Goal: Feedback & Contribution: Leave review/rating

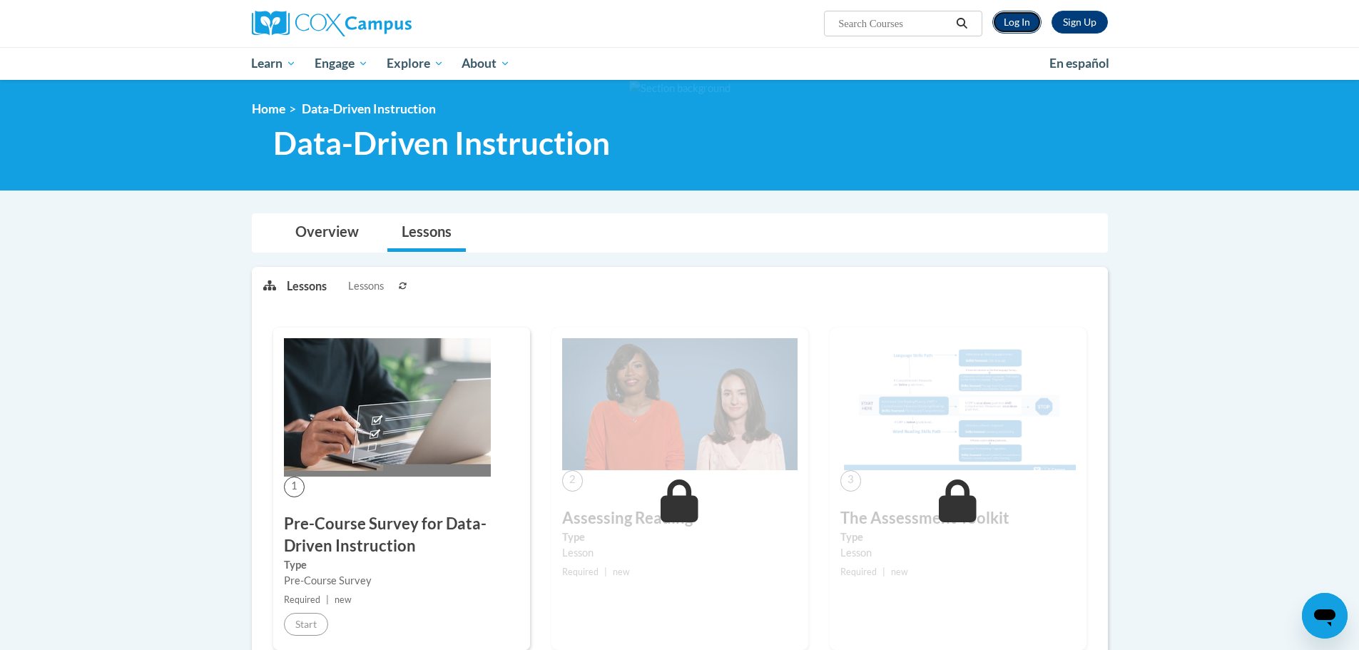
click at [1016, 23] on link "Log In" at bounding box center [1016, 22] width 49 height 23
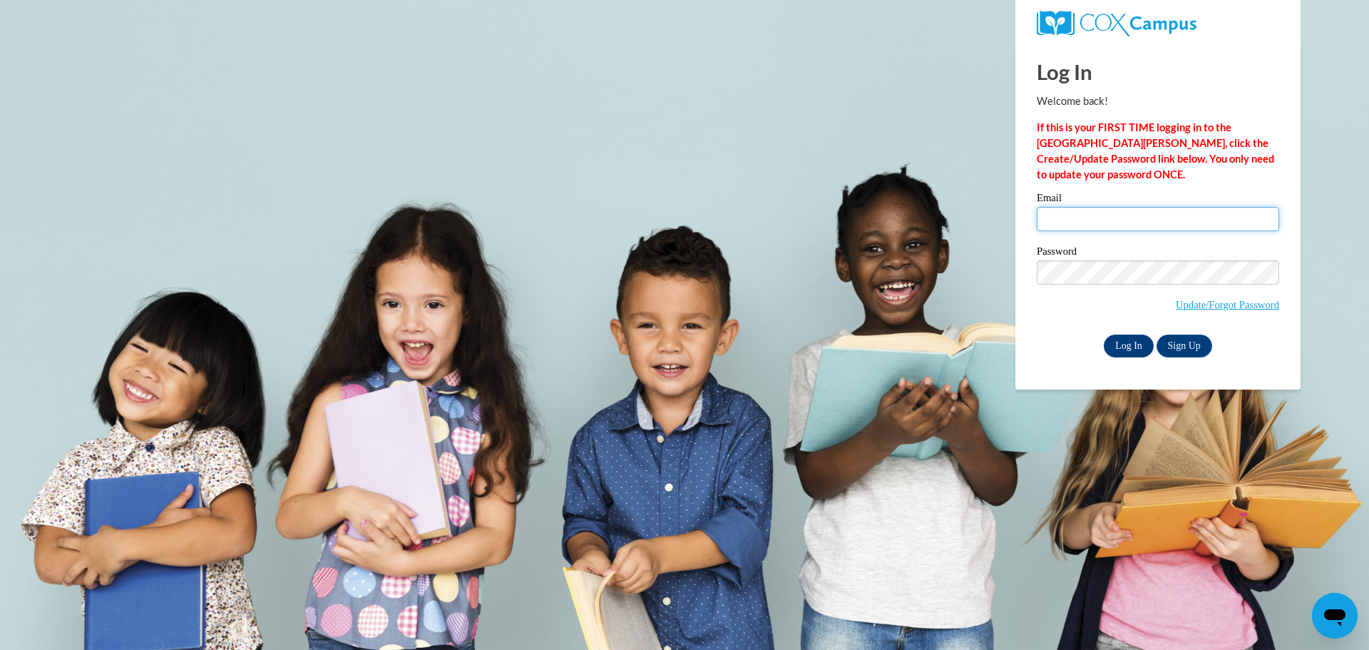
type input "rmoon@clintonville.k12.wi.us"
click at [1128, 347] on input "Log In" at bounding box center [1129, 345] width 50 height 23
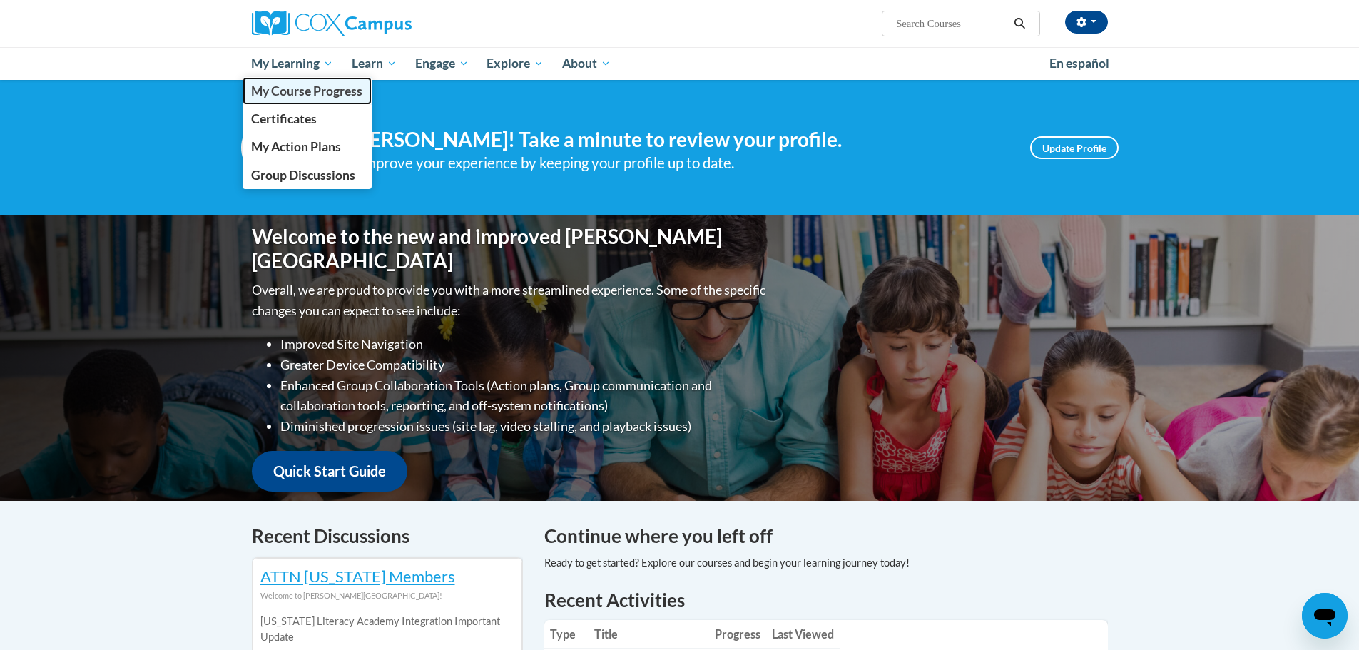
click at [310, 91] on span "My Course Progress" at bounding box center [306, 90] width 111 height 15
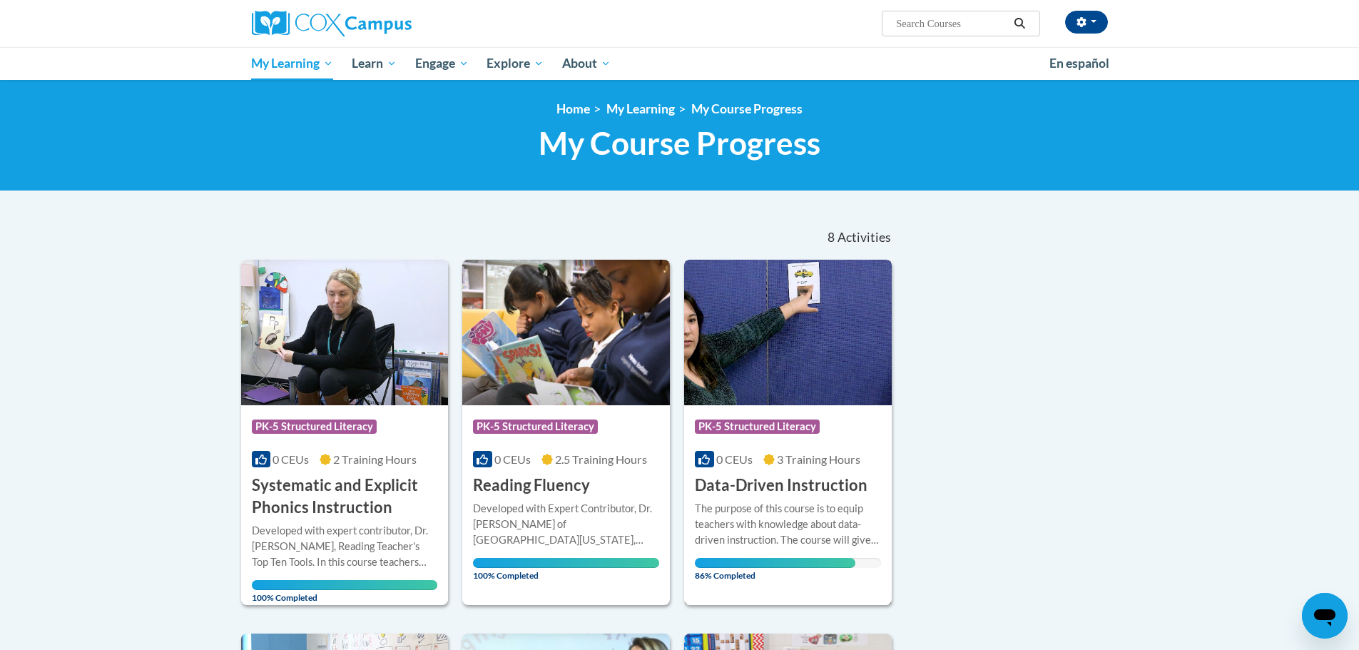
click at [785, 484] on h3 "Data-Driven Instruction" at bounding box center [781, 485] width 173 height 22
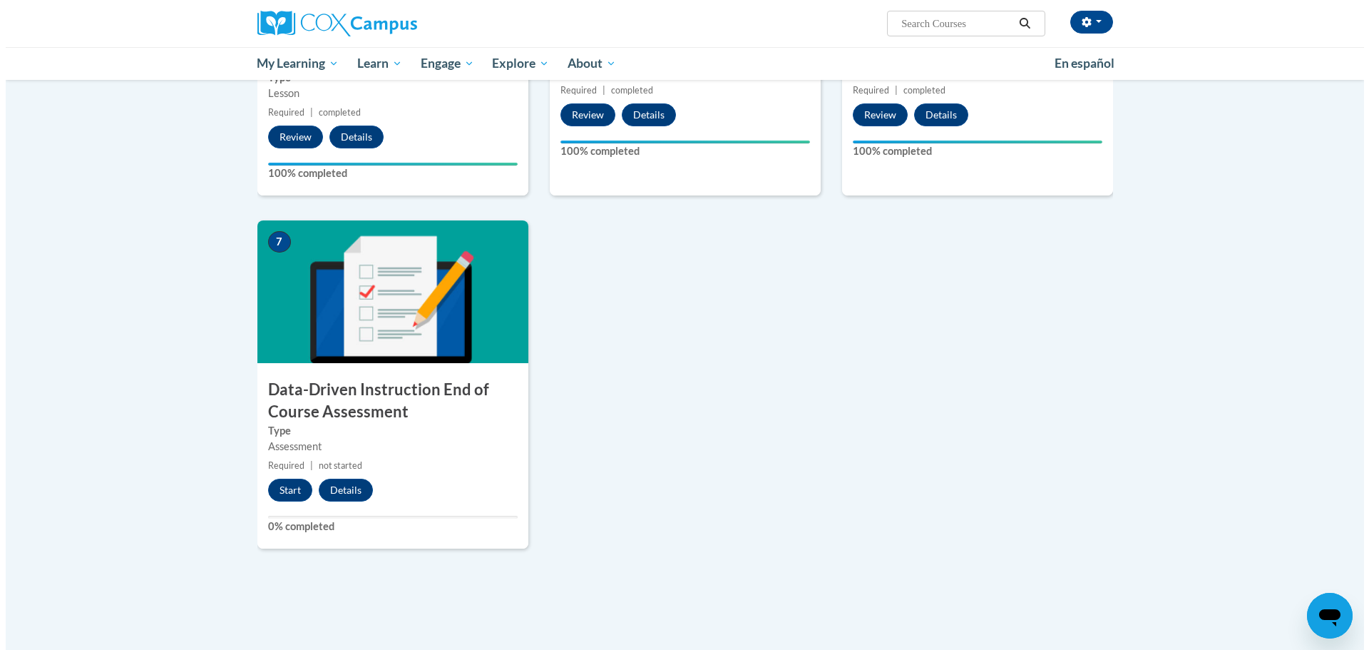
scroll to position [785, 0]
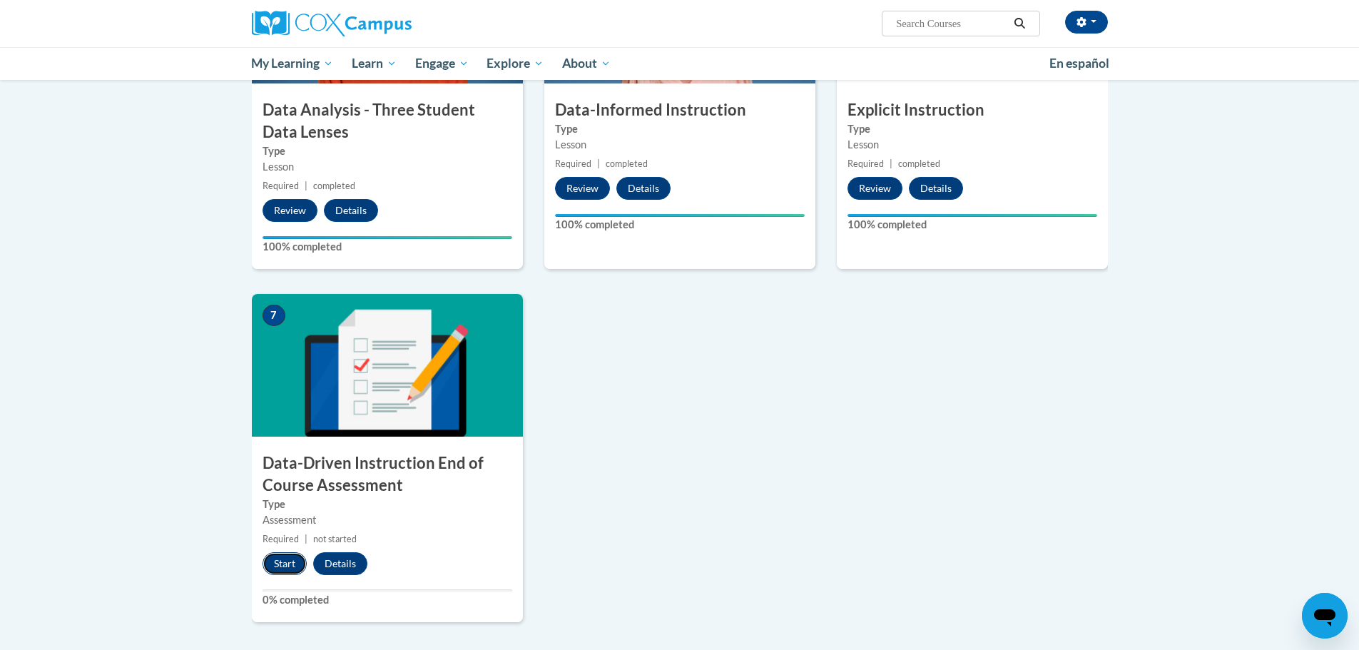
click at [284, 563] on button "Start" at bounding box center [284, 563] width 44 height 23
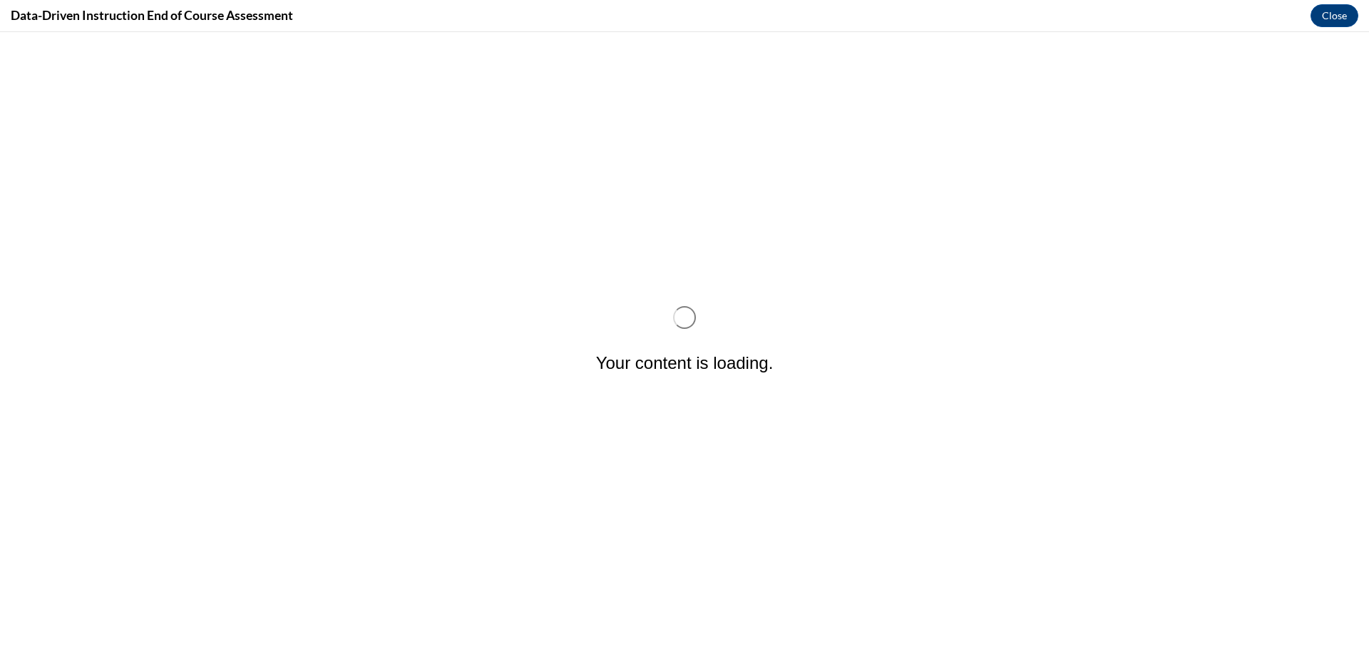
scroll to position [0, 0]
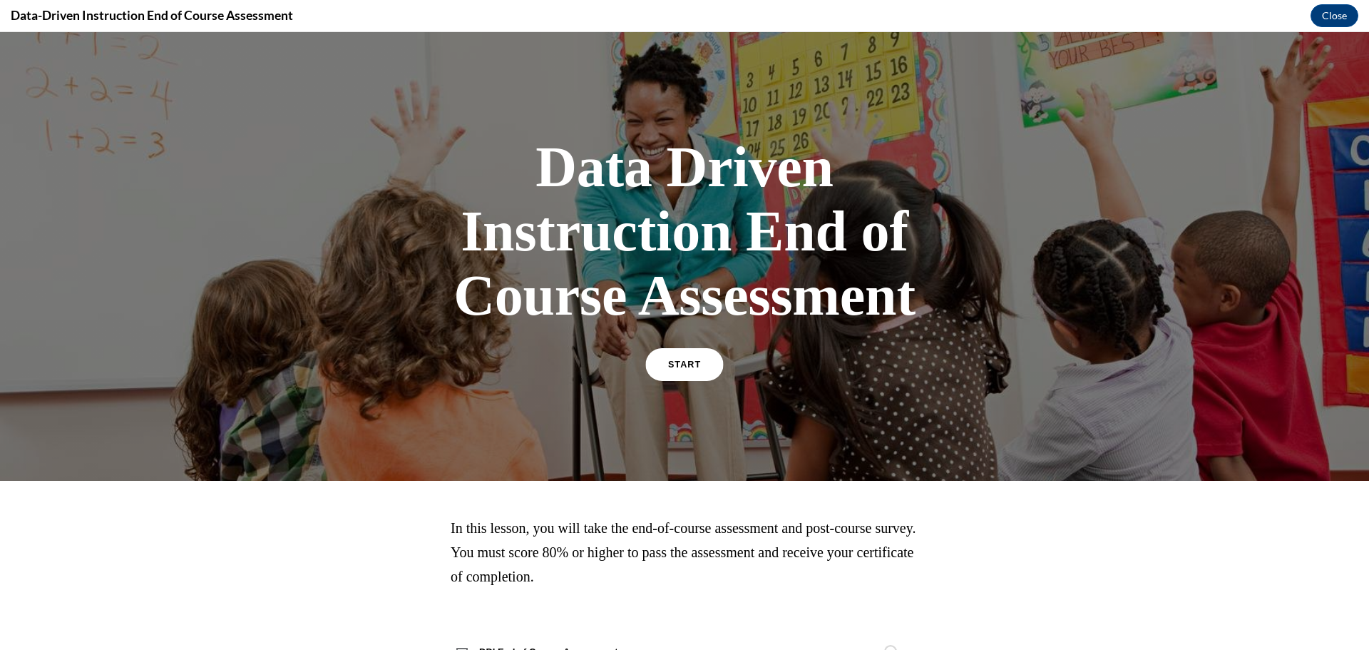
click at [671, 366] on span "START" at bounding box center [684, 364] width 33 height 11
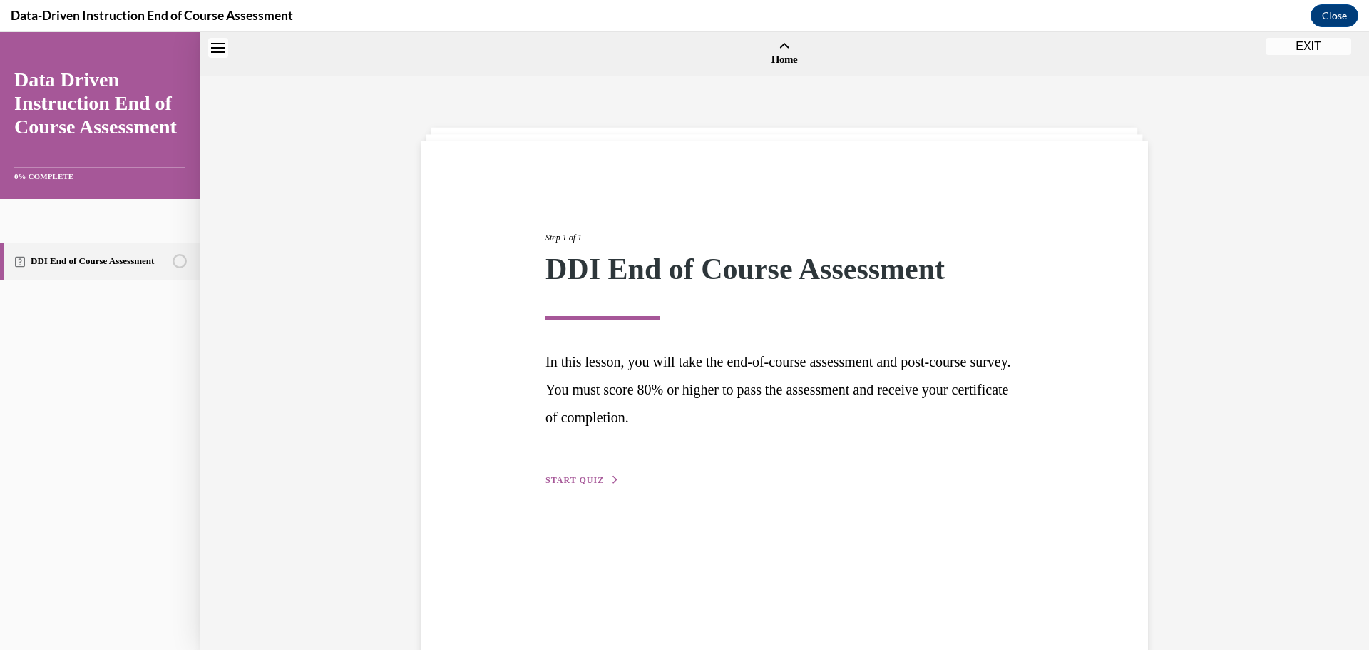
scroll to position [44, 0]
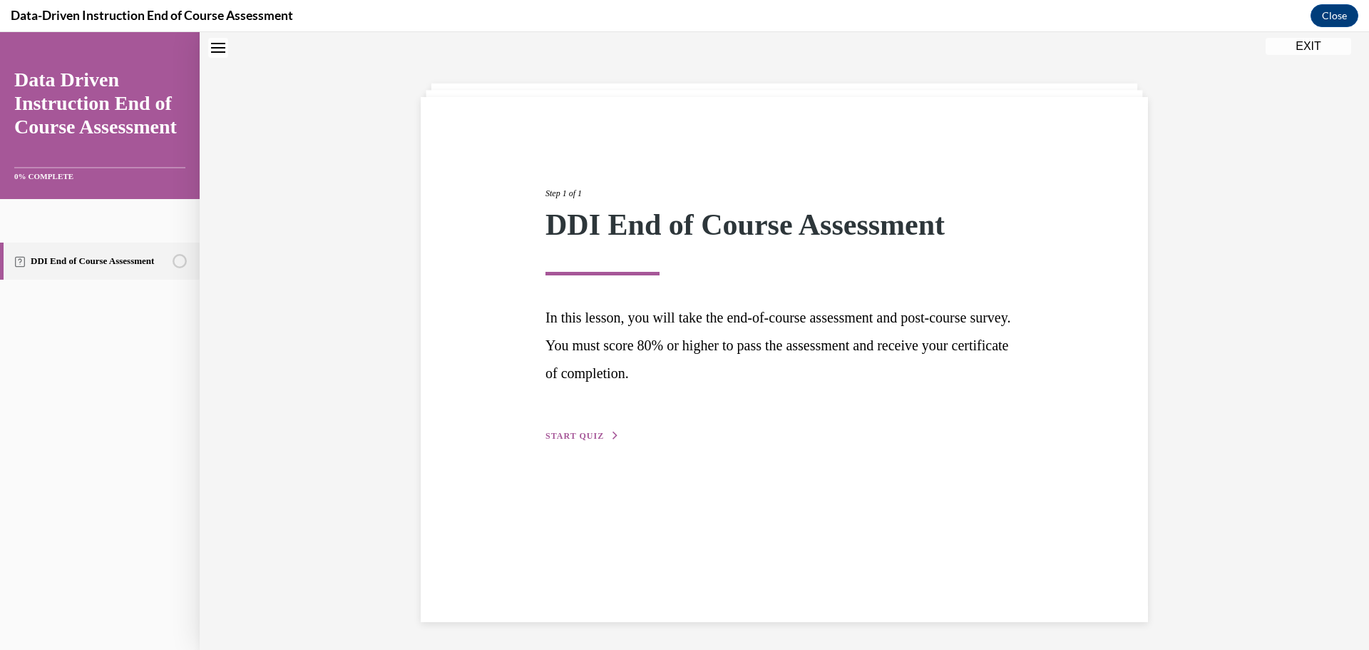
click at [581, 434] on span "START QUIZ" at bounding box center [575, 436] width 58 height 10
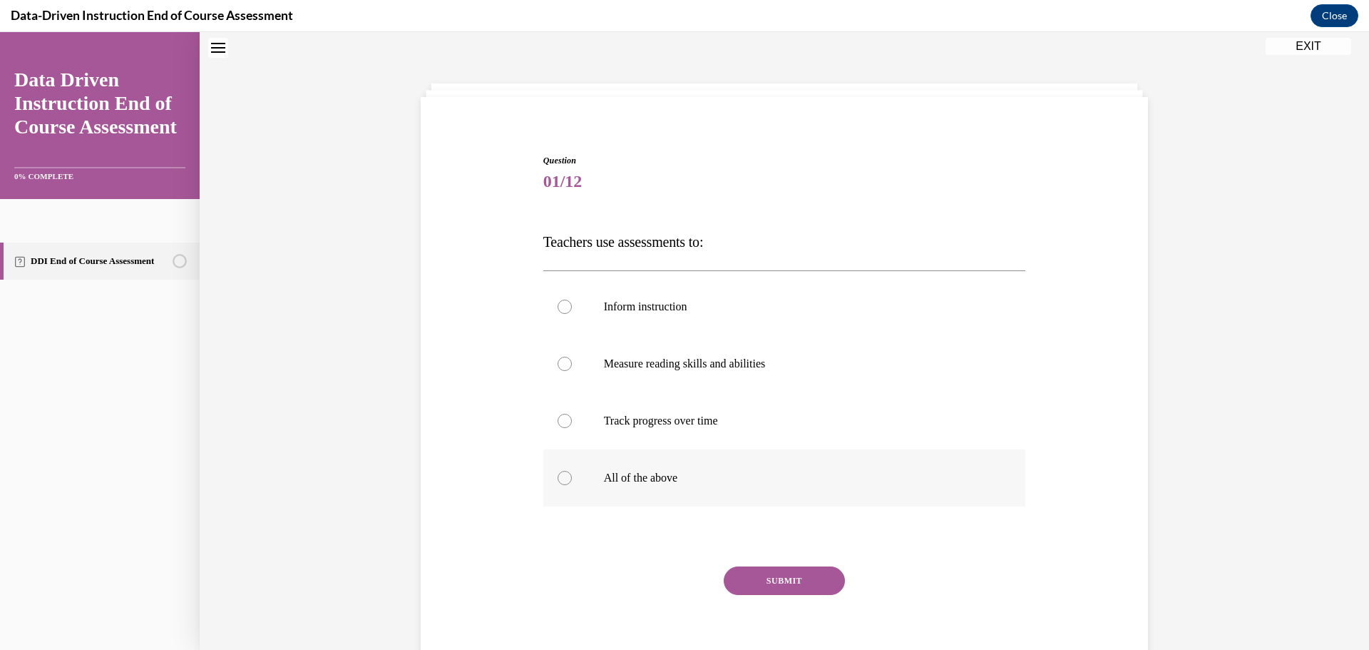
click at [558, 479] on div at bounding box center [565, 478] width 14 height 14
click at [558, 479] on input "All of the above" at bounding box center [565, 478] width 14 height 14
radio input "true"
click at [756, 581] on button "SUBMIT" at bounding box center [784, 580] width 121 height 29
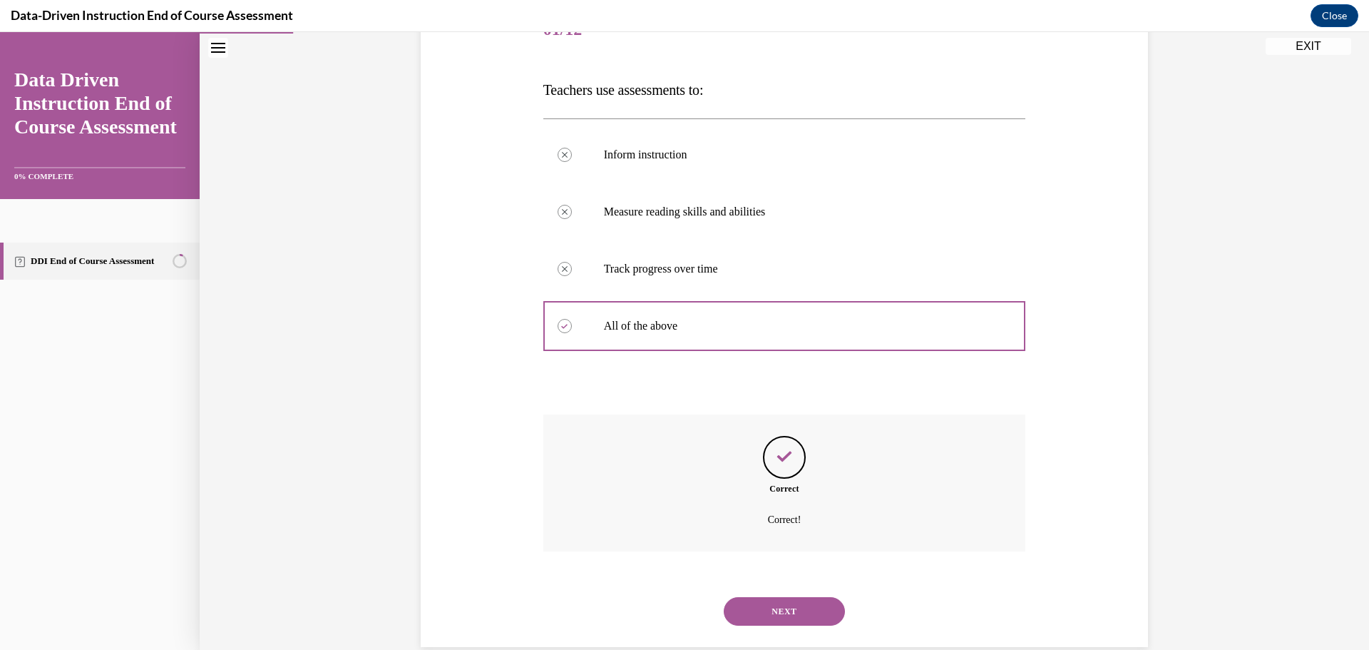
scroll to position [222, 0]
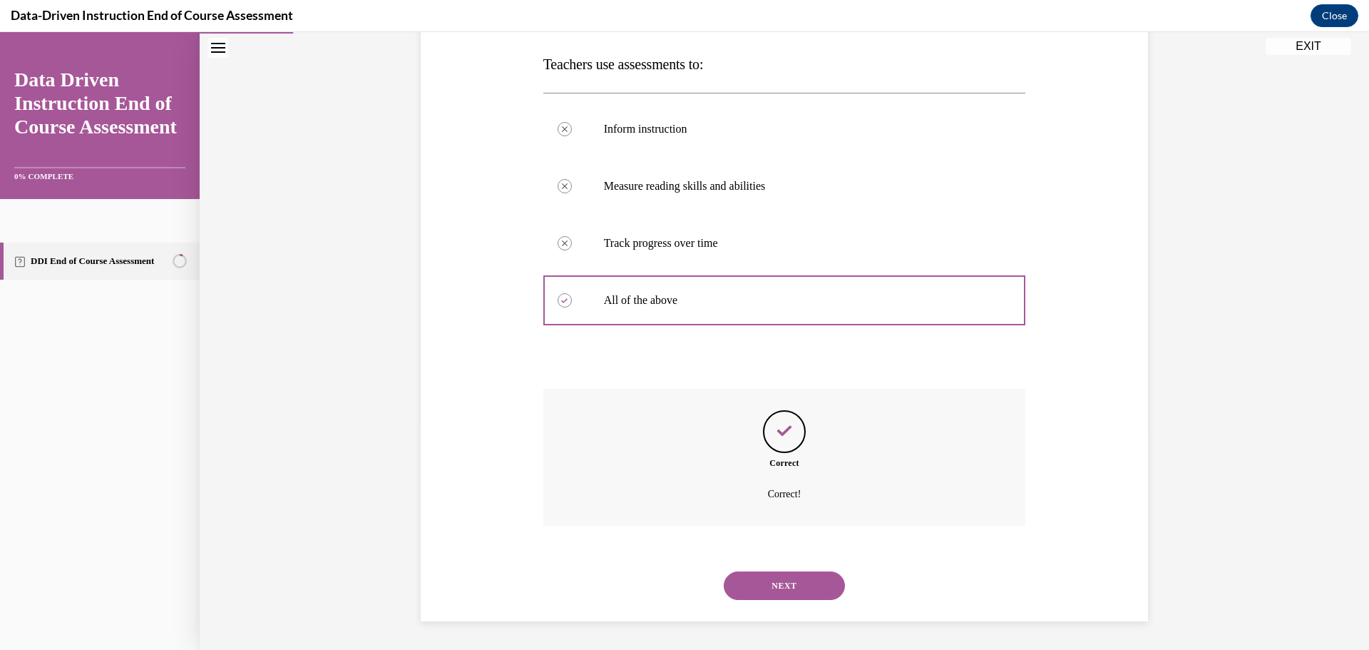
click at [781, 581] on button "NEXT" at bounding box center [784, 585] width 121 height 29
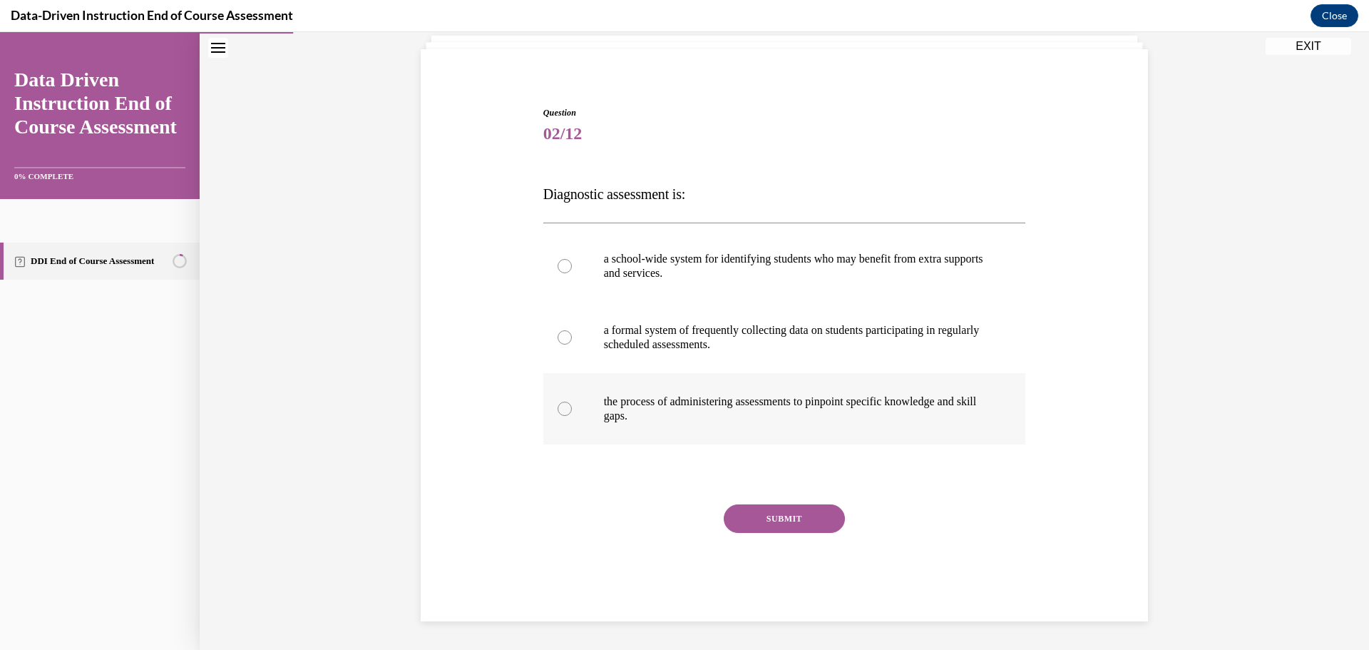
click at [561, 407] on div at bounding box center [565, 409] width 14 height 14
click at [561, 407] on input "the process of administering assessments to pinpoint specific knowledge and ski…" at bounding box center [565, 409] width 14 height 14
radio input "true"
click at [777, 521] on button "SUBMIT" at bounding box center [784, 518] width 121 height 29
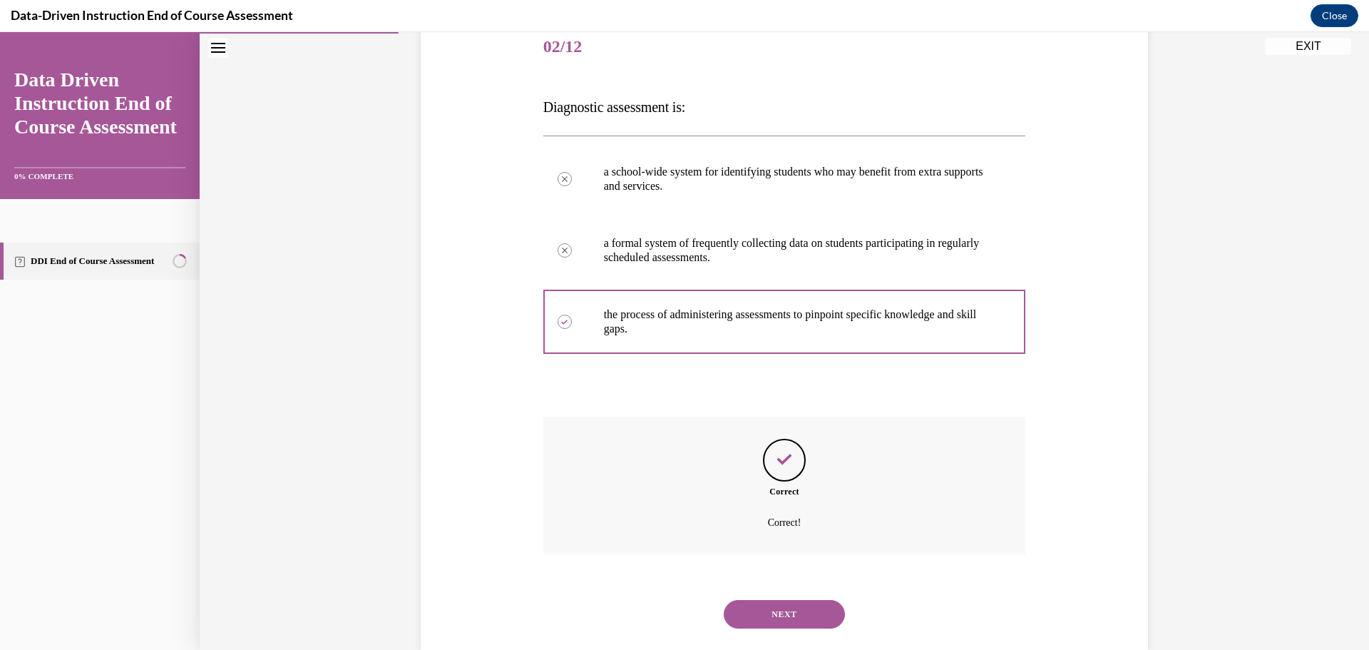
scroll to position [208, 0]
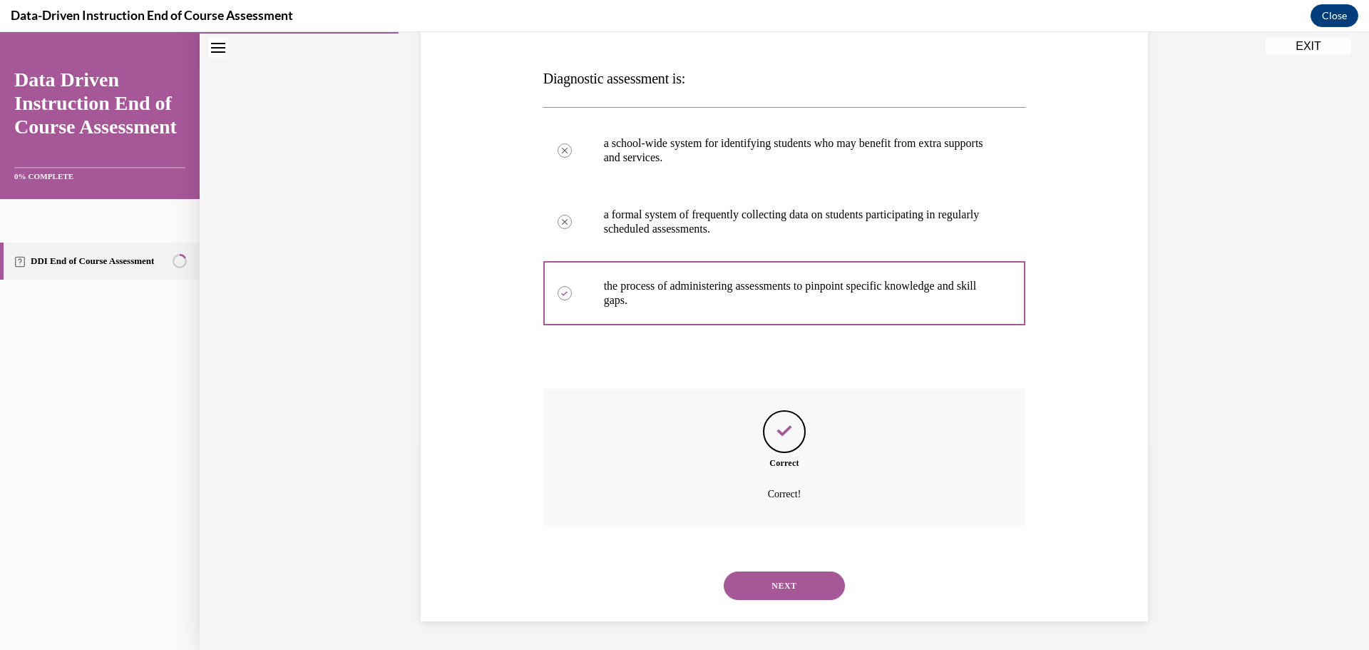
click at [787, 588] on button "NEXT" at bounding box center [784, 585] width 121 height 29
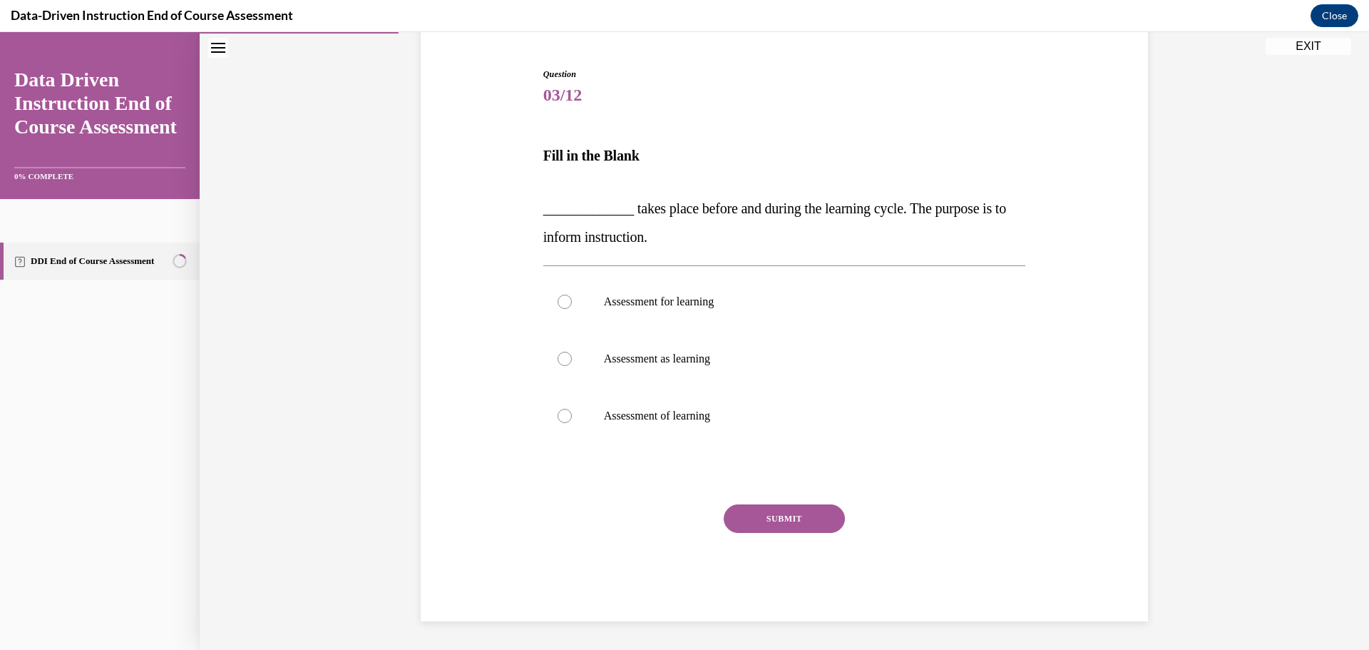
scroll to position [131, 0]
click at [558, 302] on div at bounding box center [565, 302] width 14 height 14
click at [558, 302] on input "Assessment for learning" at bounding box center [565, 302] width 14 height 14
radio input "true"
click at [771, 516] on button "SUBMIT" at bounding box center [784, 518] width 121 height 29
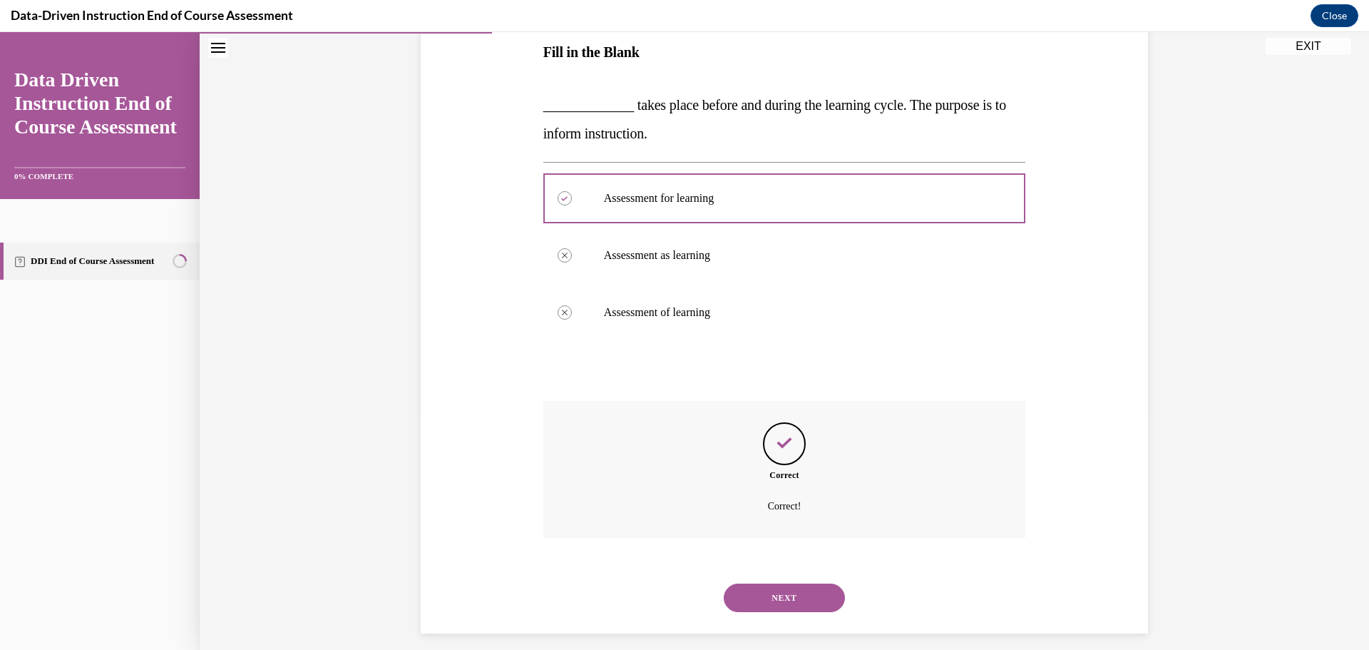
scroll to position [246, 0]
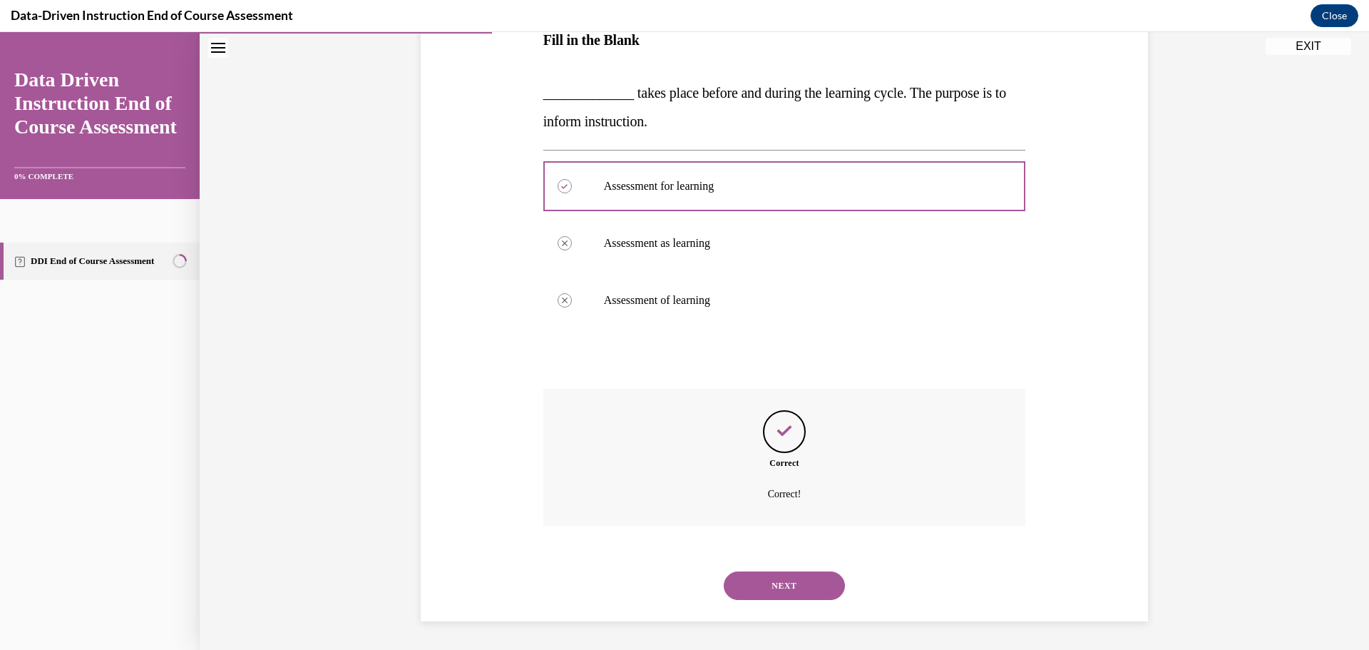
click at [778, 581] on button "NEXT" at bounding box center [784, 585] width 121 height 29
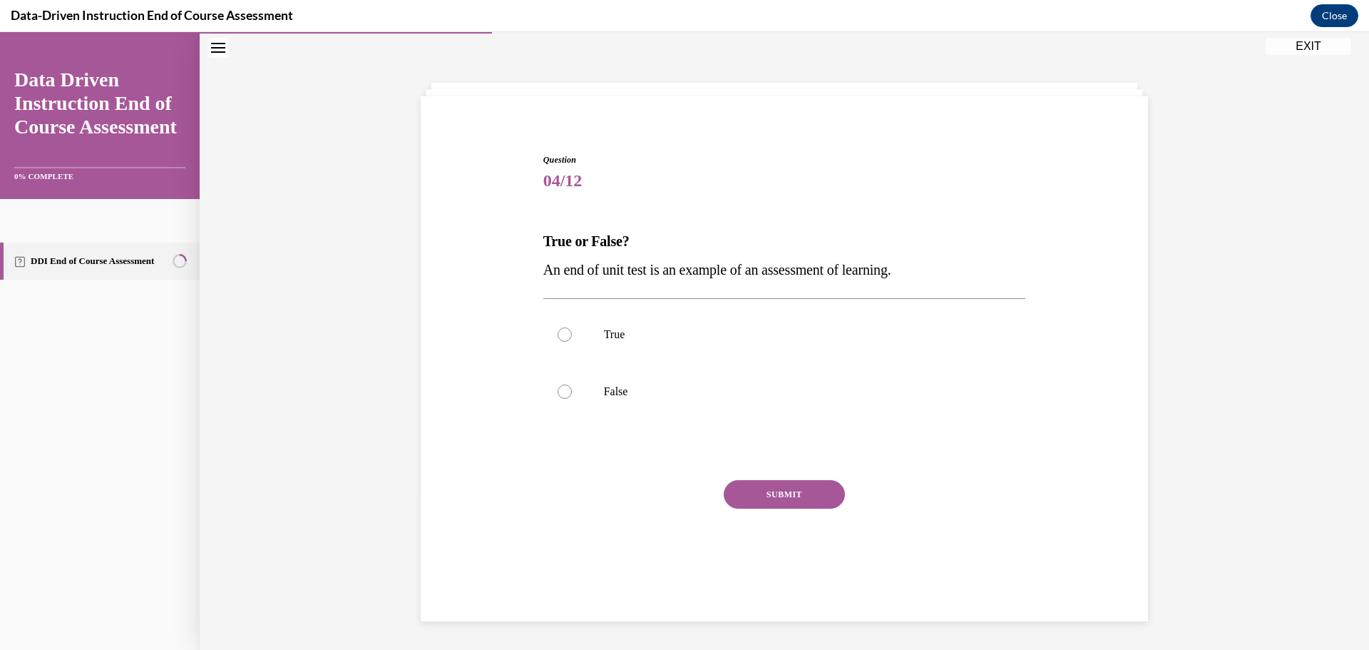
scroll to position [45, 0]
click at [558, 334] on div at bounding box center [565, 334] width 14 height 14
click at [558, 334] on input "True" at bounding box center [565, 334] width 14 height 14
radio input "true"
click at [780, 496] on button "SUBMIT" at bounding box center [784, 494] width 121 height 29
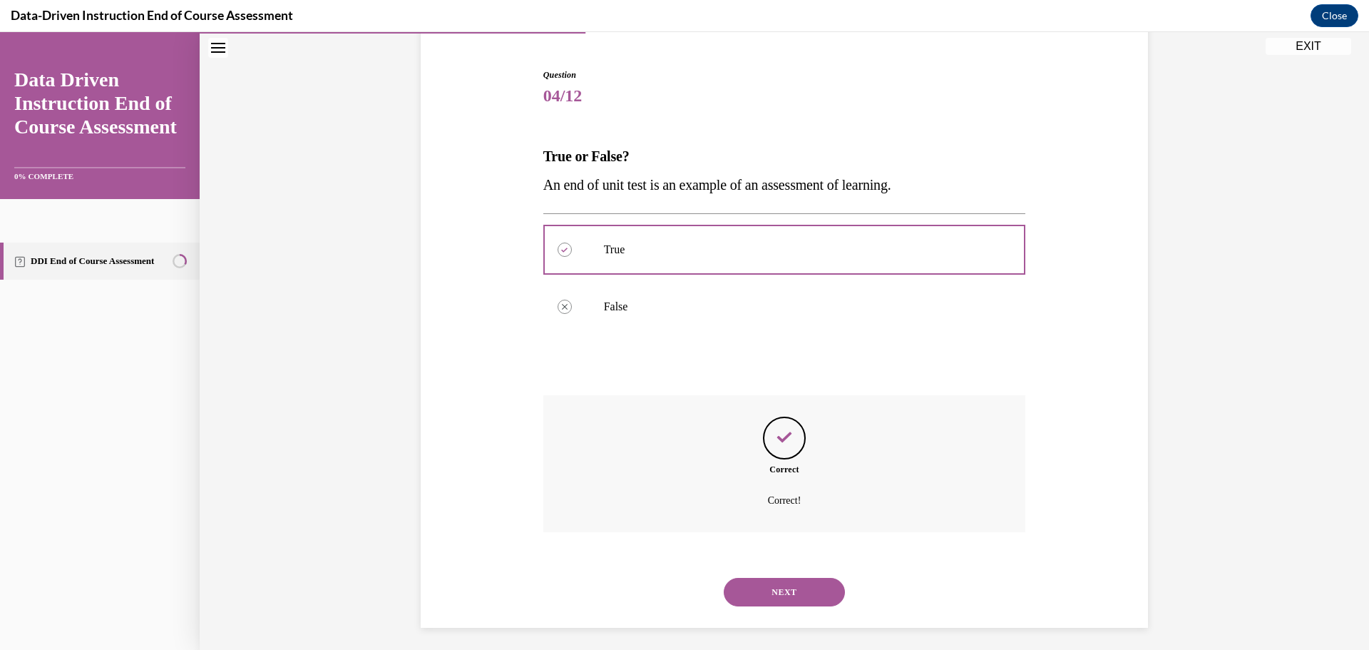
scroll to position [136, 0]
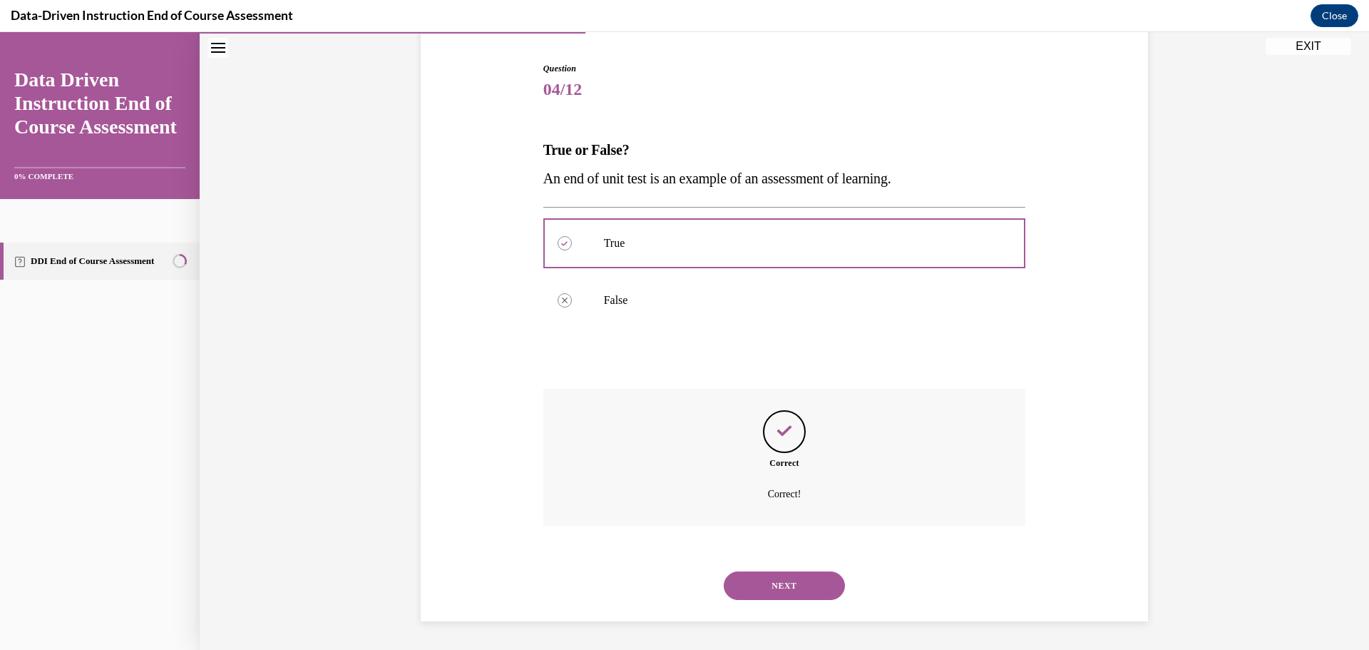
click at [773, 588] on button "NEXT" at bounding box center [784, 585] width 121 height 29
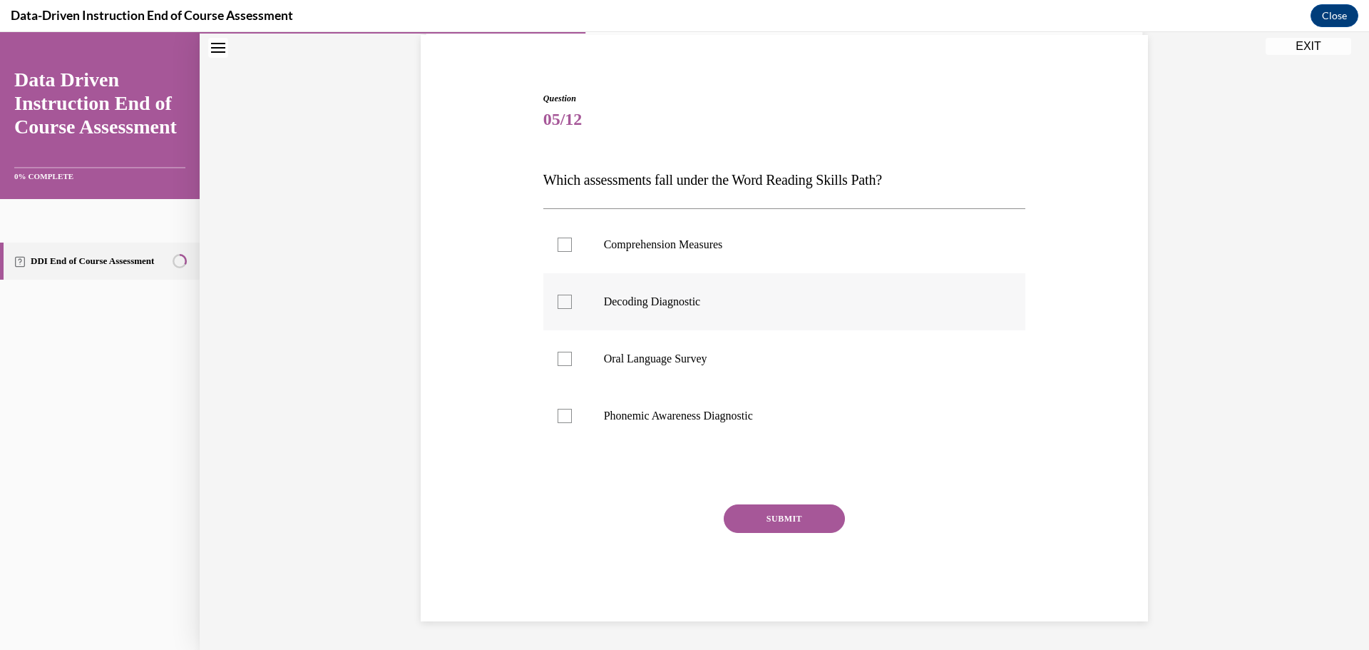
scroll to position [45, 0]
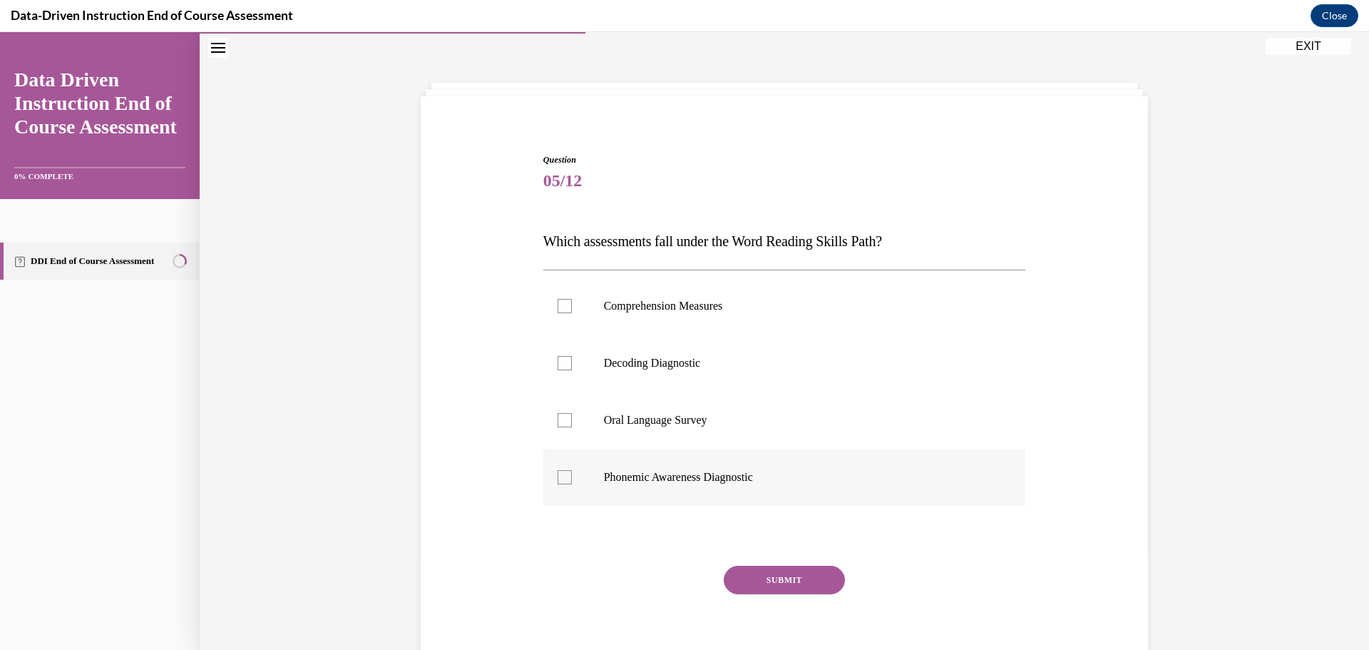
click at [558, 476] on div at bounding box center [565, 477] width 14 height 14
click at [558, 476] on input "Phonemic Awareness Diagnostic" at bounding box center [565, 477] width 14 height 14
checkbox input "true"
click at [563, 363] on div at bounding box center [565, 363] width 14 height 14
click at [563, 363] on input "Decoding Diagnostic" at bounding box center [565, 363] width 14 height 14
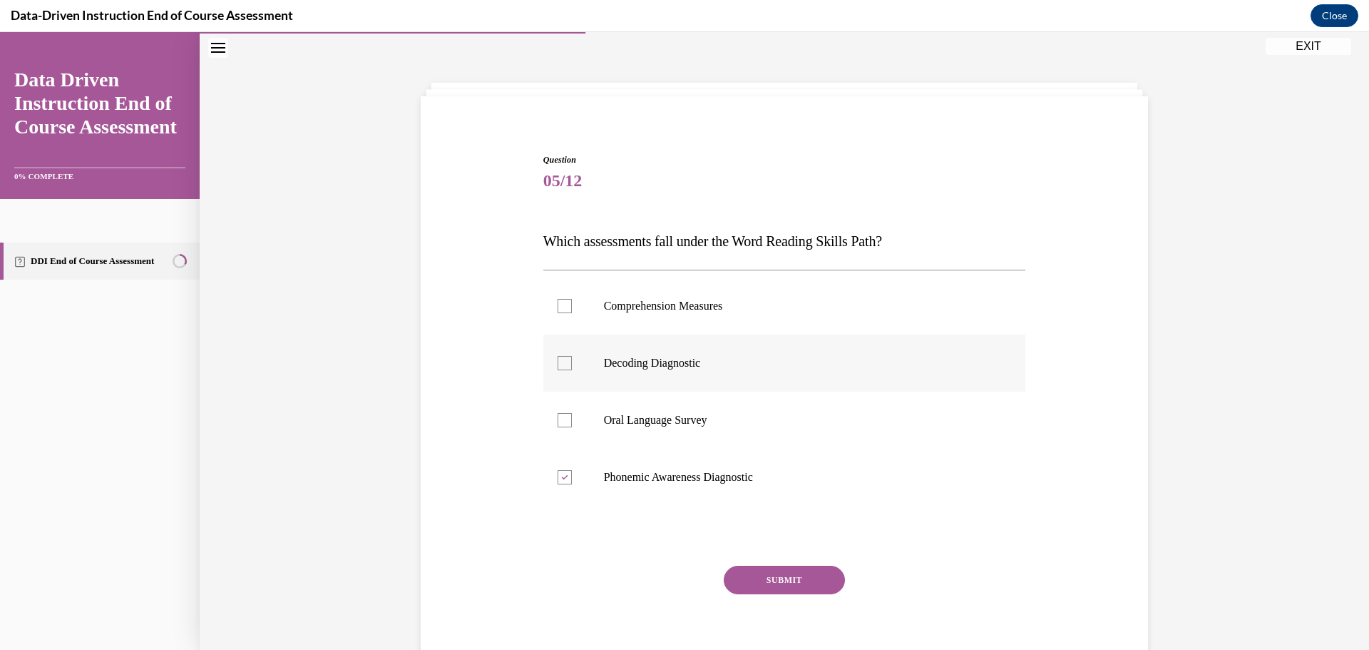
checkbox input "true"
click at [771, 577] on button "SUBMIT" at bounding box center [784, 580] width 121 height 29
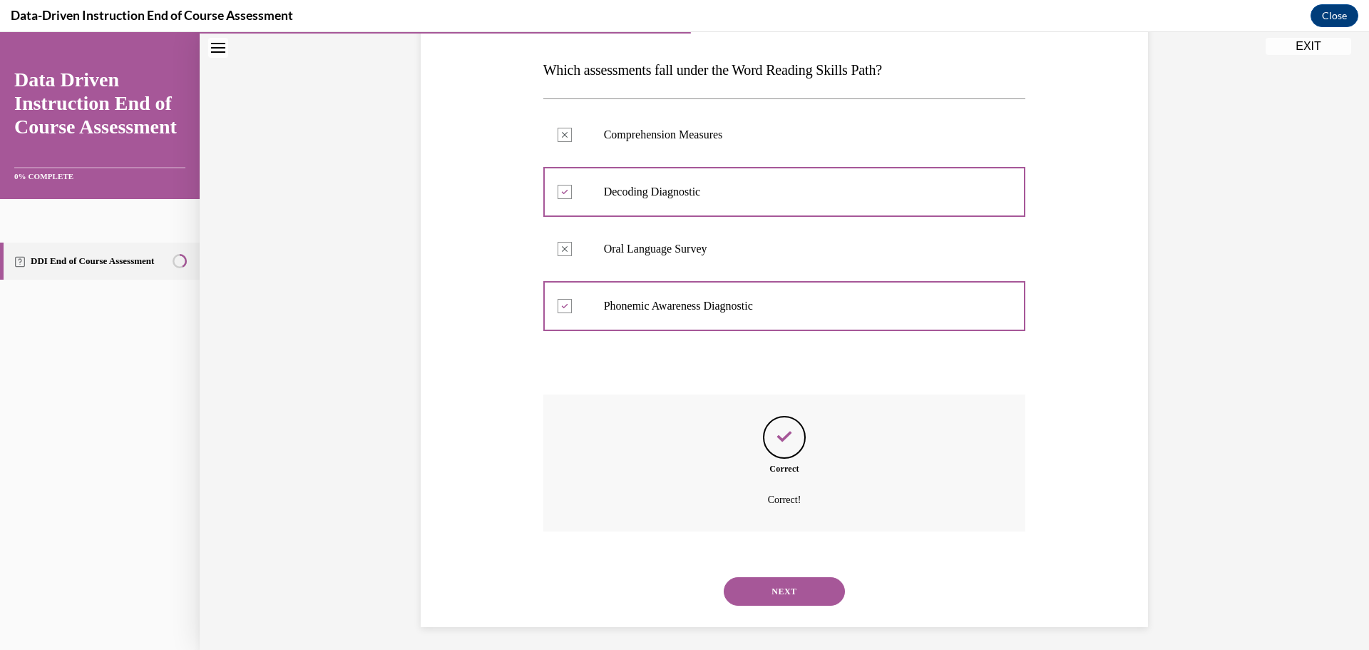
scroll to position [222, 0]
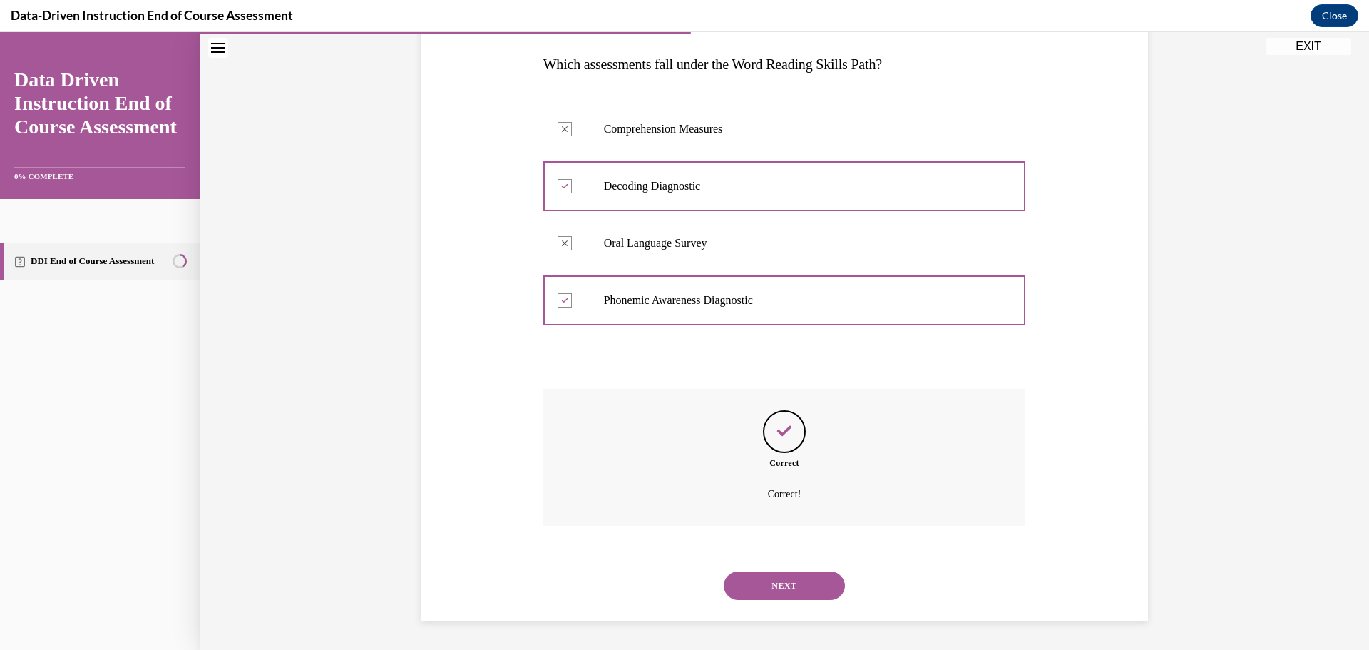
click at [777, 584] on button "NEXT" at bounding box center [784, 585] width 121 height 29
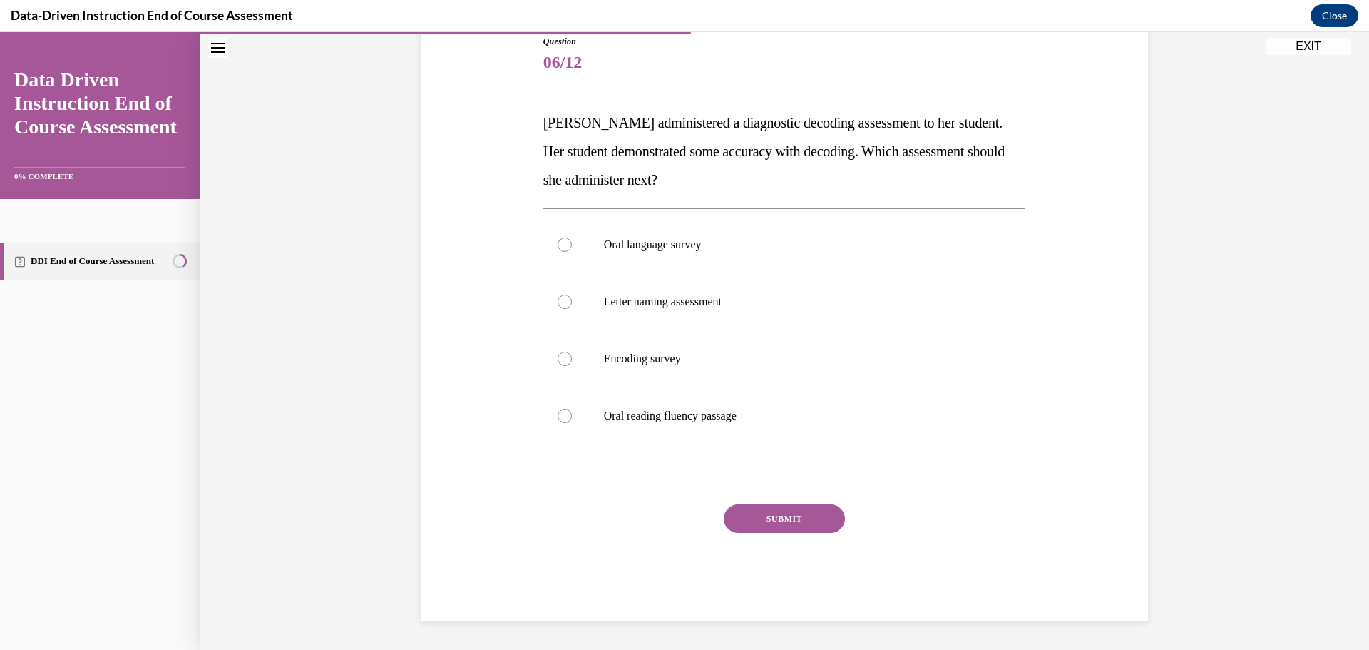
scroll to position [159, 0]
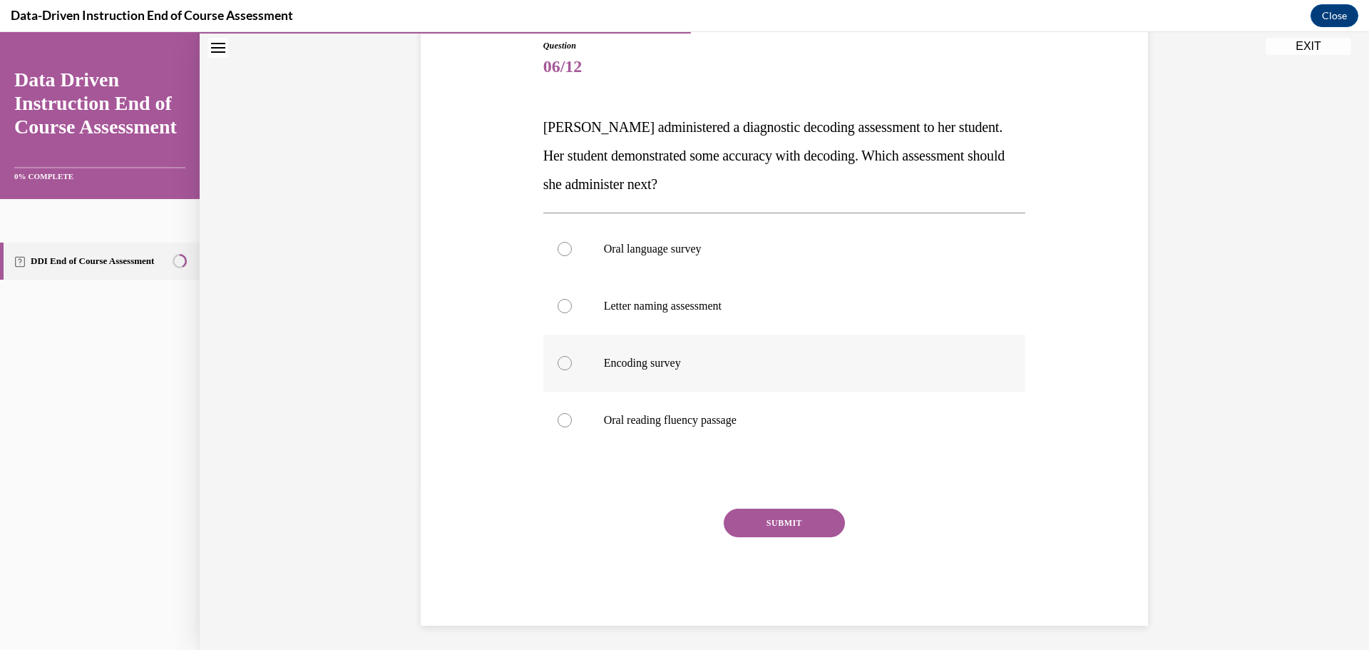
click at [558, 366] on div at bounding box center [565, 363] width 14 height 14
click at [558, 366] on input "Encoding survey" at bounding box center [565, 363] width 14 height 14
radio input "true"
click at [791, 521] on button "SUBMIT" at bounding box center [784, 523] width 121 height 29
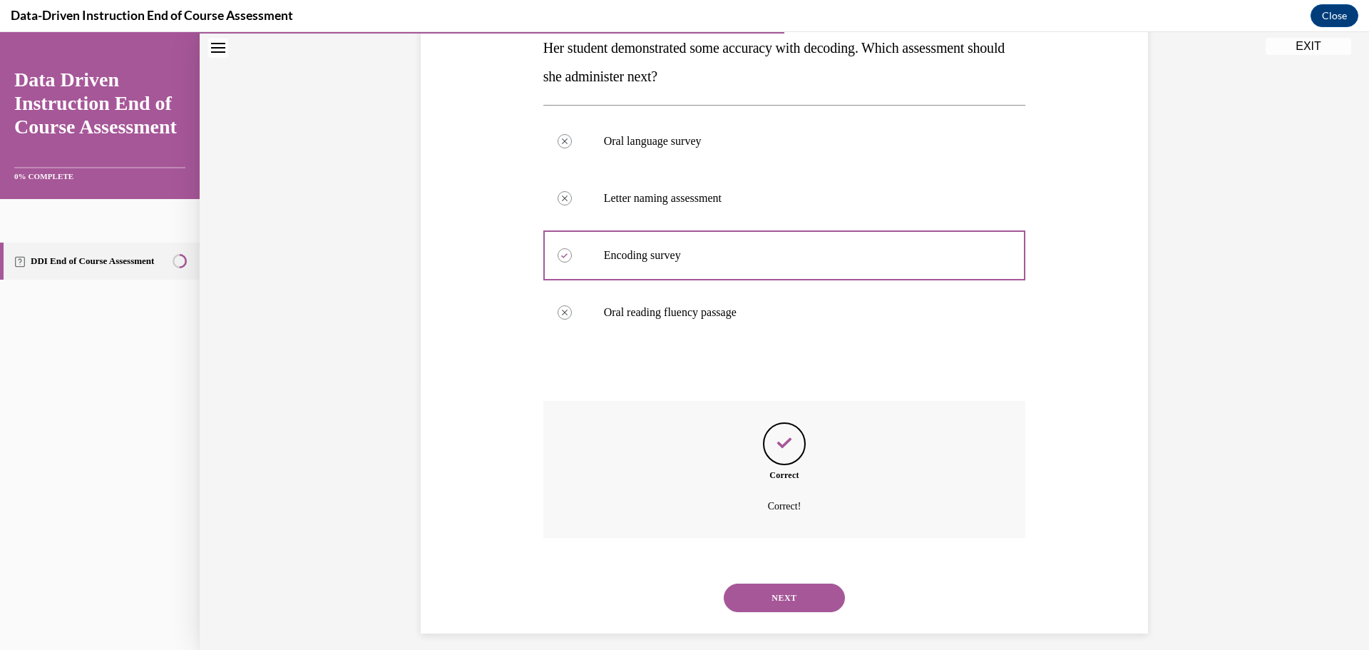
scroll to position [279, 0]
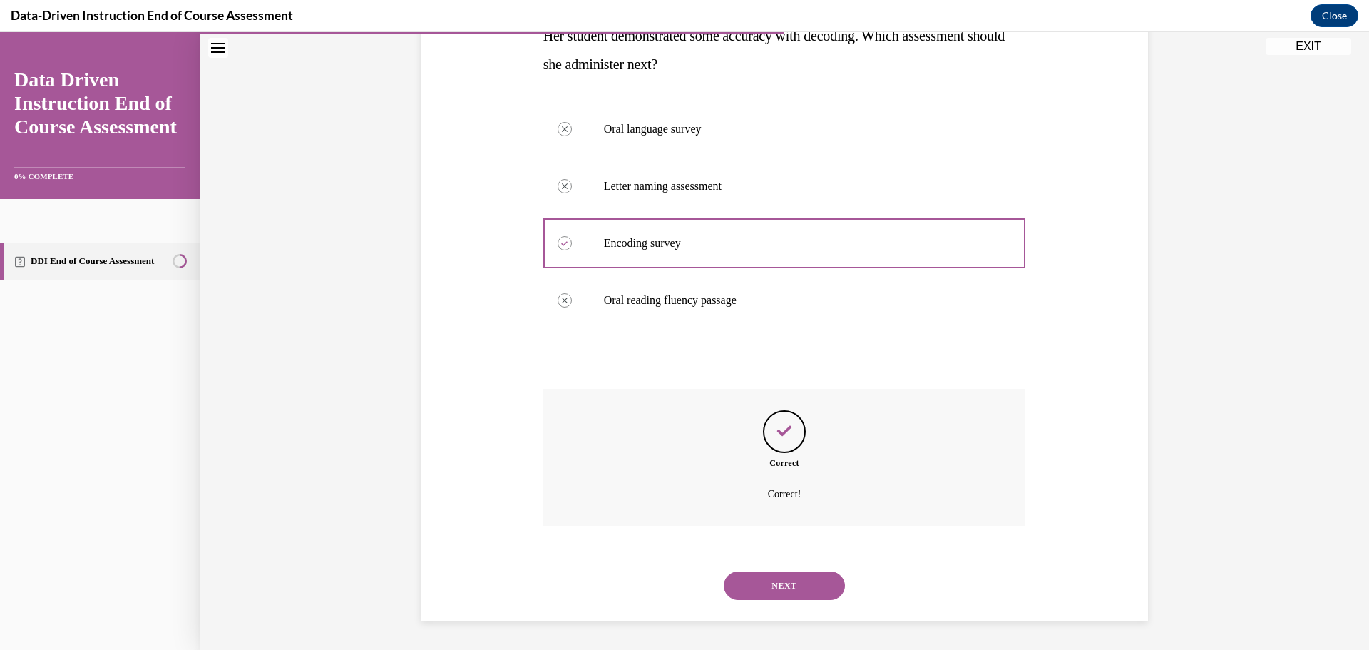
click at [775, 585] on button "NEXT" at bounding box center [784, 585] width 121 height 29
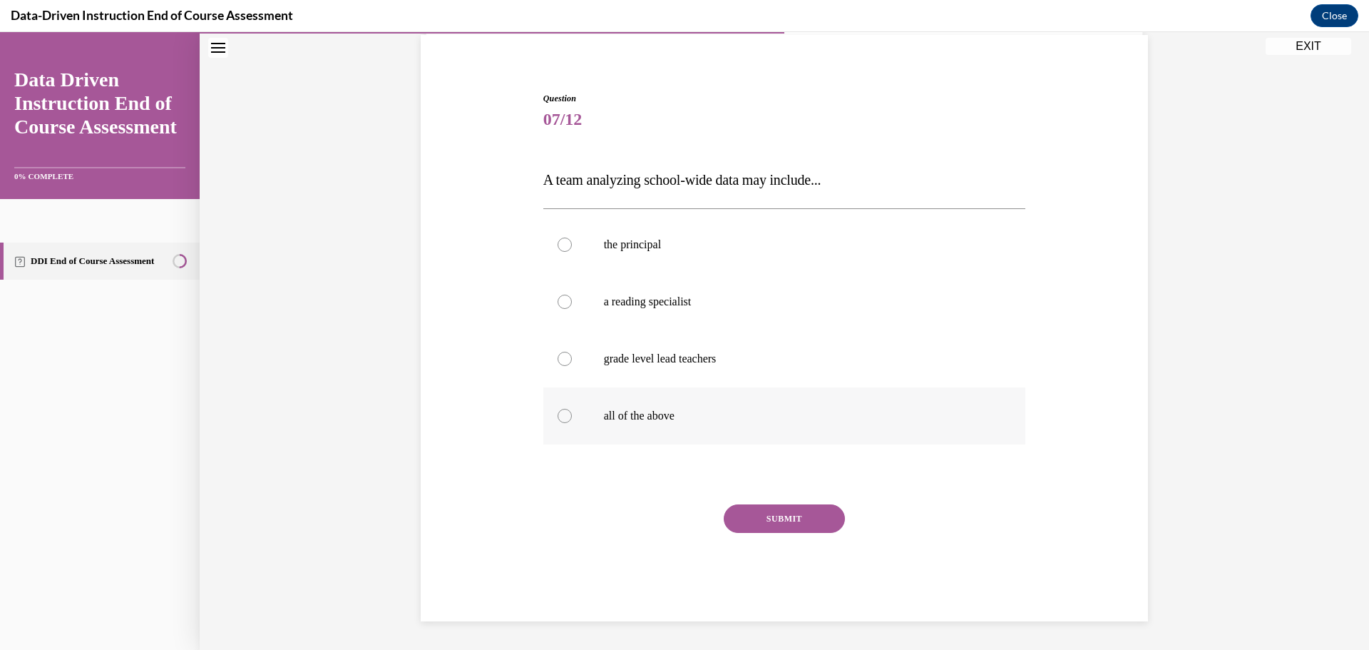
click at [558, 414] on div at bounding box center [565, 416] width 14 height 14
click at [558, 414] on input "all of the above" at bounding box center [565, 416] width 14 height 14
radio input "true"
click at [788, 521] on button "SUBMIT" at bounding box center [784, 518] width 121 height 29
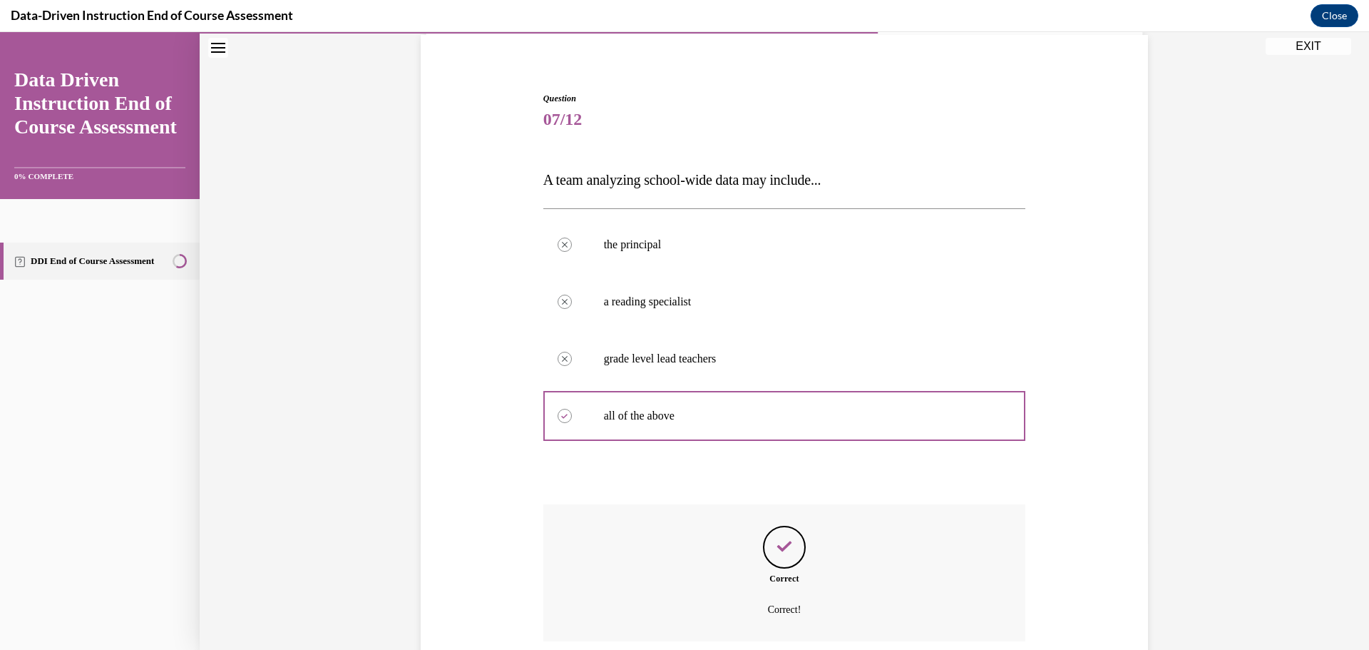
scroll to position [222, 0]
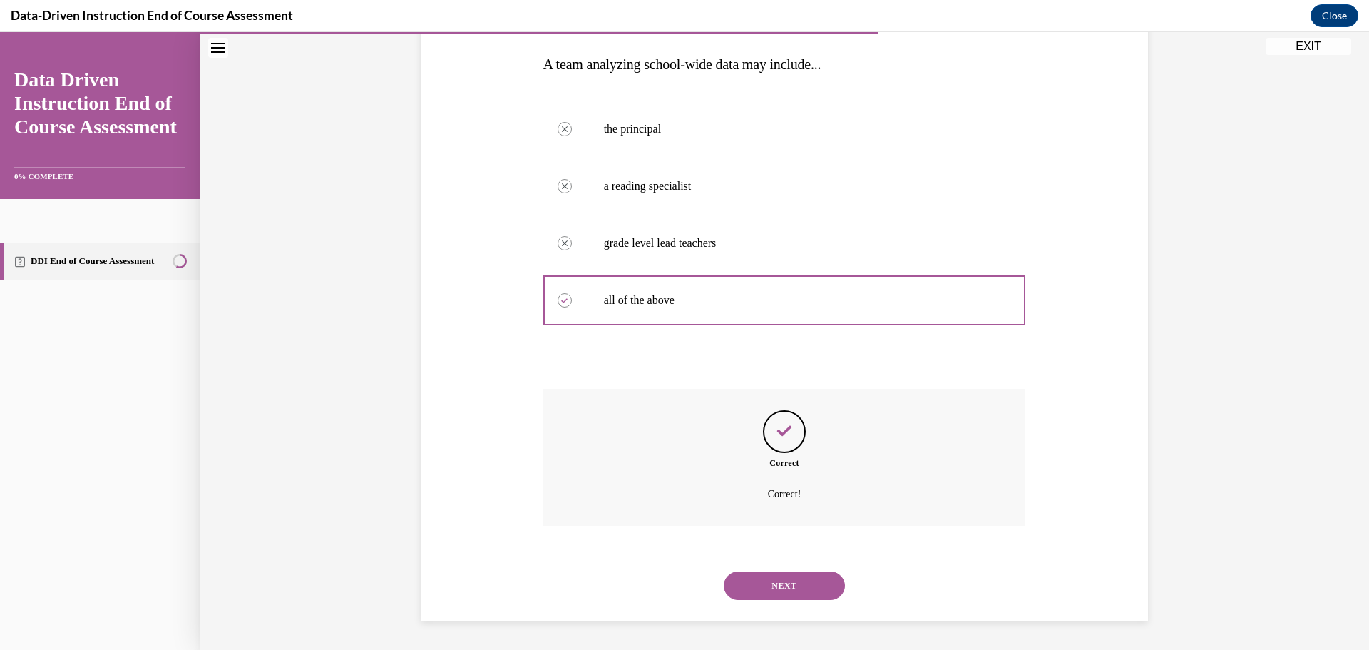
click at [777, 585] on button "NEXT" at bounding box center [784, 585] width 121 height 29
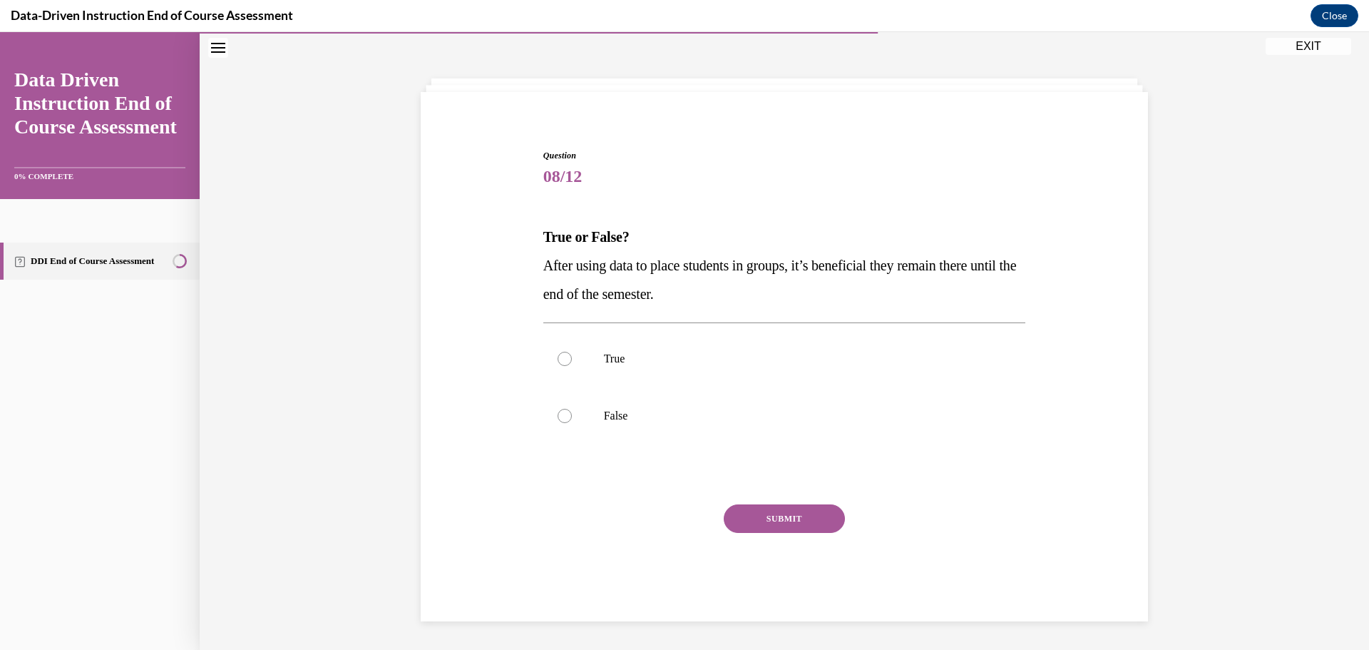
scroll to position [49, 0]
drag, startPoint x: 561, startPoint y: 416, endPoint x: 568, endPoint y: 419, distance: 8.3
click at [561, 418] on div at bounding box center [565, 416] width 14 height 14
click at [561, 418] on input "False" at bounding box center [565, 416] width 14 height 14
radio input "true"
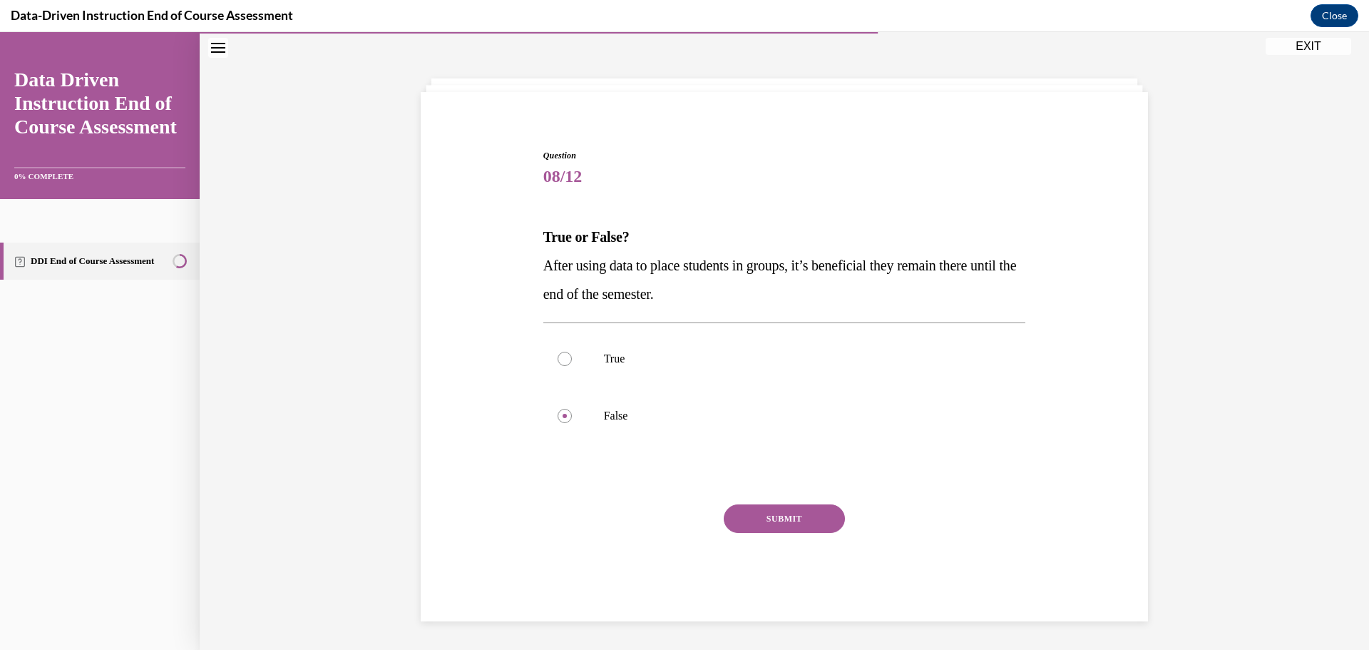
click at [782, 519] on button "SUBMIT" at bounding box center [784, 518] width 121 height 29
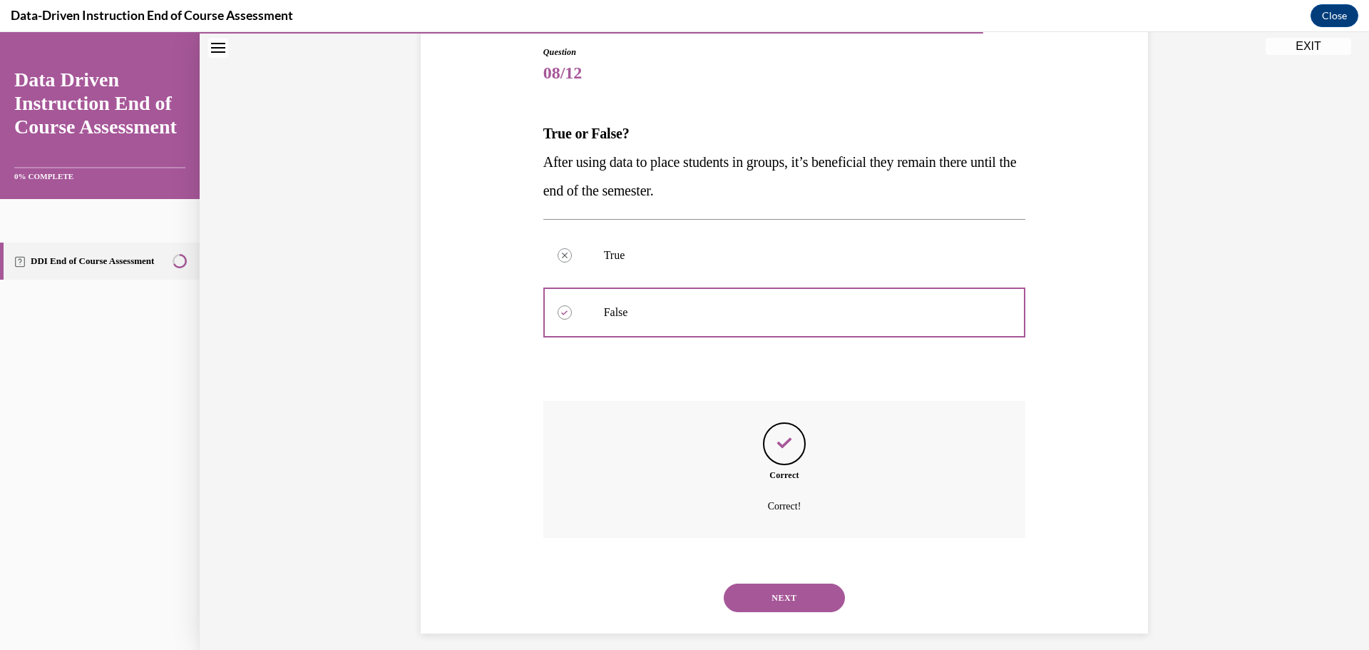
scroll to position [165, 0]
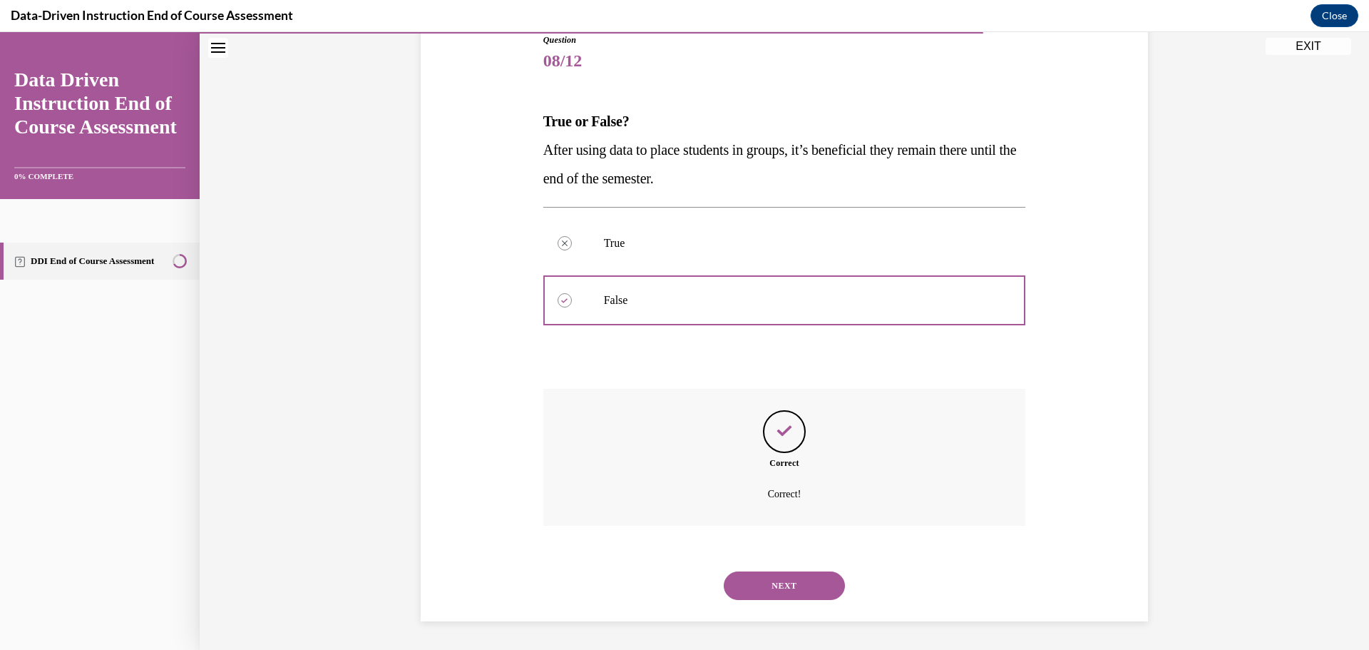
click at [780, 586] on button "NEXT" at bounding box center [784, 585] width 121 height 29
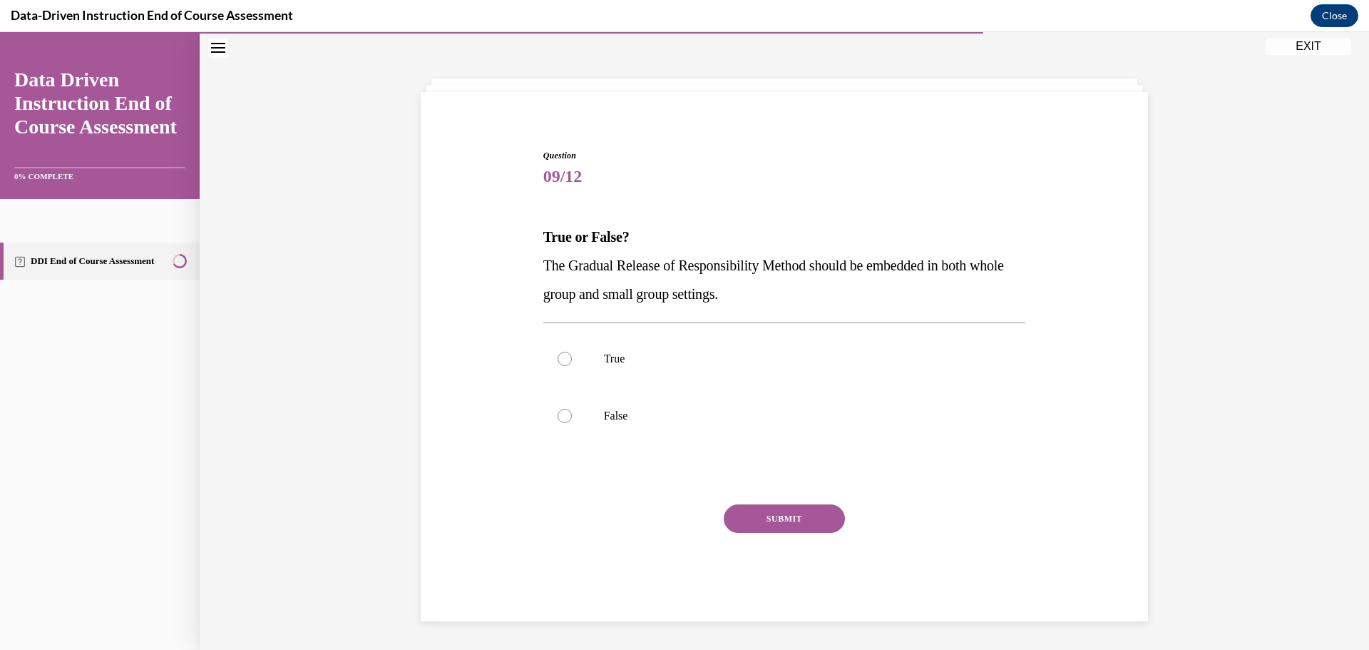
scroll to position [49, 0]
drag, startPoint x: 562, startPoint y: 361, endPoint x: 590, endPoint y: 362, distance: 27.9
click at [566, 359] on div at bounding box center [565, 359] width 14 height 14
click at [566, 359] on input "True" at bounding box center [565, 359] width 14 height 14
radio input "true"
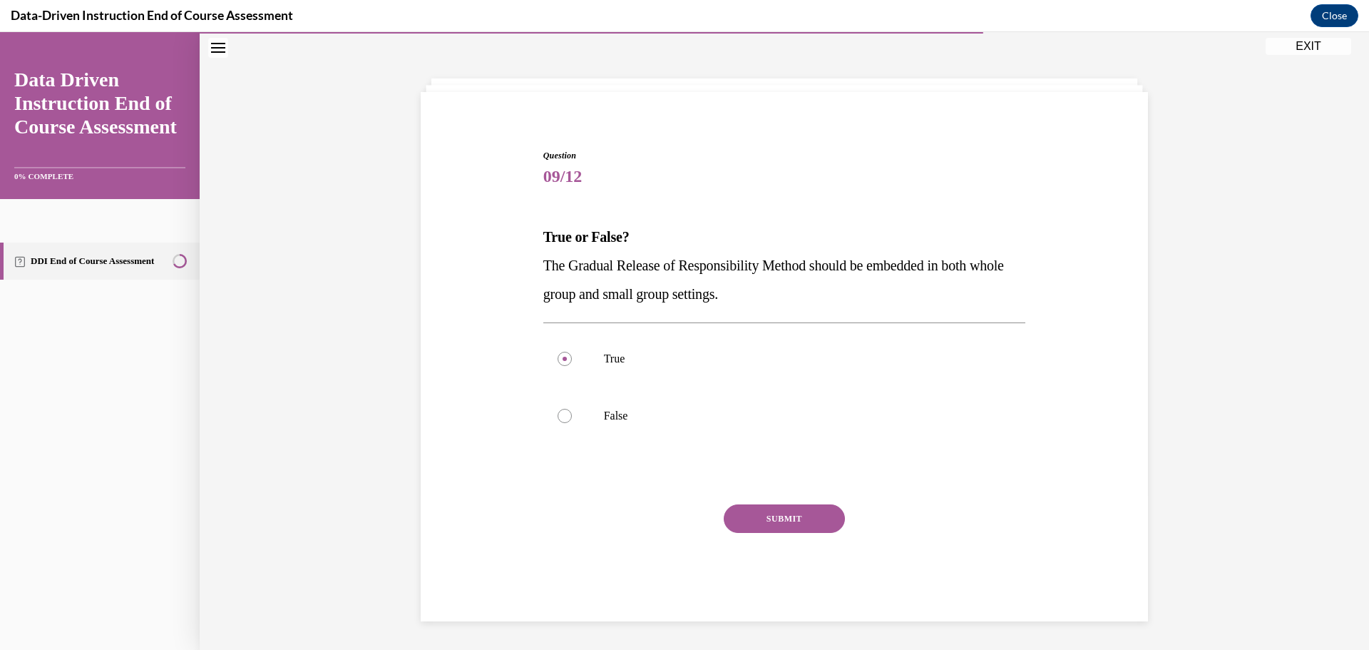
click at [786, 516] on button "SUBMIT" at bounding box center [784, 518] width 121 height 29
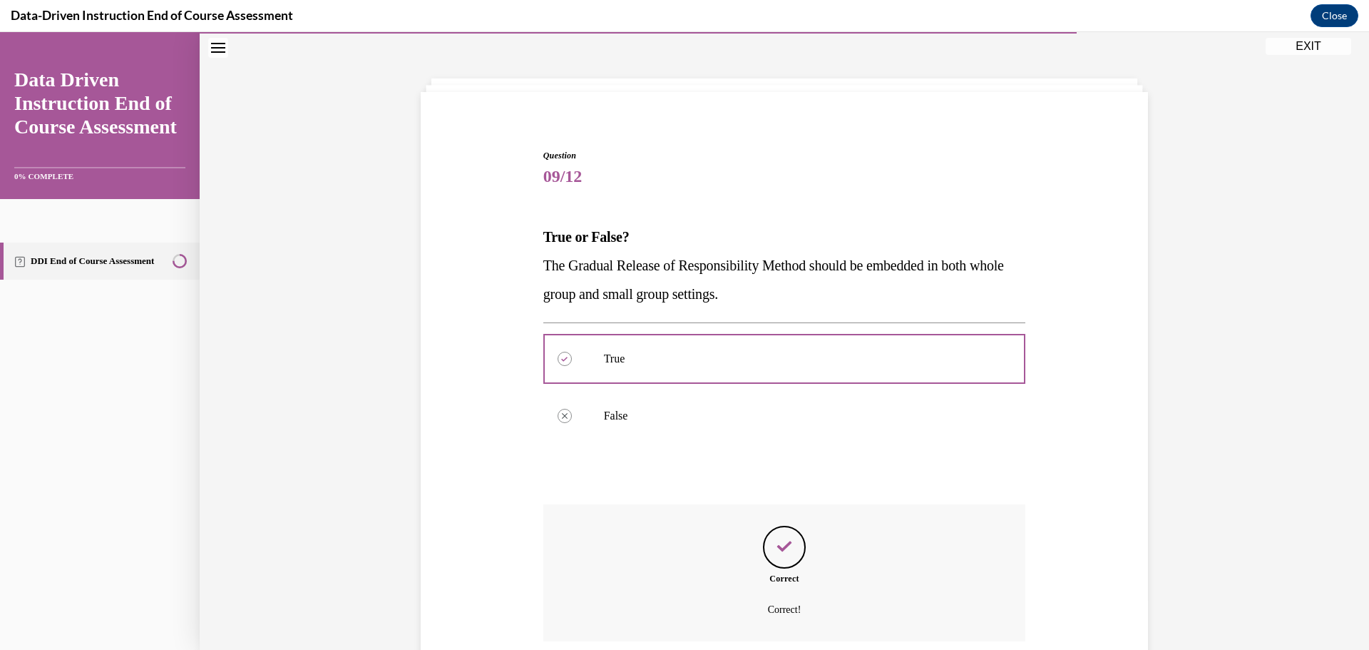
scroll to position [165, 0]
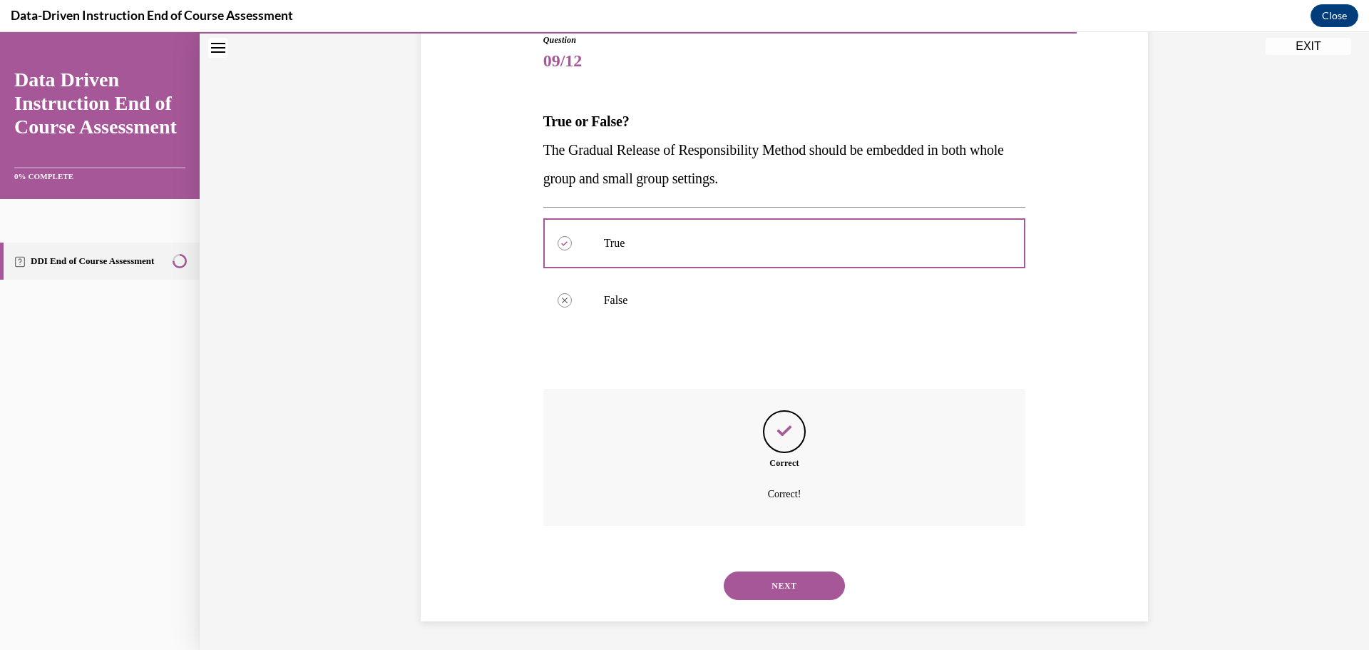
click at [778, 587] on button "NEXT" at bounding box center [784, 585] width 121 height 29
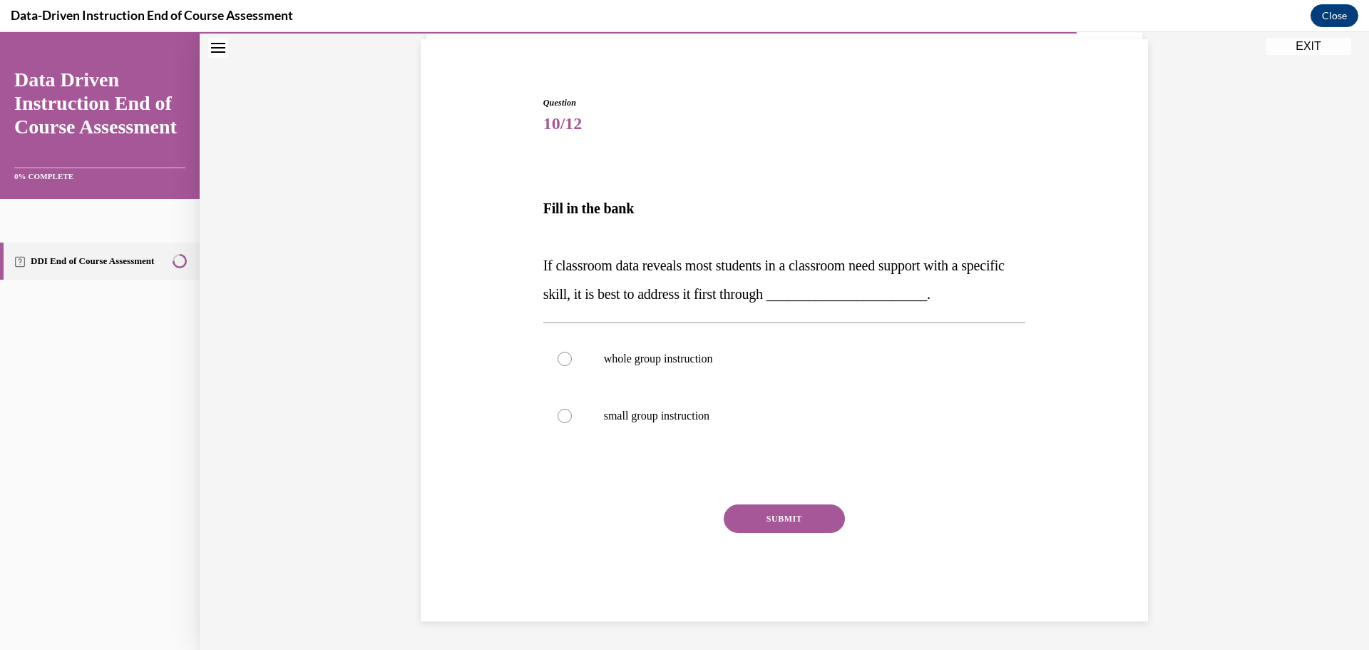
scroll to position [102, 0]
click at [561, 357] on div at bounding box center [565, 359] width 14 height 14
click at [561, 357] on input "whole group instruction" at bounding box center [565, 359] width 14 height 14
radio input "true"
click at [784, 517] on button "SUBMIT" at bounding box center [784, 518] width 121 height 29
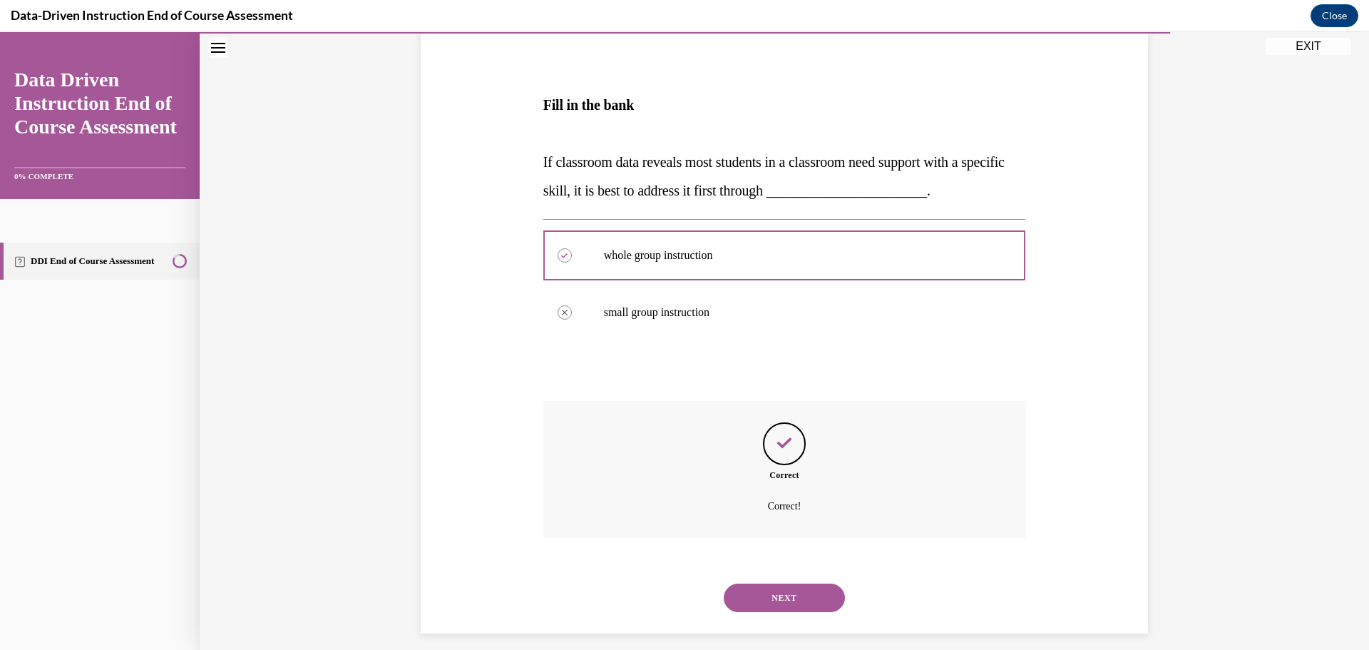
scroll to position [218, 0]
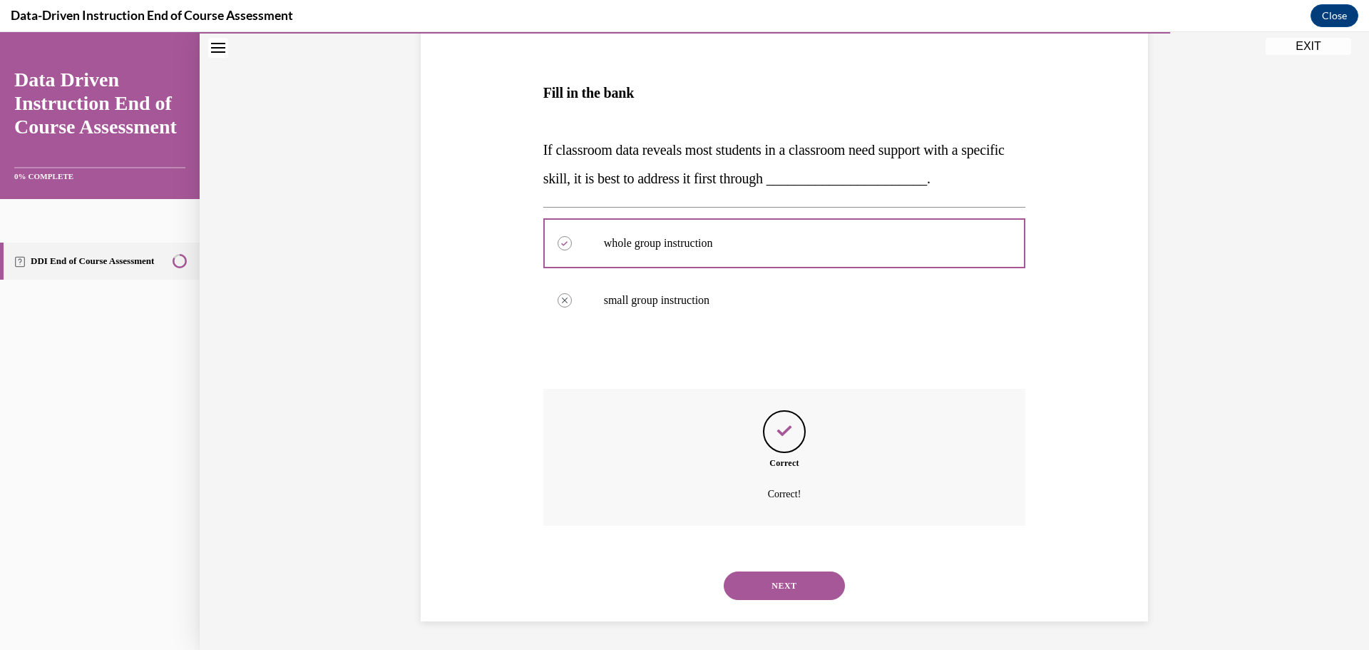
click at [770, 586] on button "NEXT" at bounding box center [784, 585] width 121 height 29
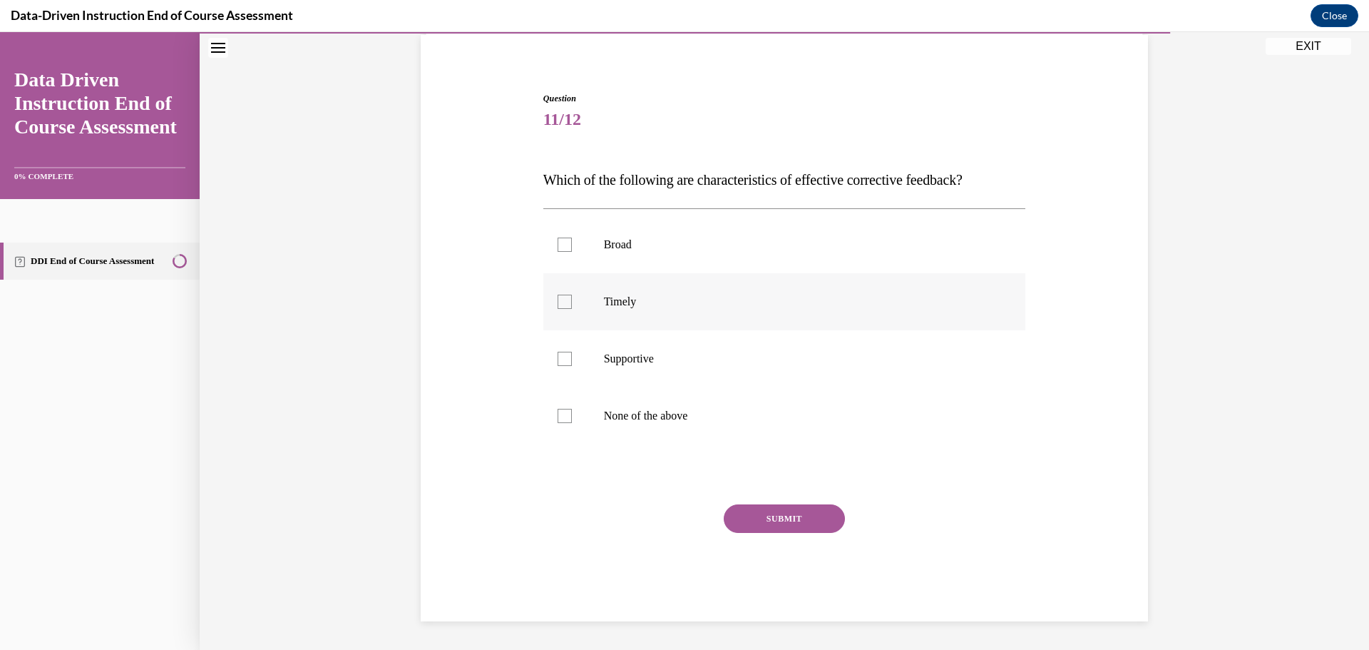
click at [558, 300] on div at bounding box center [565, 302] width 14 height 14
click at [558, 300] on input "Timely" at bounding box center [565, 302] width 14 height 14
checkbox input "true"
click at [559, 355] on div at bounding box center [565, 359] width 14 height 14
click at [559, 355] on input "Supportive" at bounding box center [565, 359] width 14 height 14
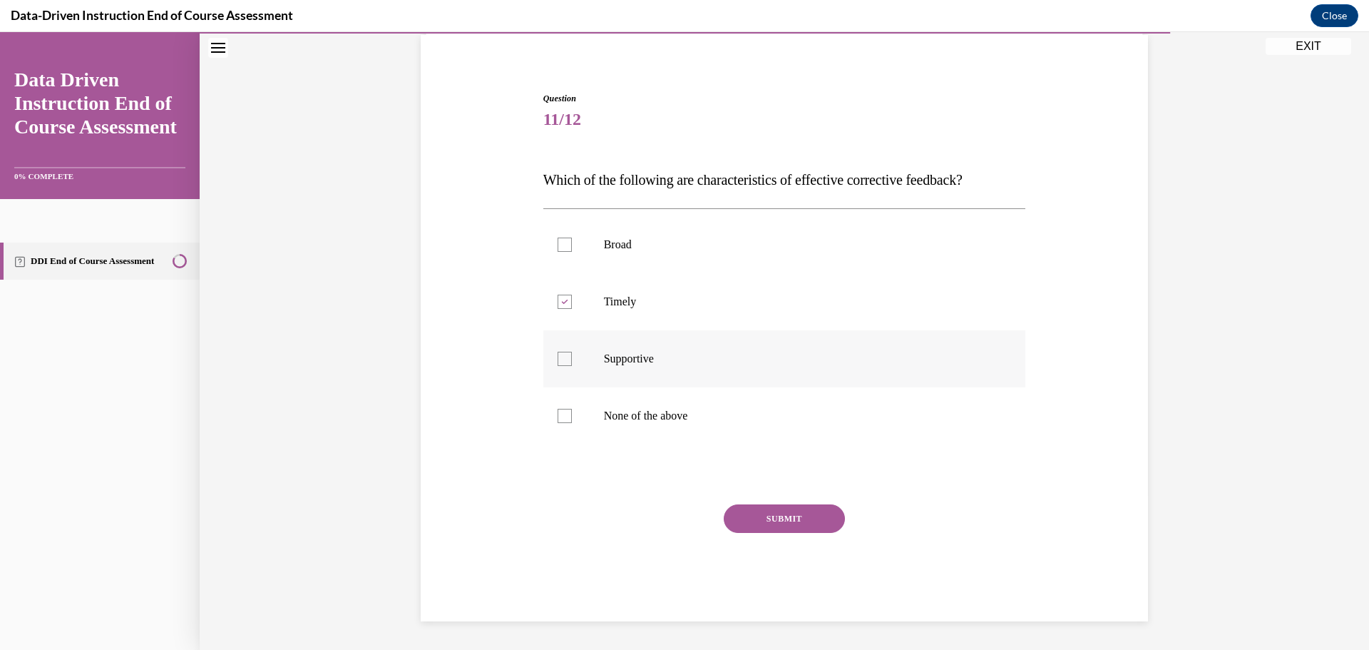
checkbox input "true"
click at [774, 518] on button "SUBMIT" at bounding box center [784, 518] width 121 height 29
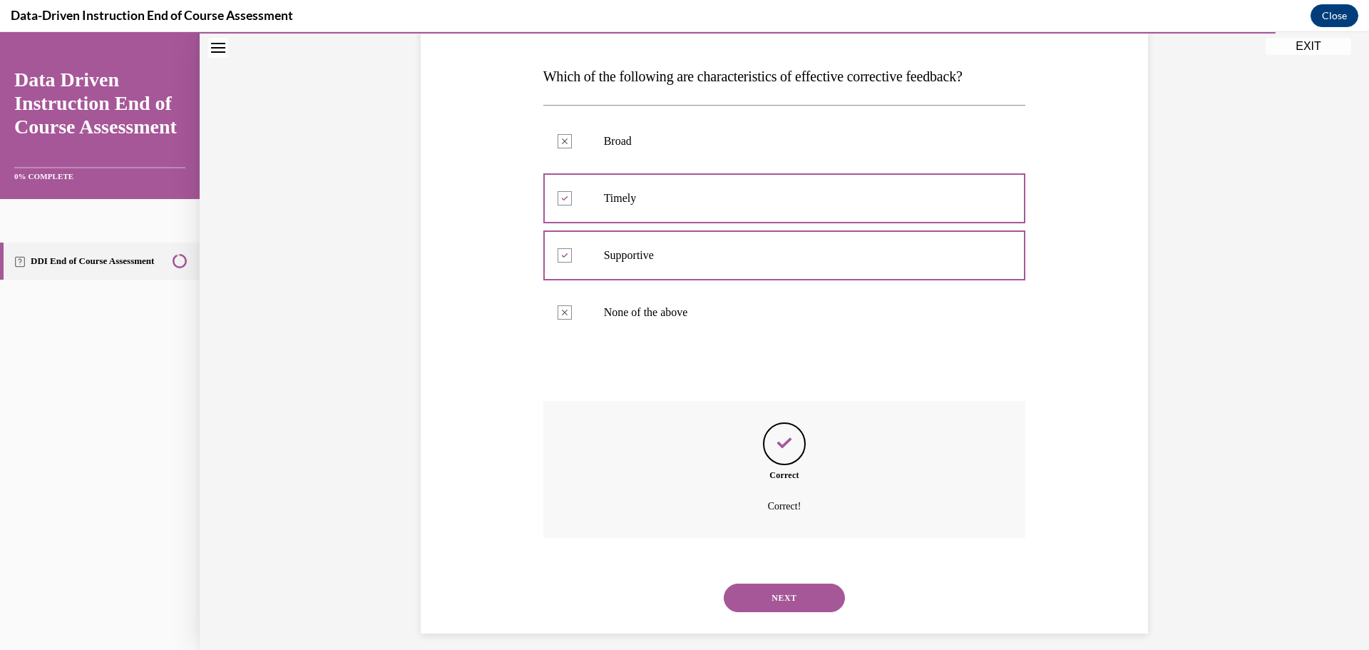
scroll to position [222, 0]
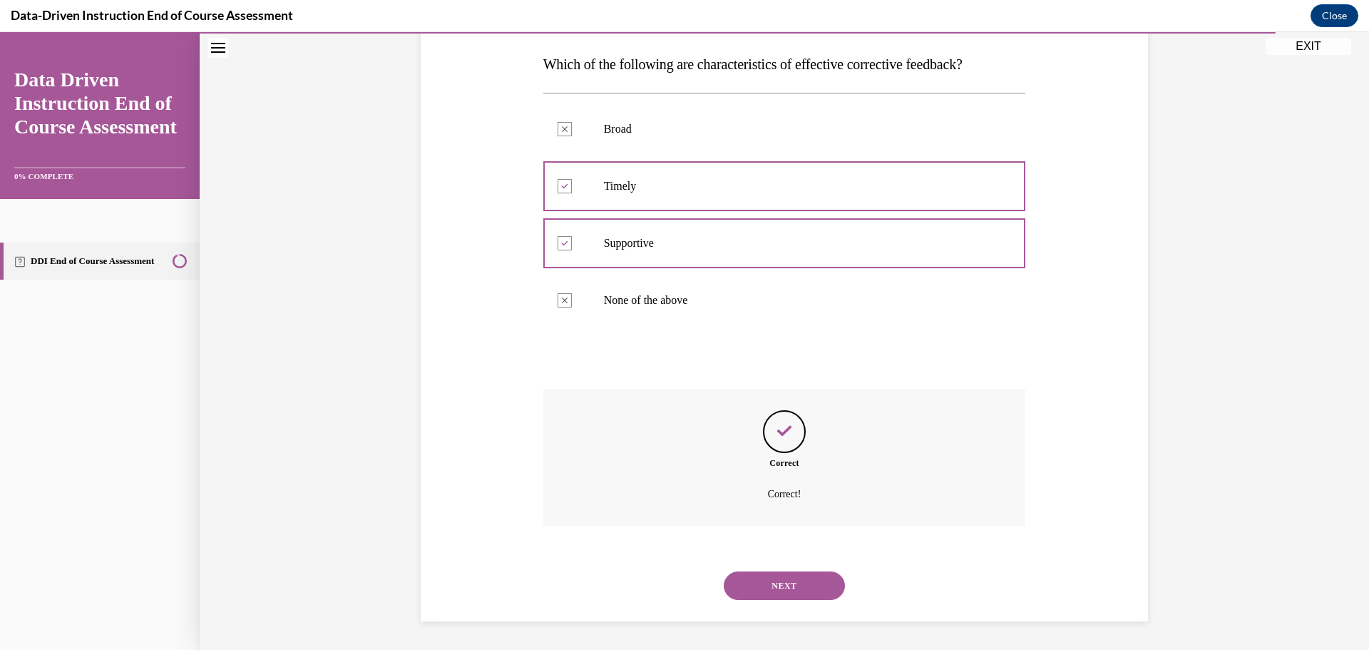
click at [774, 578] on button "NEXT" at bounding box center [784, 585] width 121 height 29
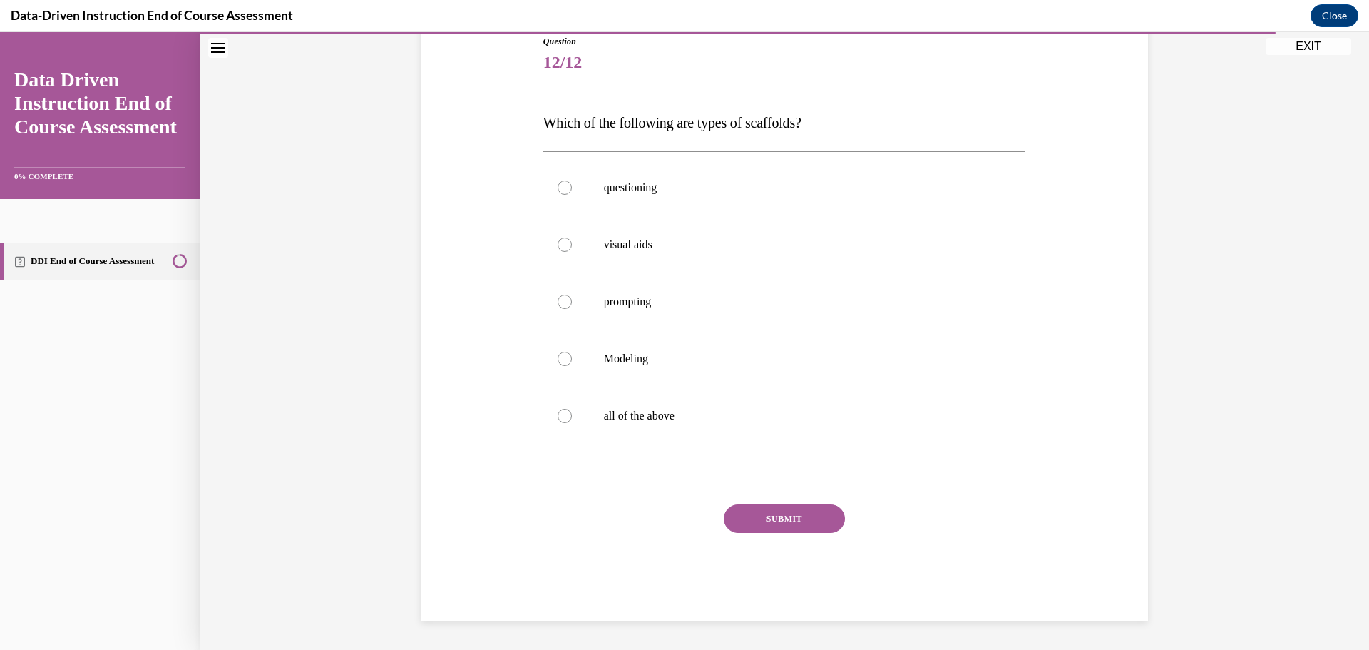
scroll to position [159, 0]
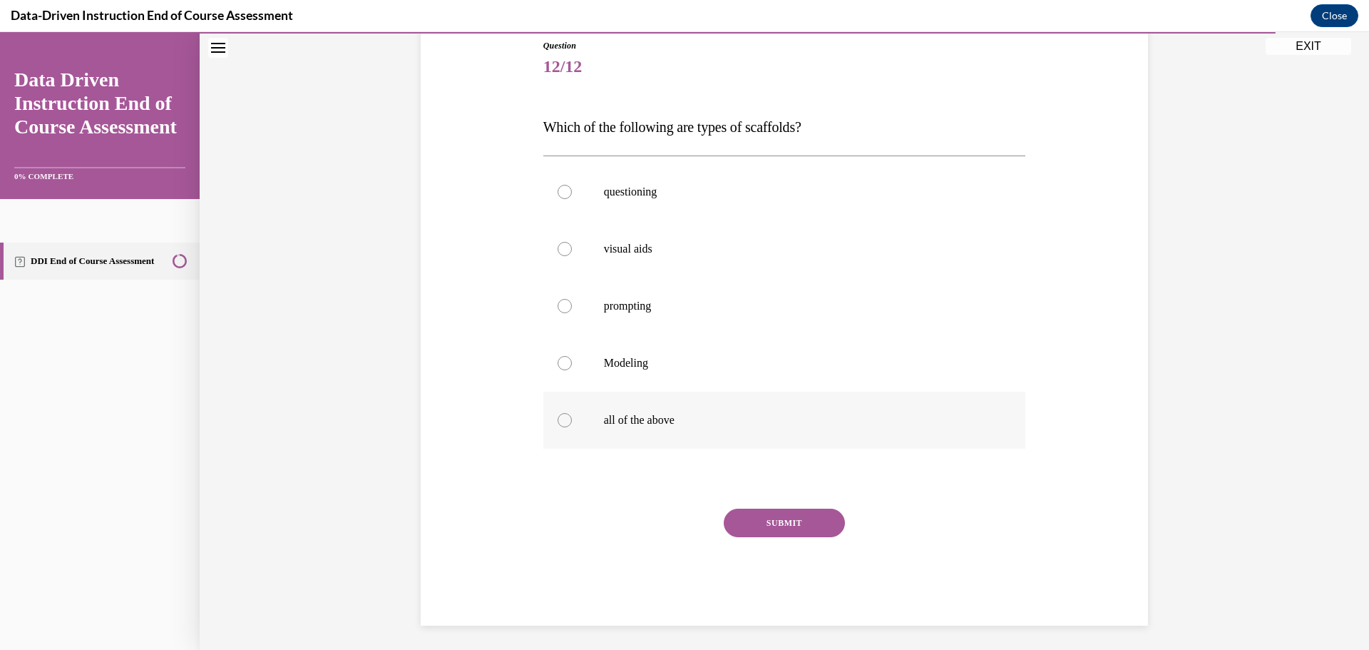
click at [561, 421] on div at bounding box center [565, 420] width 14 height 14
click at [561, 421] on input "all of the above" at bounding box center [565, 420] width 14 height 14
radio input "true"
click at [777, 521] on button "SUBMIT" at bounding box center [784, 523] width 121 height 29
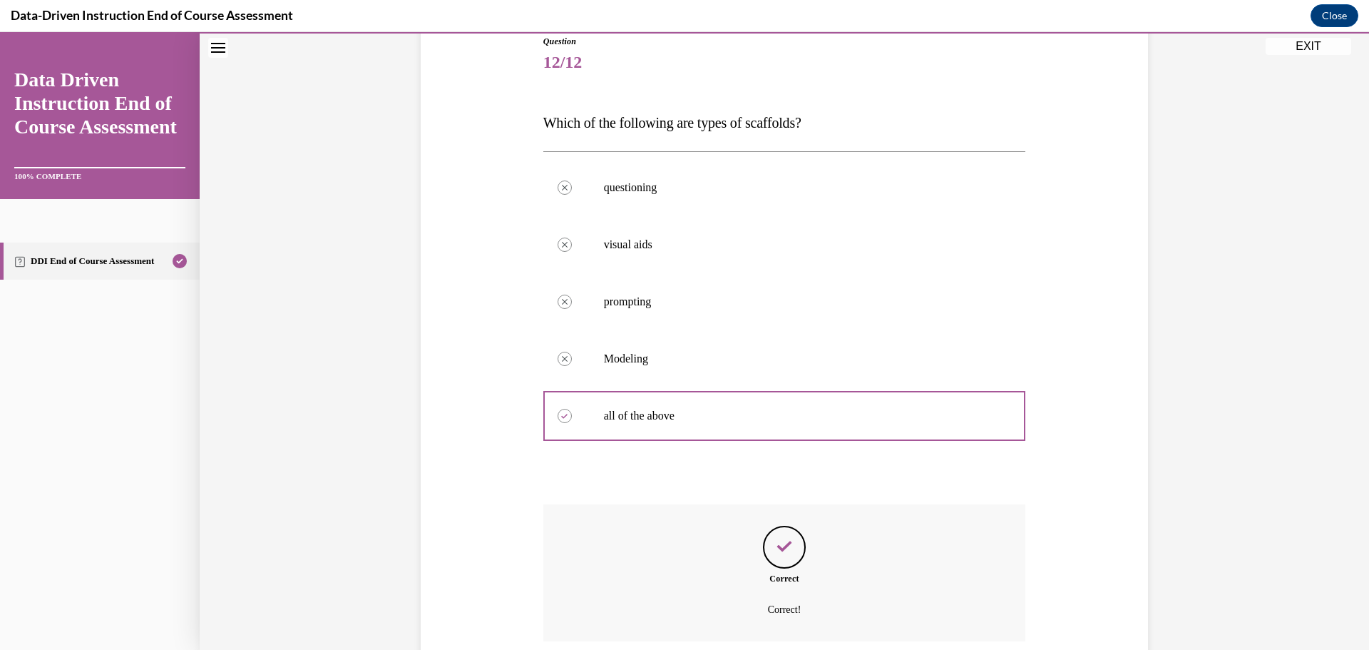
scroll to position [279, 0]
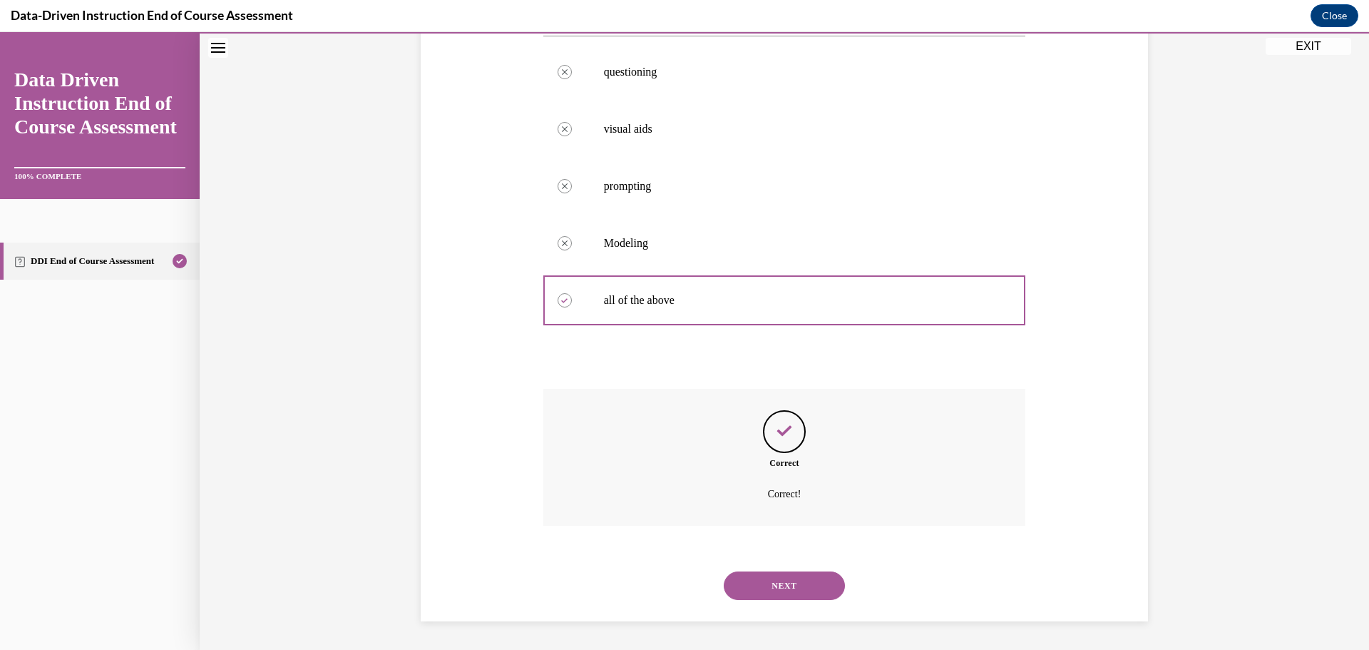
click at [777, 586] on button "NEXT" at bounding box center [784, 585] width 121 height 29
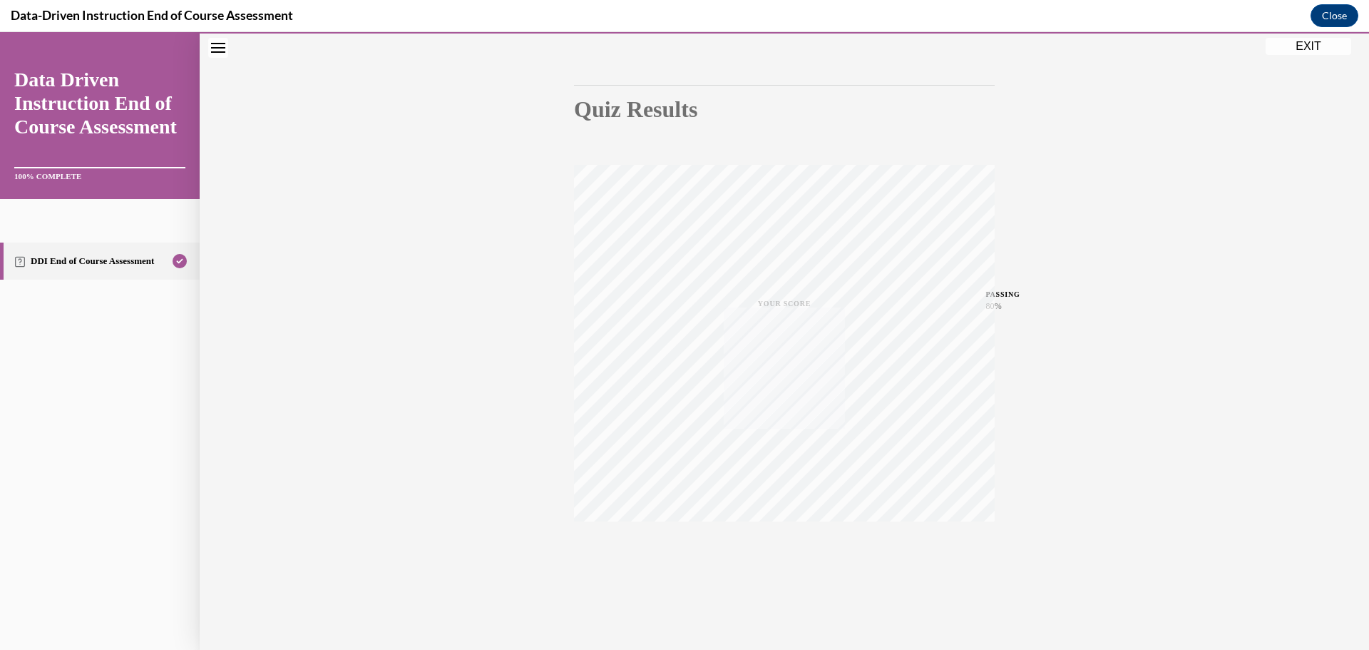
scroll to position [113, 0]
click at [1306, 47] on button "EXIT" at bounding box center [1309, 46] width 86 height 17
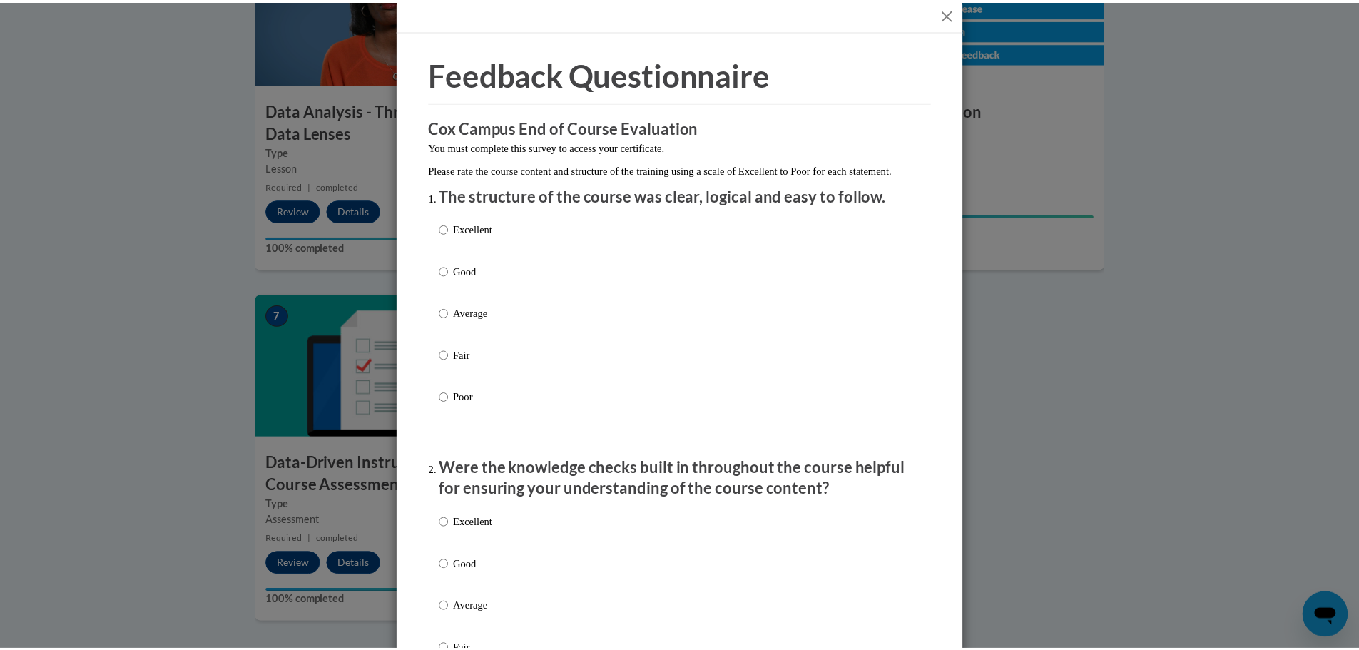
scroll to position [0, 0]
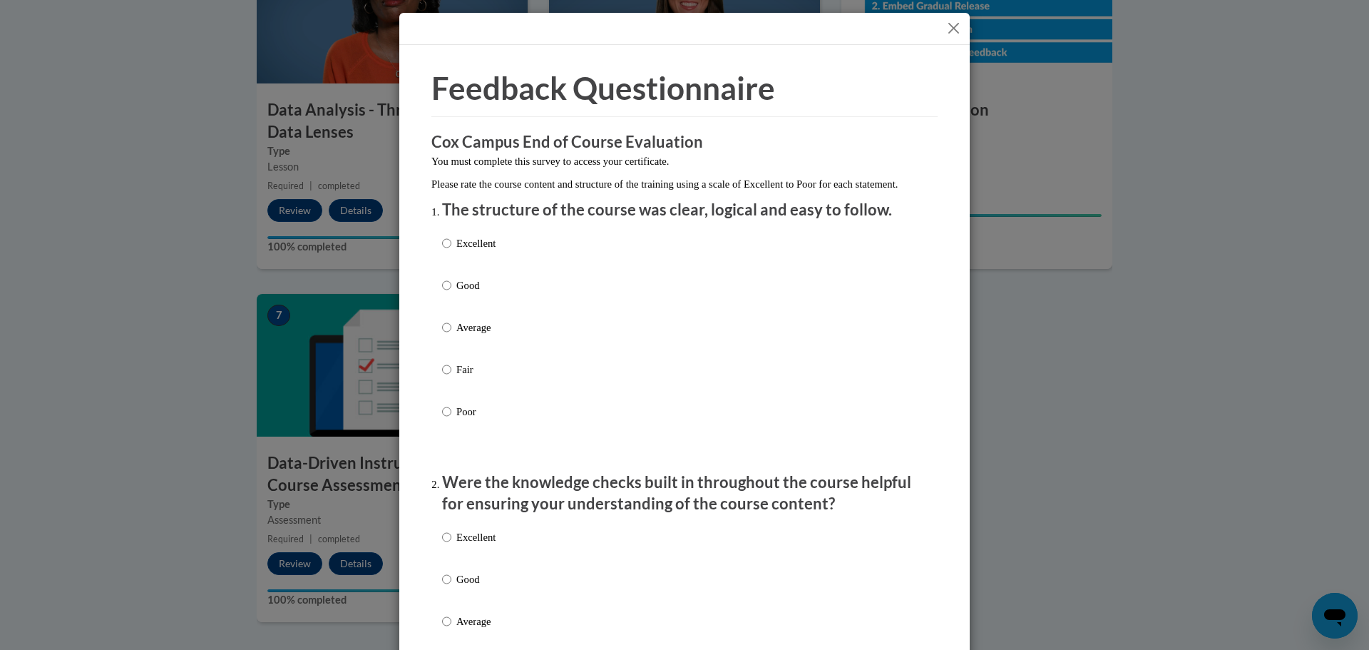
click at [947, 27] on button "Close" at bounding box center [954, 28] width 18 height 18
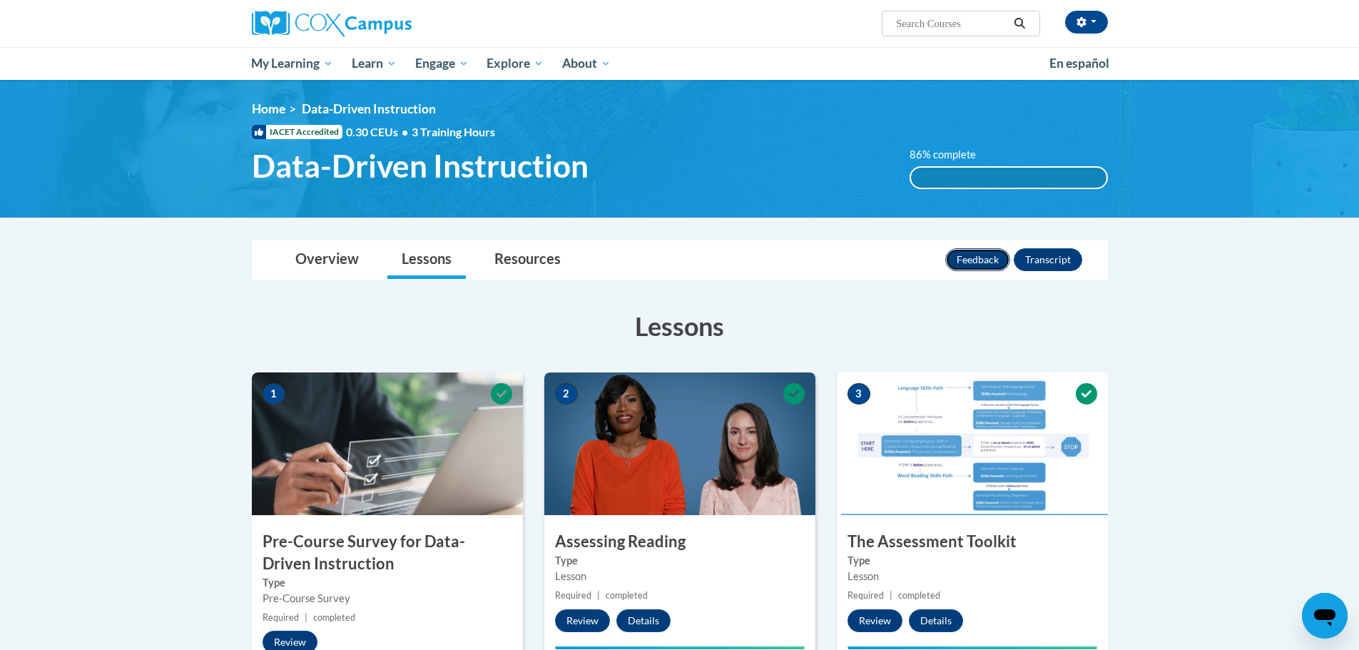
click at [977, 259] on button "Feedback" at bounding box center [977, 259] width 65 height 23
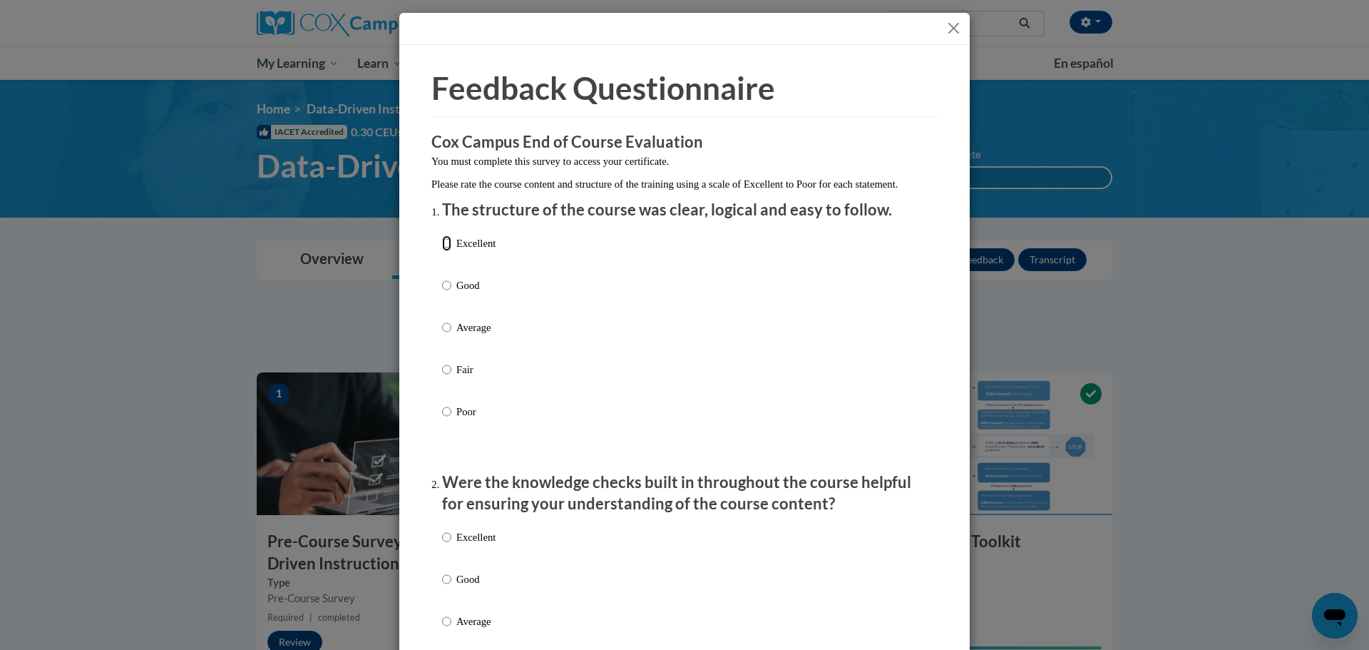
drag, startPoint x: 442, startPoint y: 260, endPoint x: 449, endPoint y: 286, distance: 27.3
click at [446, 260] on label "Excellent" at bounding box center [468, 254] width 53 height 39
click at [446, 251] on input "Excellent" at bounding box center [446, 243] width 9 height 16
radio input "true"
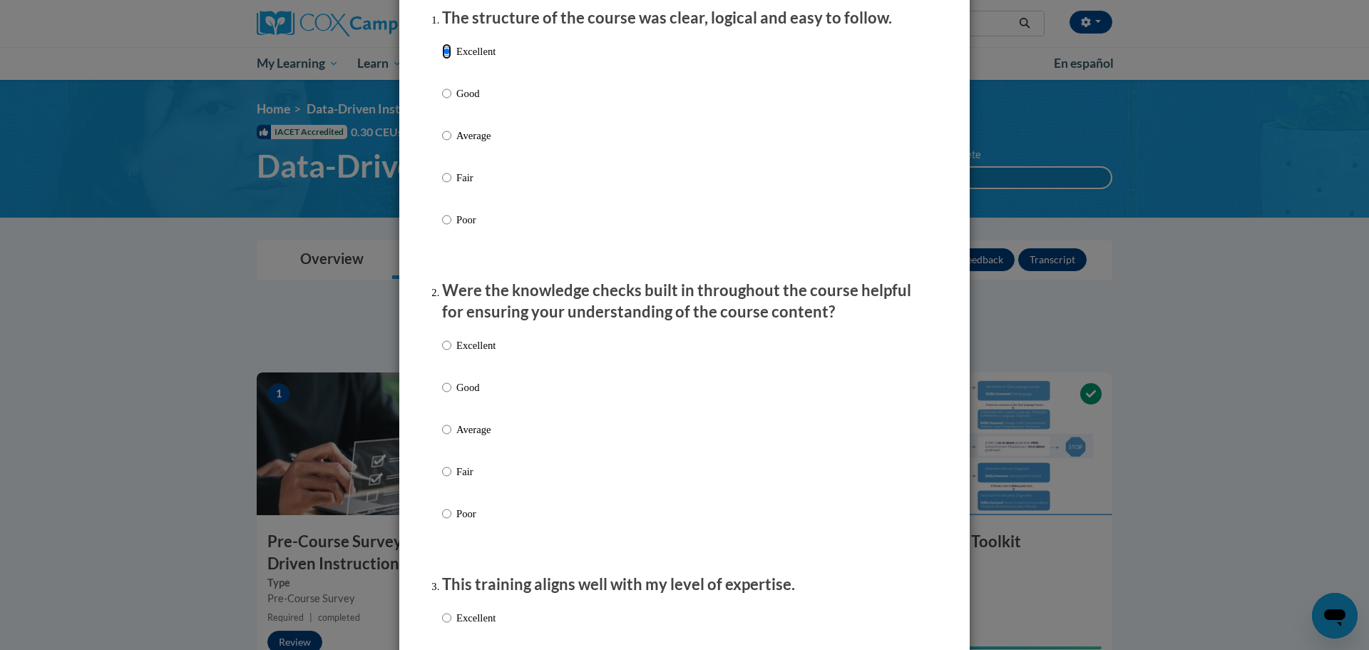
scroll to position [214, 0]
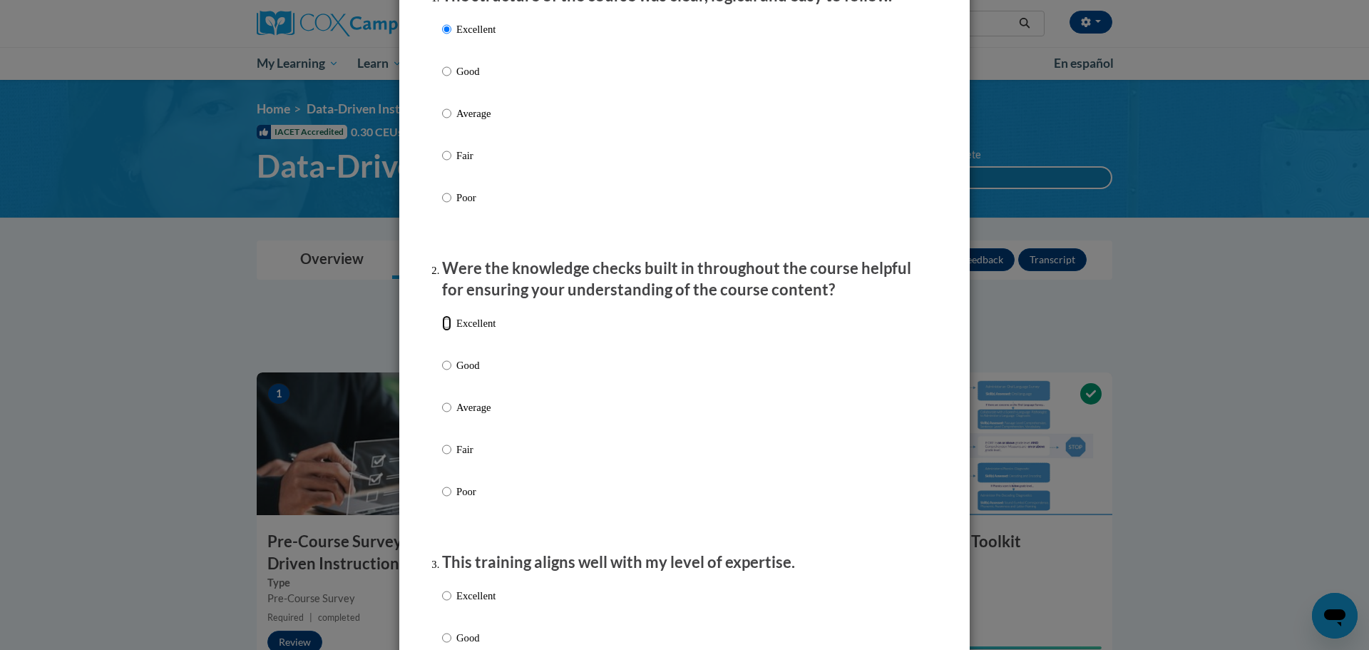
click at [442, 331] on input "Excellent" at bounding box center [446, 323] width 9 height 16
radio input "true"
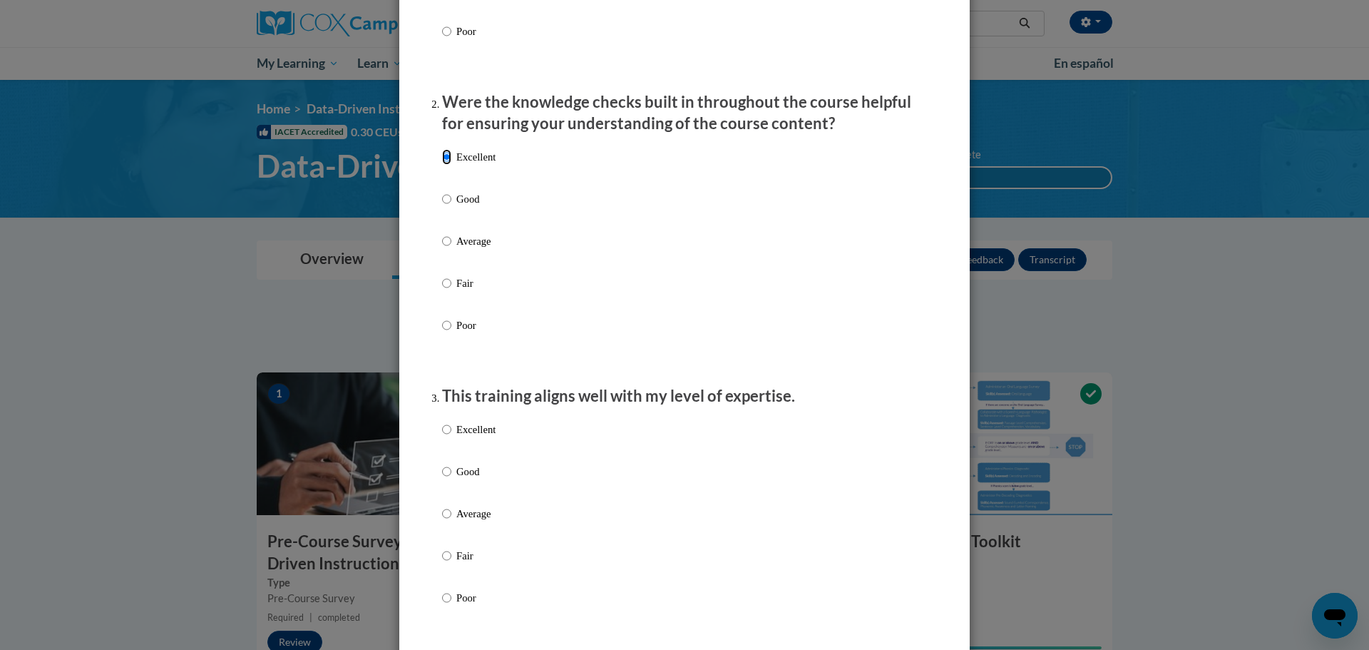
scroll to position [428, 0]
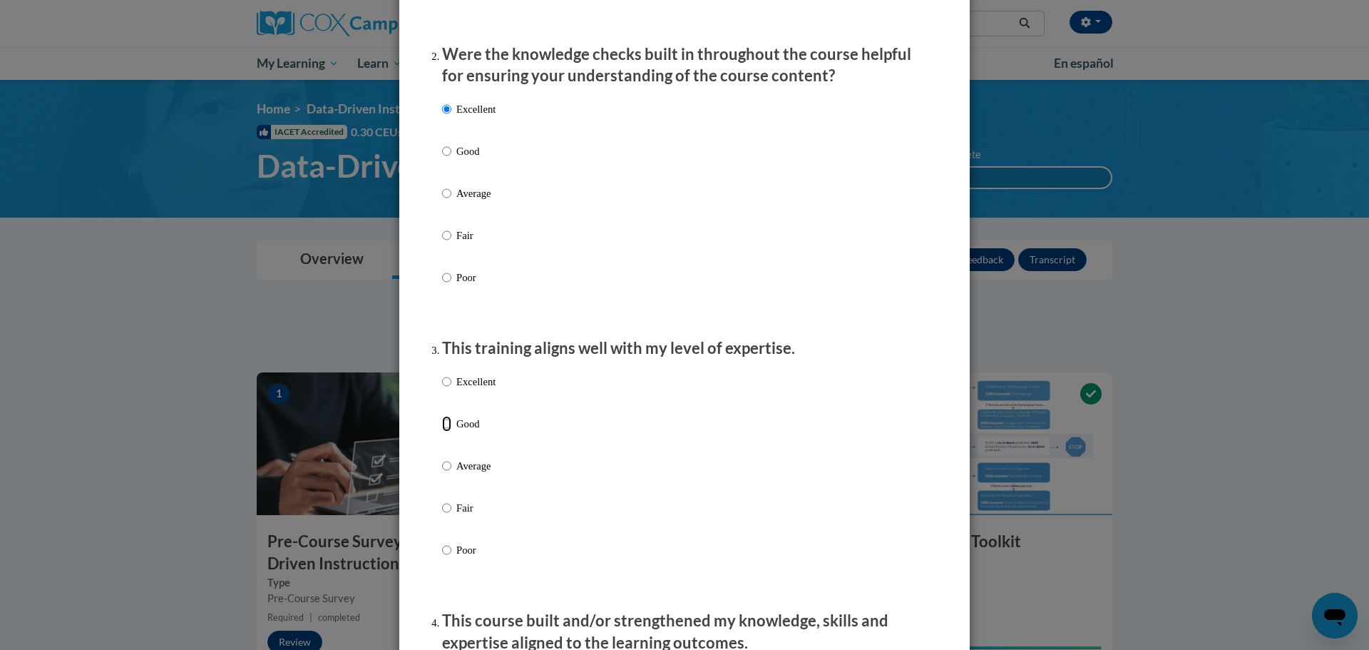
drag, startPoint x: 441, startPoint y: 437, endPoint x: 517, endPoint y: 431, distance: 75.9
click at [444, 431] on input "Good" at bounding box center [446, 424] width 9 height 16
radio input "true"
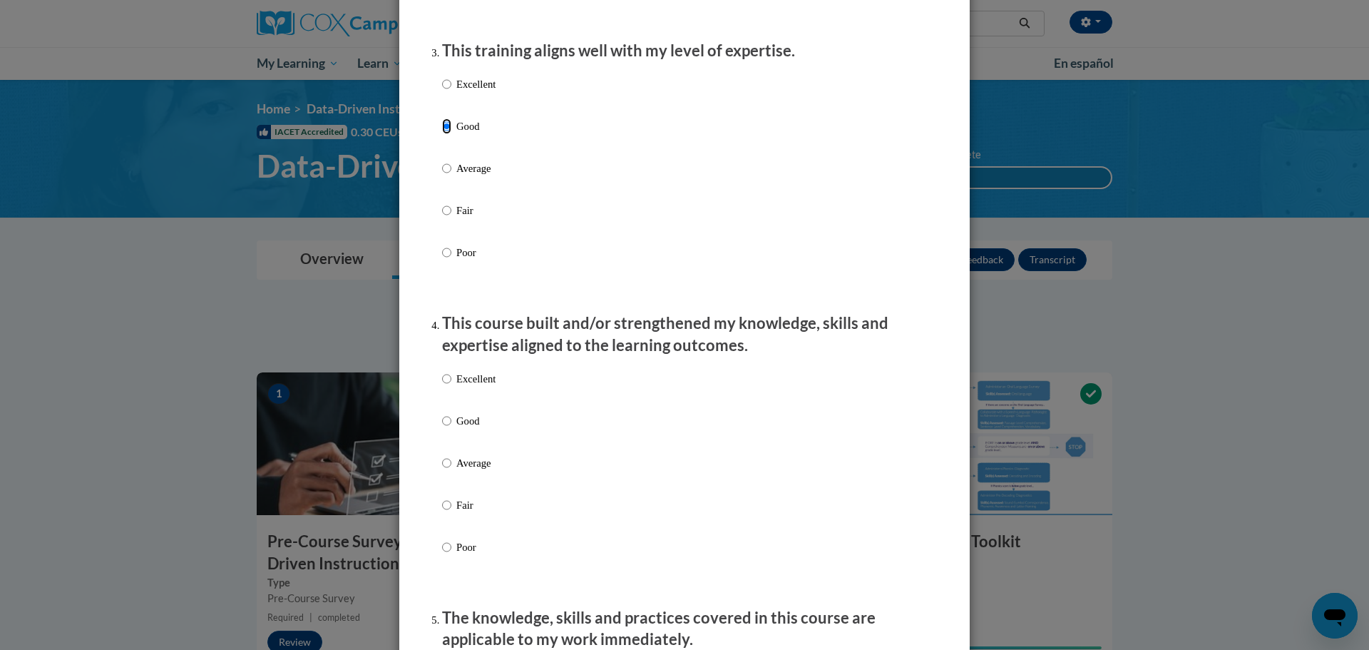
scroll to position [785, 0]
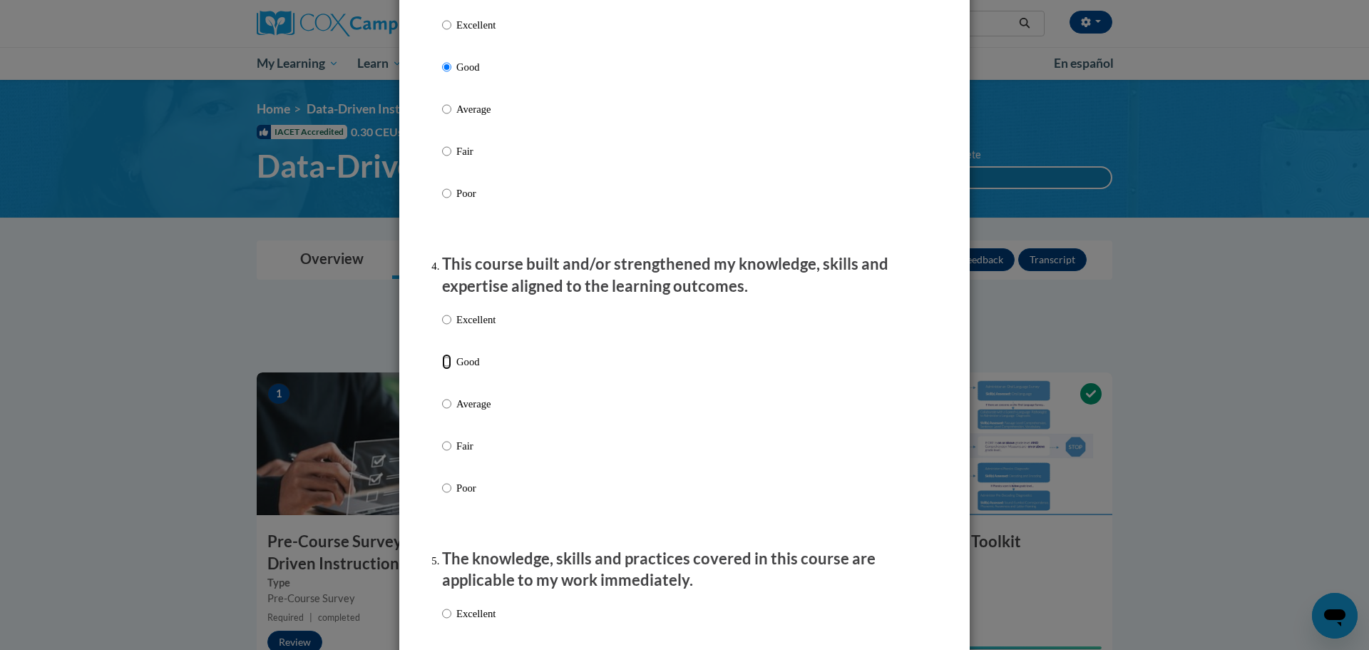
click at [443, 369] on input "Good" at bounding box center [446, 362] width 9 height 16
radio input "true"
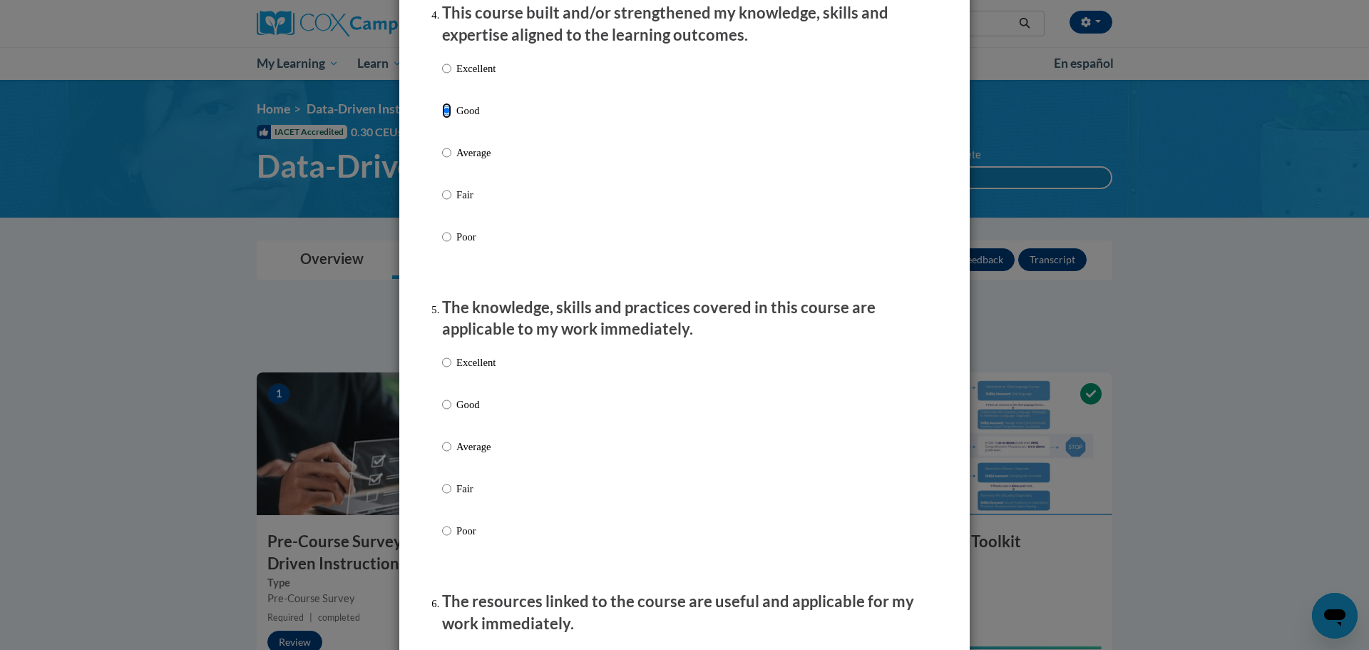
scroll to position [1070, 0]
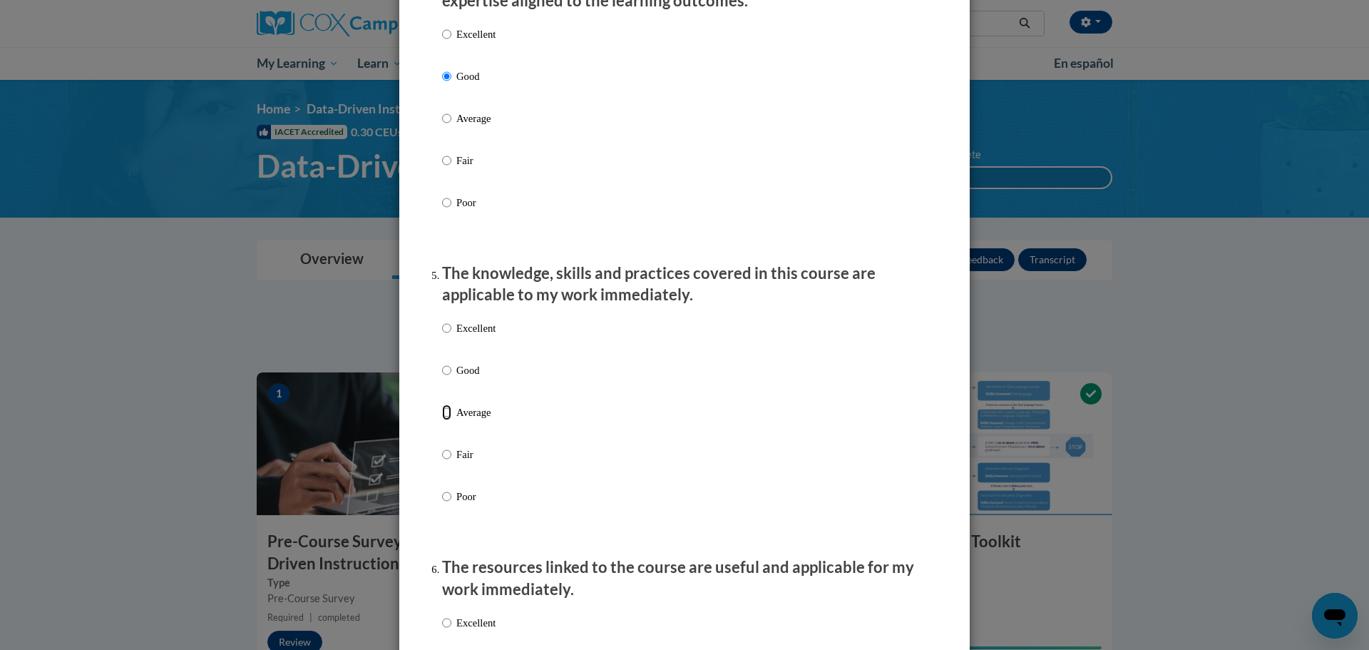
click at [442, 420] on input "Average" at bounding box center [446, 412] width 9 height 16
radio input "true"
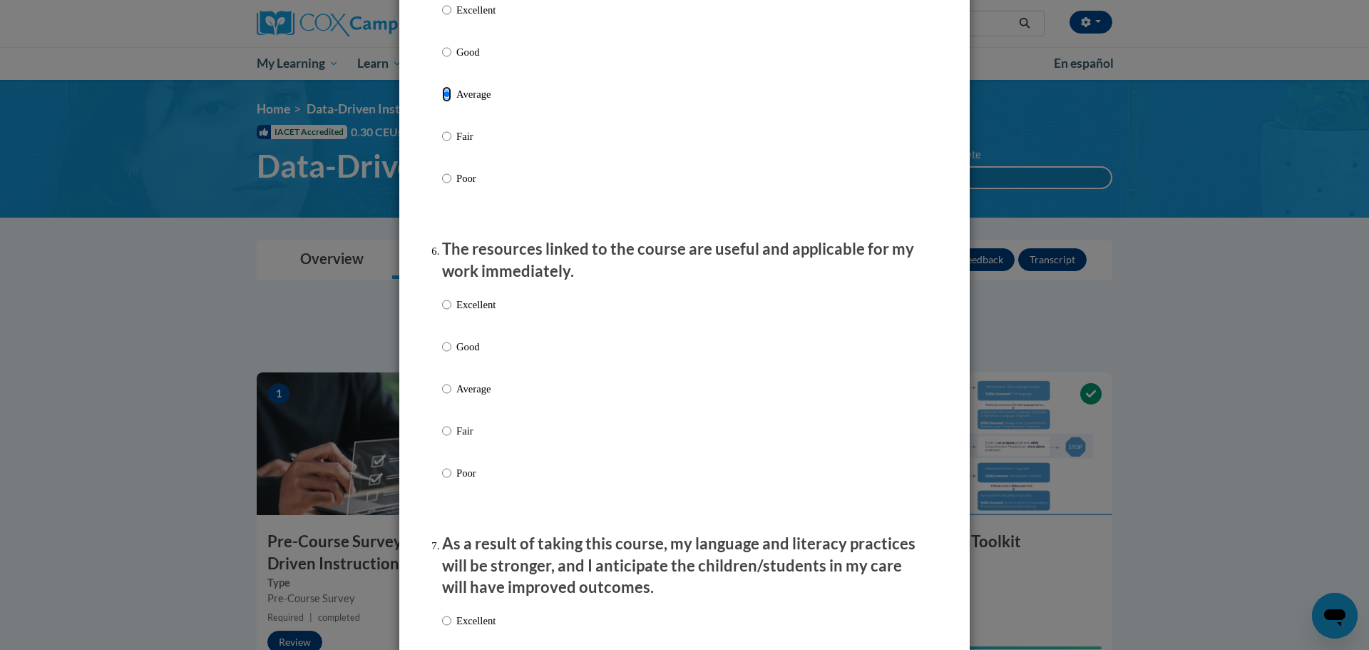
scroll to position [1426, 0]
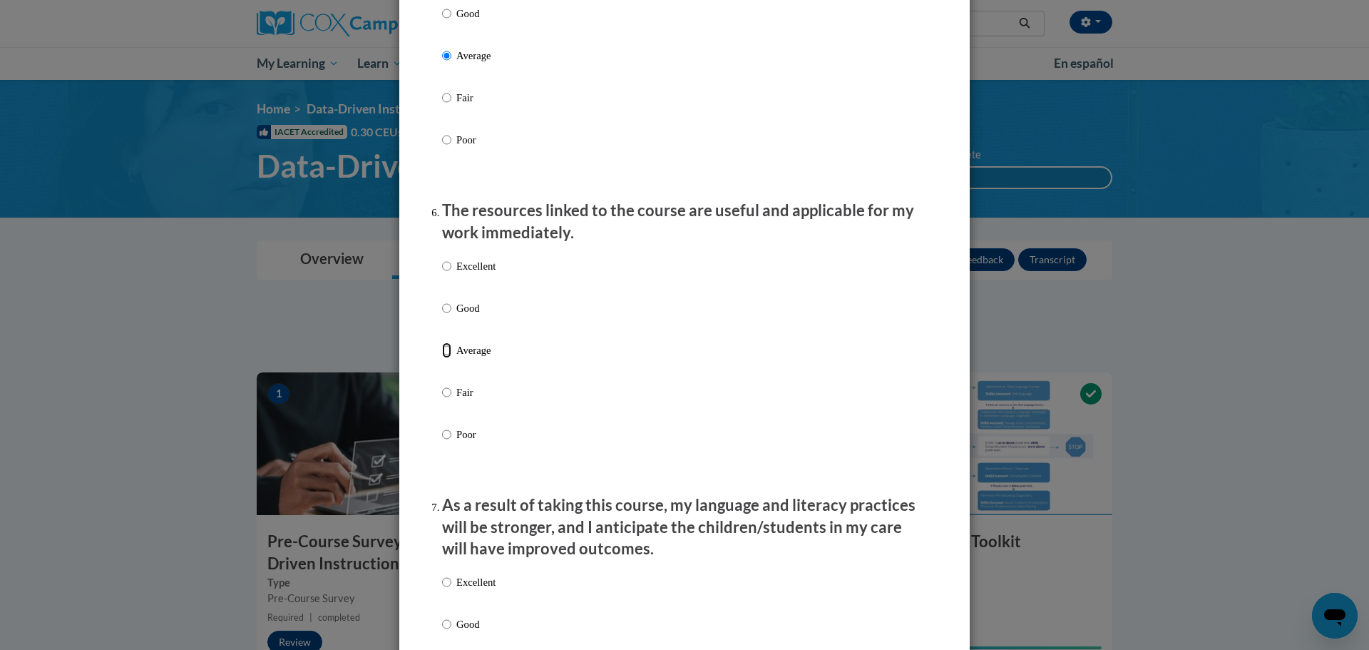
click at [442, 358] on input "Average" at bounding box center [446, 350] width 9 height 16
radio input "true"
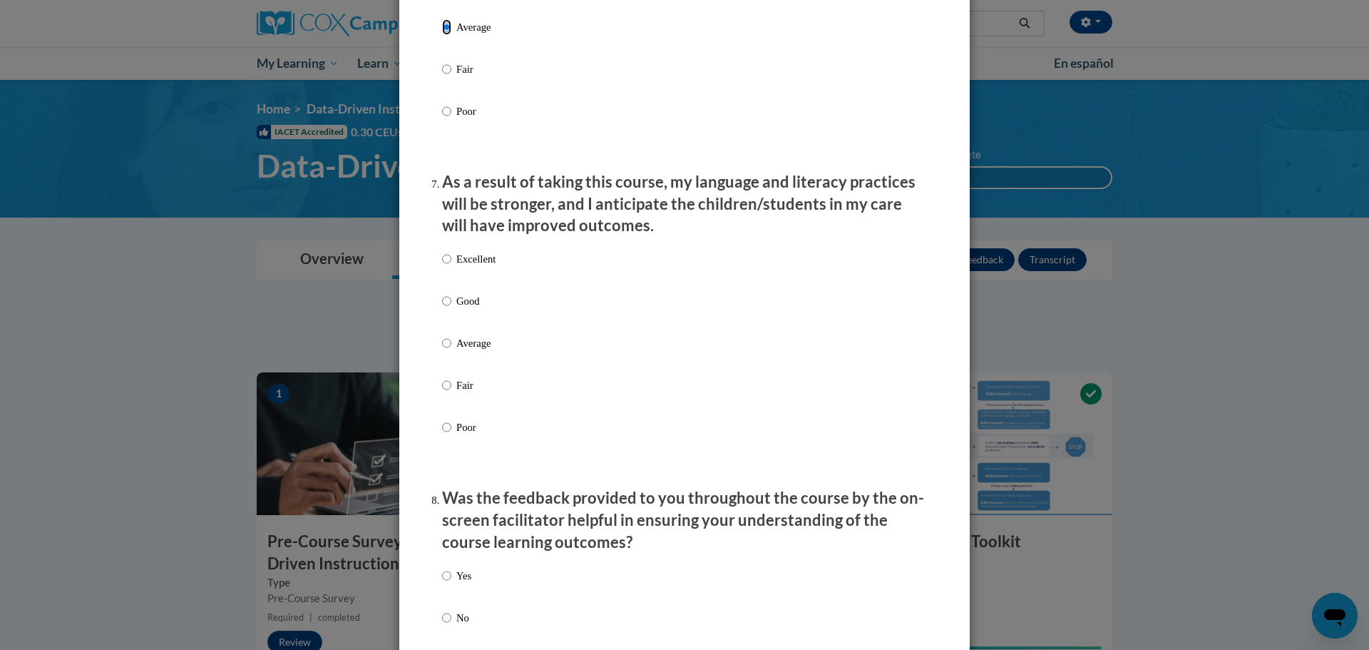
scroll to position [1783, 0]
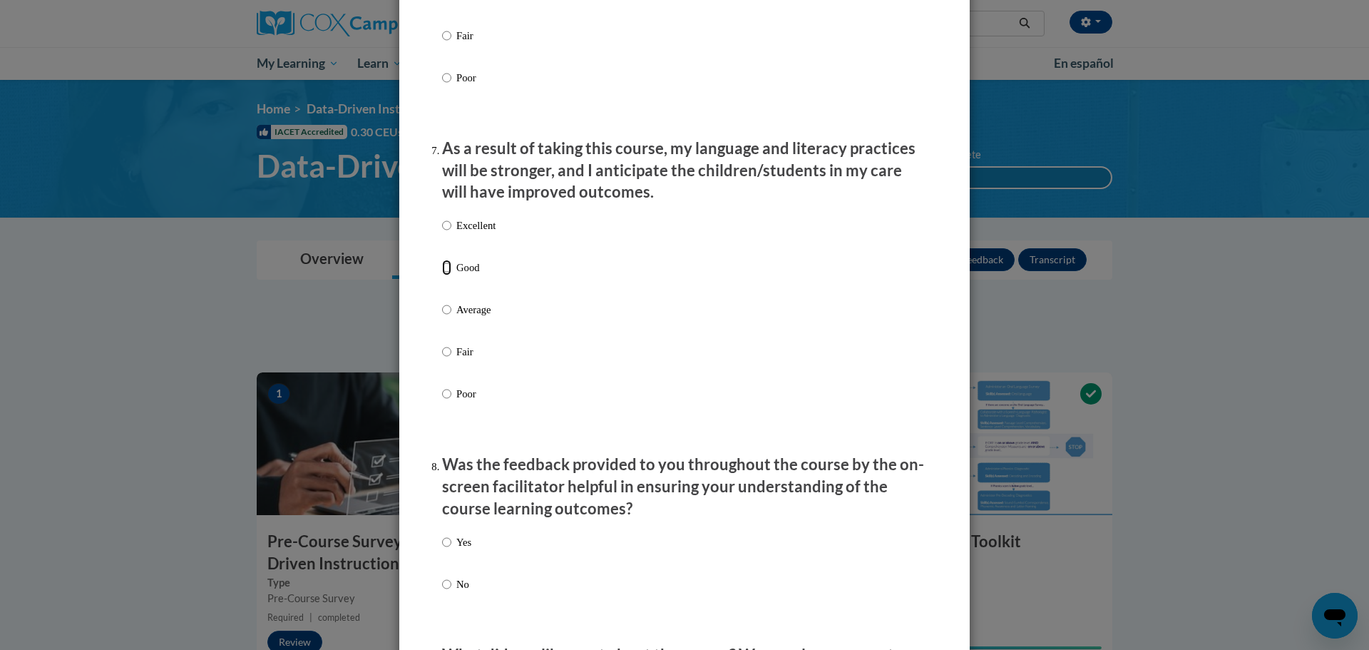
click at [442, 275] on input "Good" at bounding box center [446, 268] width 9 height 16
radio input "true"
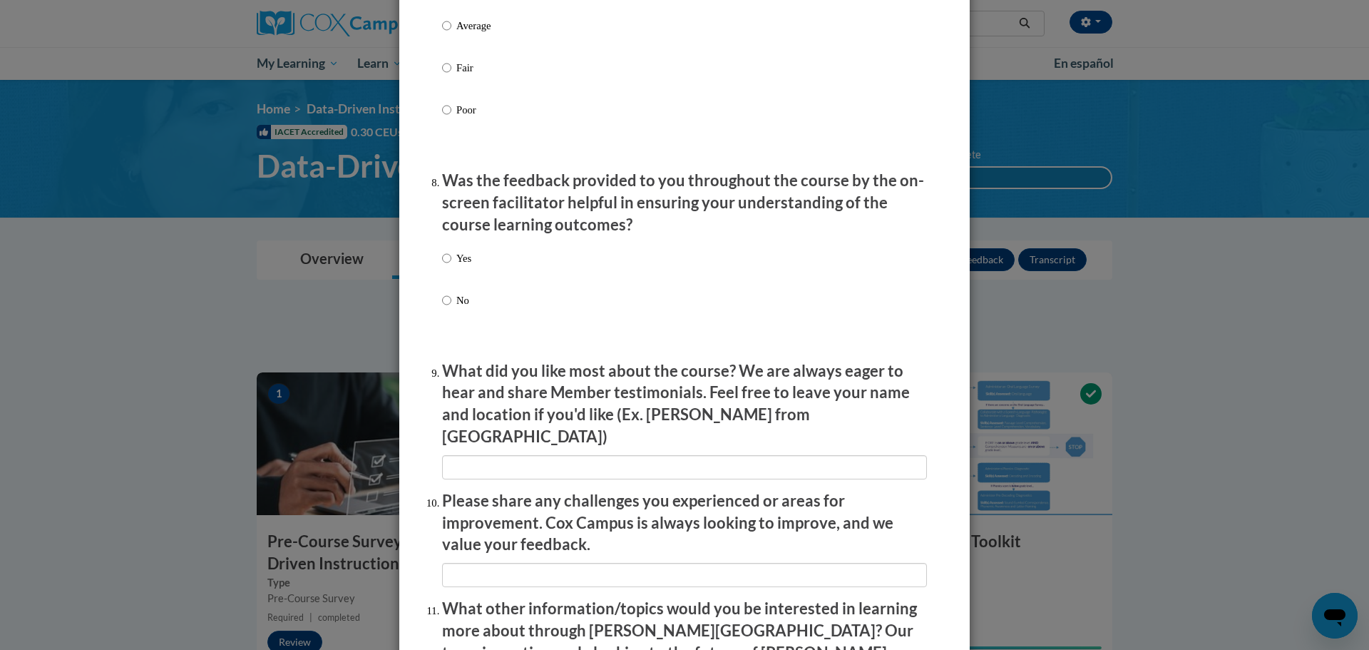
scroll to position [2068, 0]
click at [442, 265] on input "Yes" at bounding box center [446, 257] width 9 height 16
radio input "true"
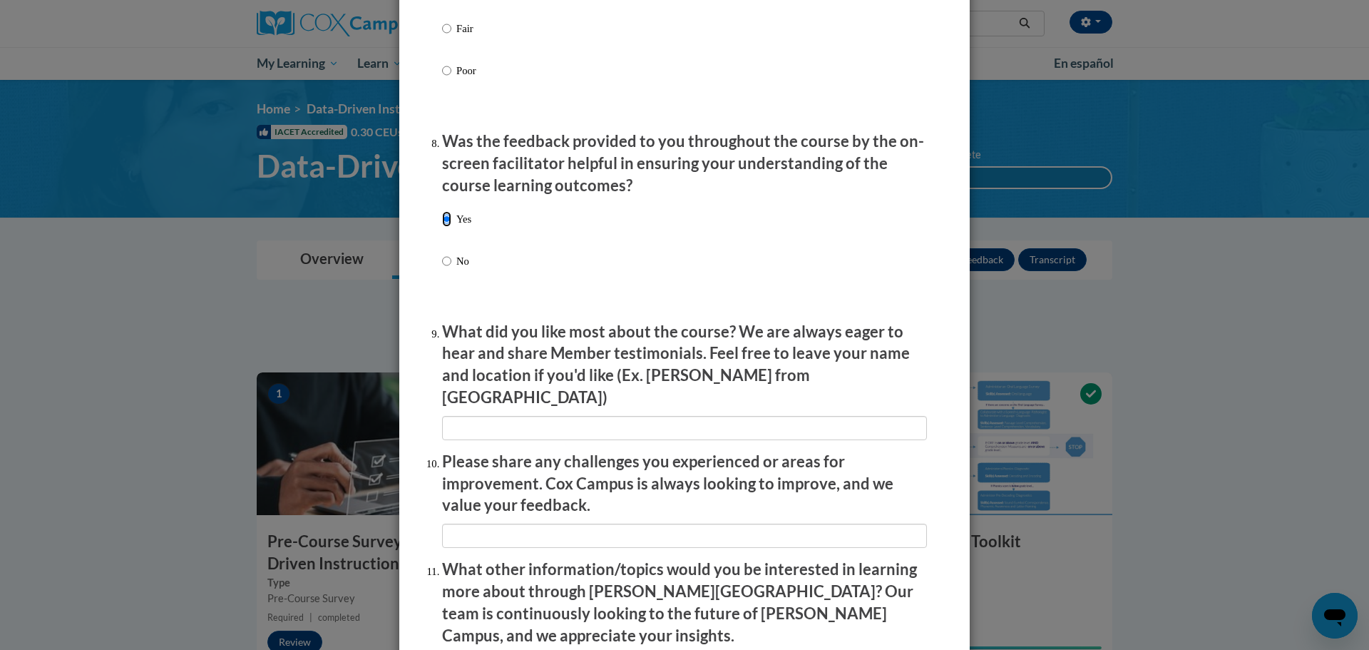
scroll to position [2140, 0]
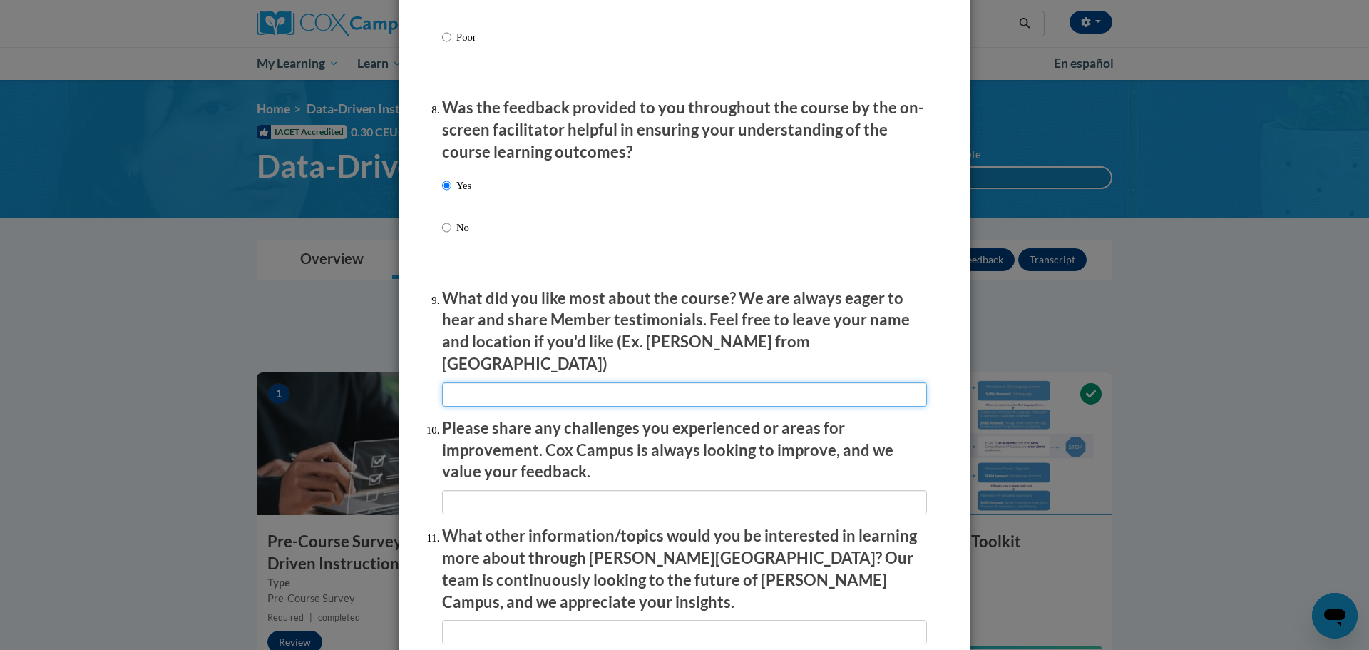
drag, startPoint x: 481, startPoint y: 383, endPoint x: 490, endPoint y: 383, distance: 9.3
click at [481, 383] on input "textbox" at bounding box center [684, 394] width 485 height 24
type input "On my own time."
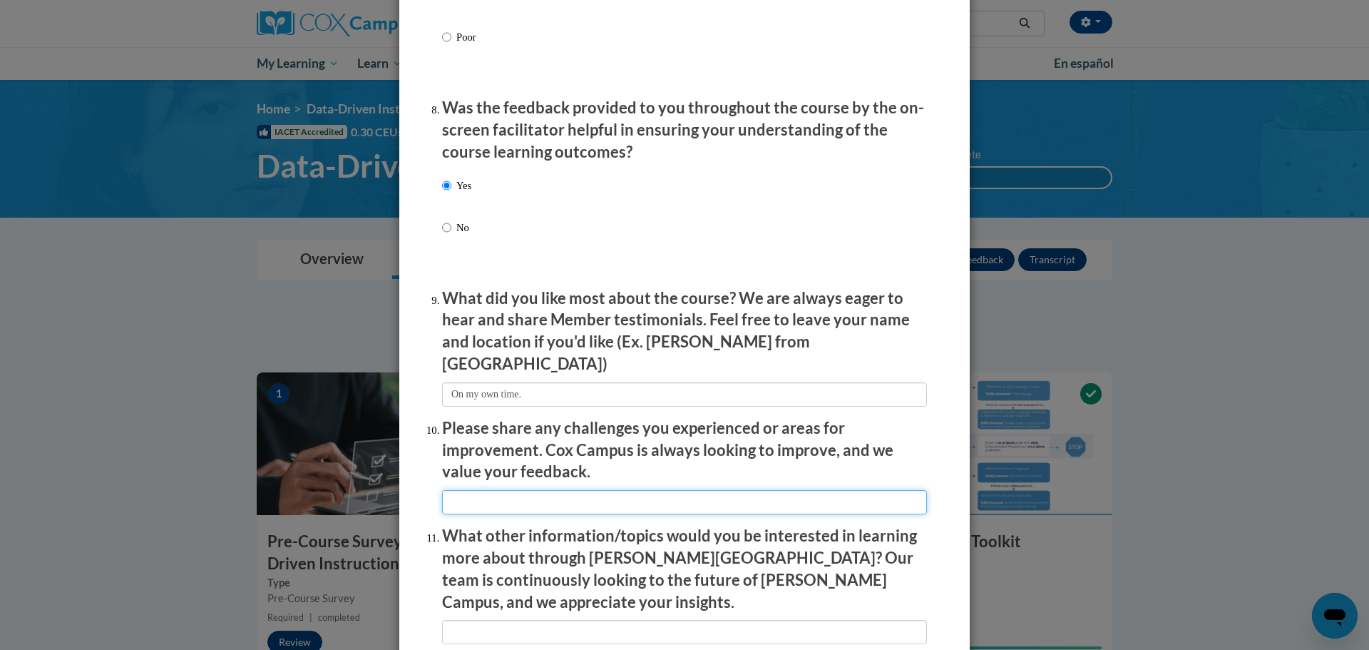
drag, startPoint x: 483, startPoint y: 490, endPoint x: 515, endPoint y: 490, distance: 32.1
click at [483, 490] on input "textbox" at bounding box center [684, 502] width 485 height 24
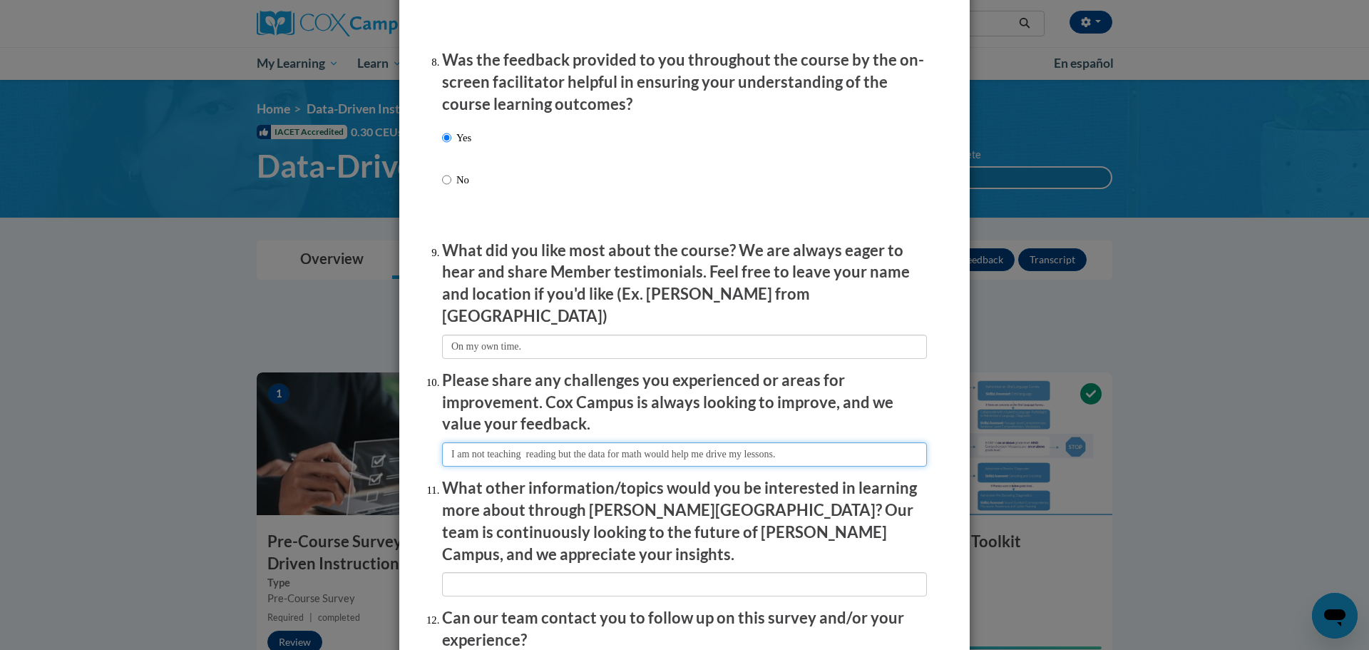
scroll to position [2282, 0]
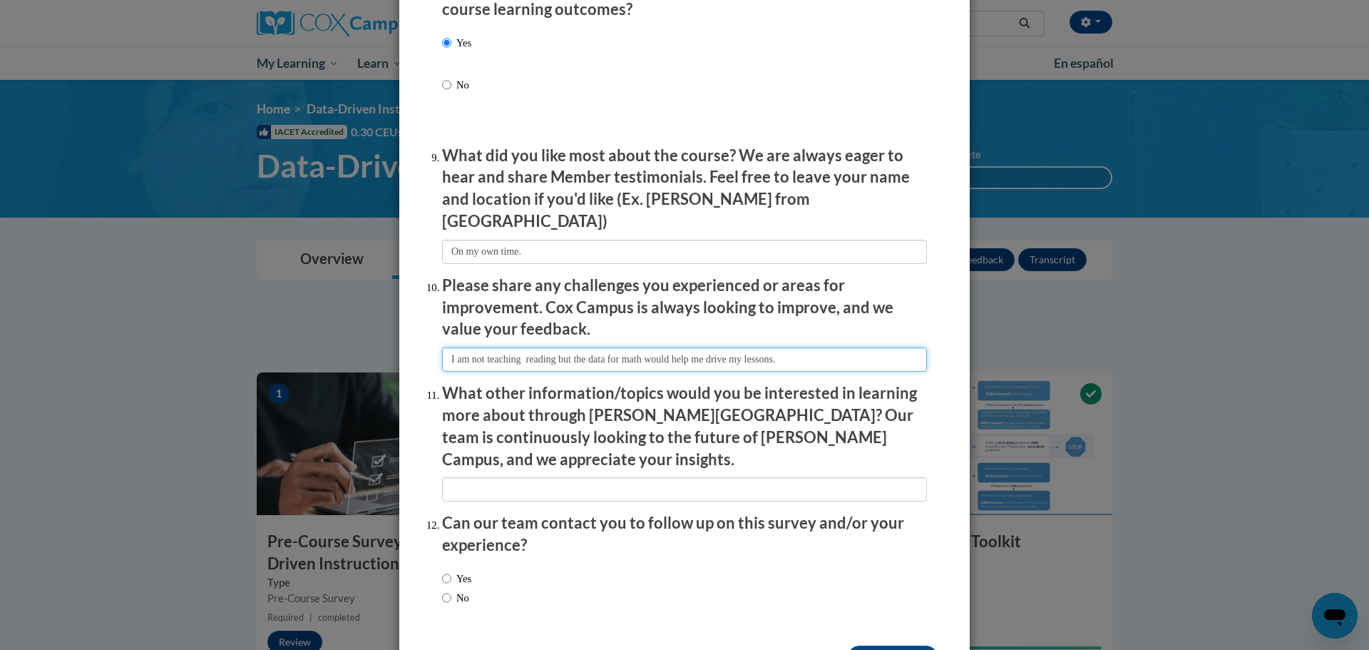
type input "I am not teaching reading but the data for math would help me drive my lessons."
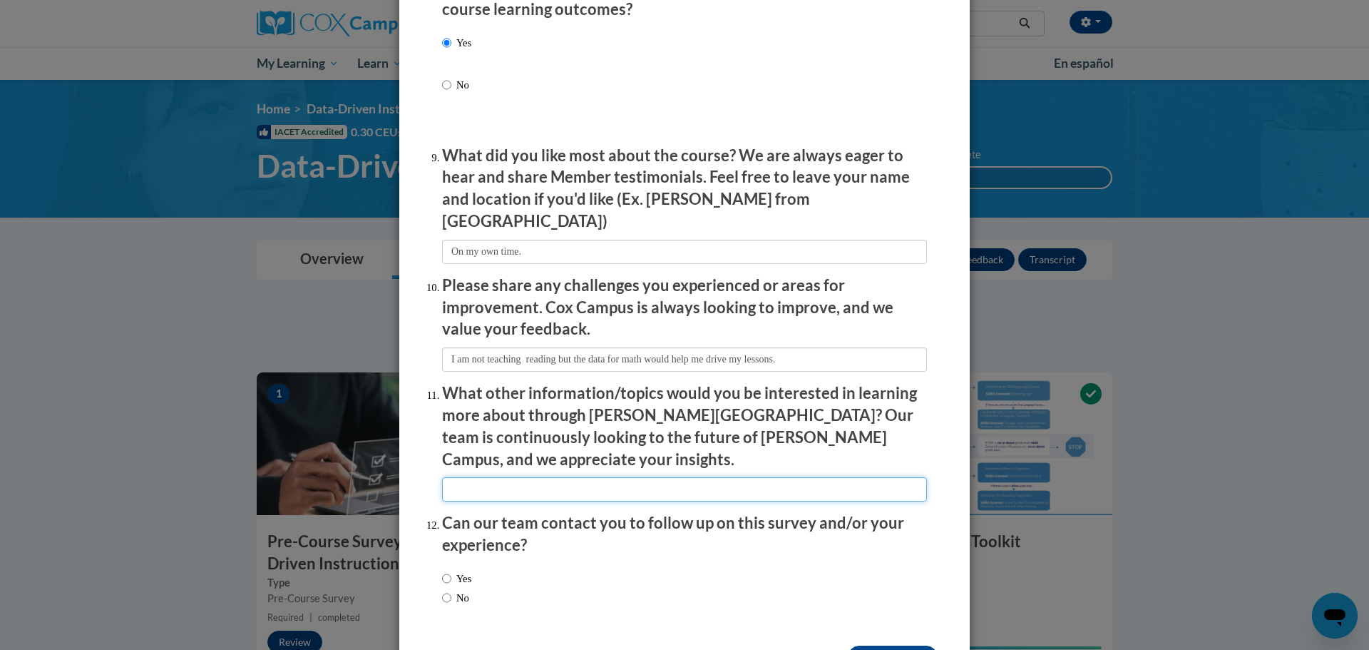
click at [509, 477] on input "textbox" at bounding box center [684, 489] width 485 height 24
type input "none at this time"
drag, startPoint x: 442, startPoint y: 563, endPoint x: 486, endPoint y: 568, distance: 43.8
click at [446, 590] on input "No" at bounding box center [446, 598] width 9 height 16
radio input "true"
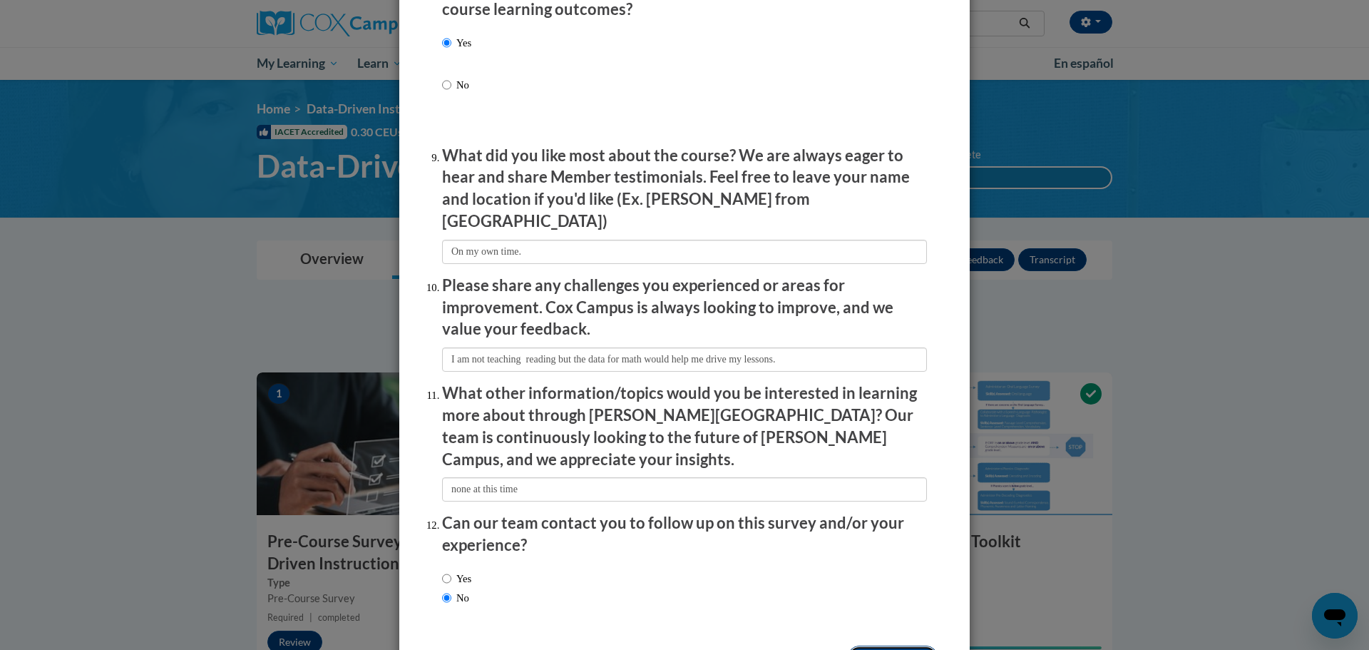
click at [871, 645] on input "Submit feedback" at bounding box center [893, 656] width 90 height 23
